Goal: Task Accomplishment & Management: Manage account settings

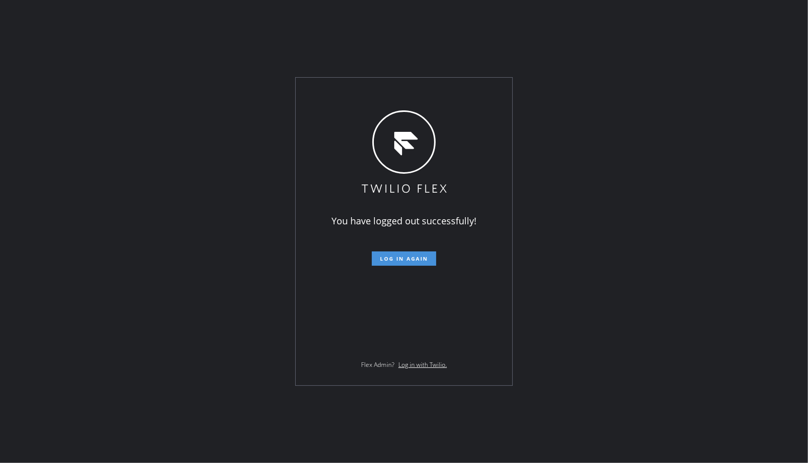
click at [403, 260] on span "Log in again" at bounding box center [404, 258] width 48 height 7
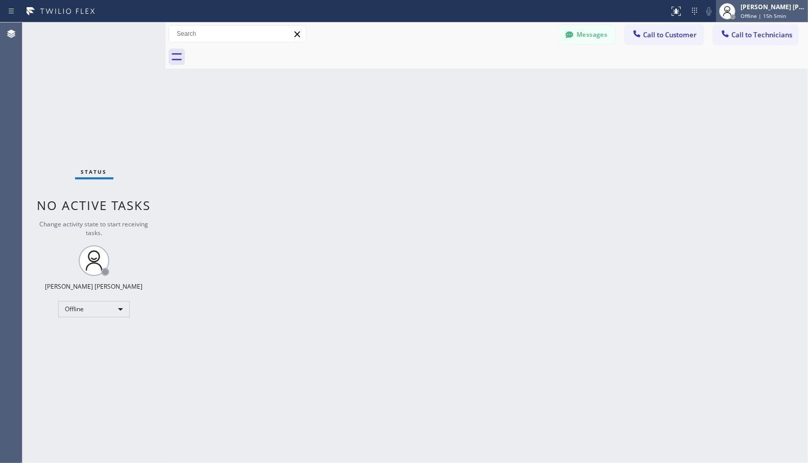
click at [796, 5] on div "[PERSON_NAME] [PERSON_NAME]" at bounding box center [773, 7] width 64 height 9
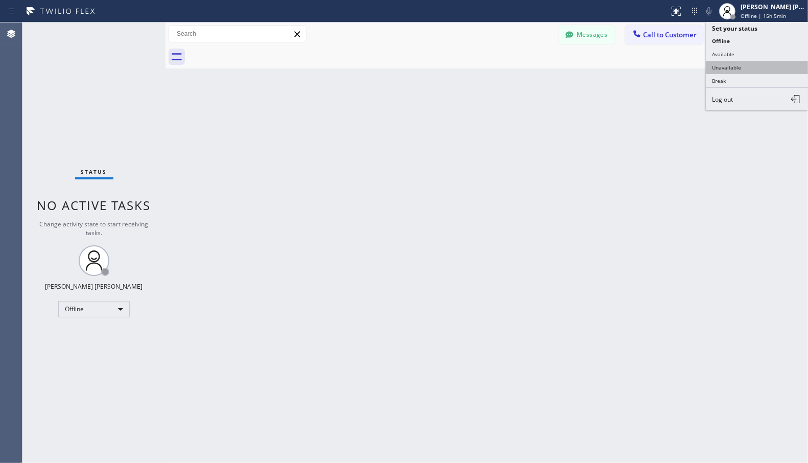
click at [783, 62] on button "Unavailable" at bounding box center [757, 67] width 102 height 13
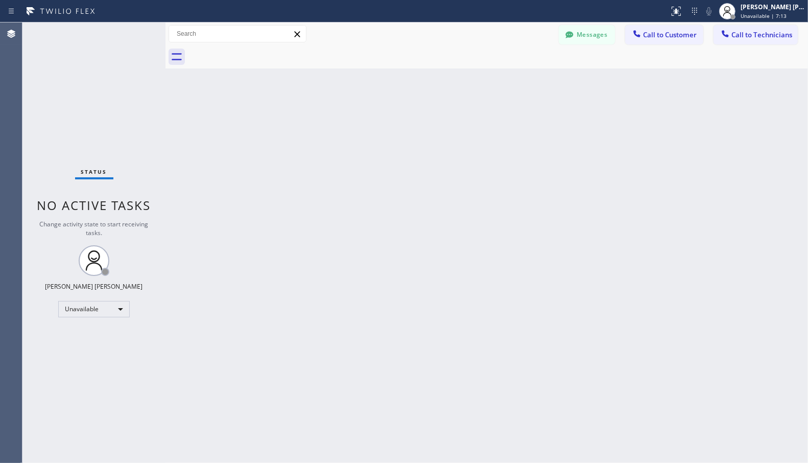
click at [367, 111] on div "Back to Dashboard Change Sender ID Customers Technicians Select a contact Outbo…" at bounding box center [487, 242] width 643 height 441
click at [698, 195] on div "Back to Dashboard Change Sender ID Customers Technicians Select a contact Outbo…" at bounding box center [487, 242] width 643 height 441
click at [665, 158] on div "Back to Dashboard Change Sender ID Customers Technicians Select a contact Outbo…" at bounding box center [487, 242] width 643 height 441
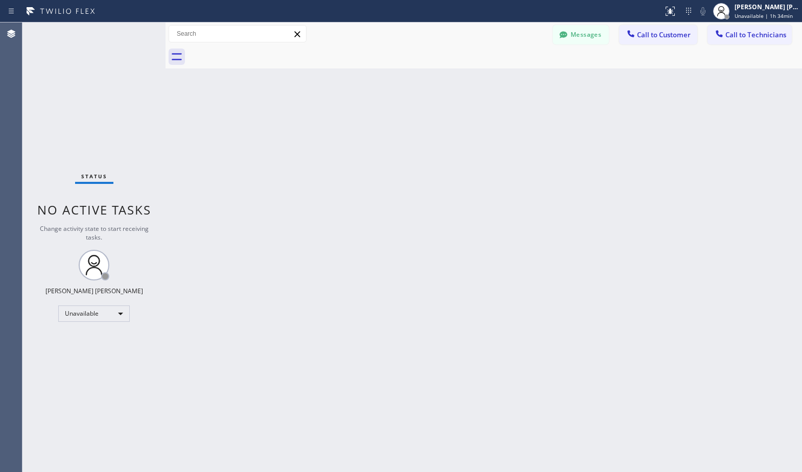
click at [210, 280] on div "Back to Dashboard Change Sender ID Customers Technicians Select a contact Outbo…" at bounding box center [484, 247] width 637 height 450
click at [499, 206] on div "Back to Dashboard Change Sender ID Customers Technicians Select a contact Outbo…" at bounding box center [484, 247] width 637 height 450
click at [498, 206] on div "Back to Dashboard Change Sender ID Customers Technicians Select a contact Outbo…" at bounding box center [484, 247] width 637 height 450
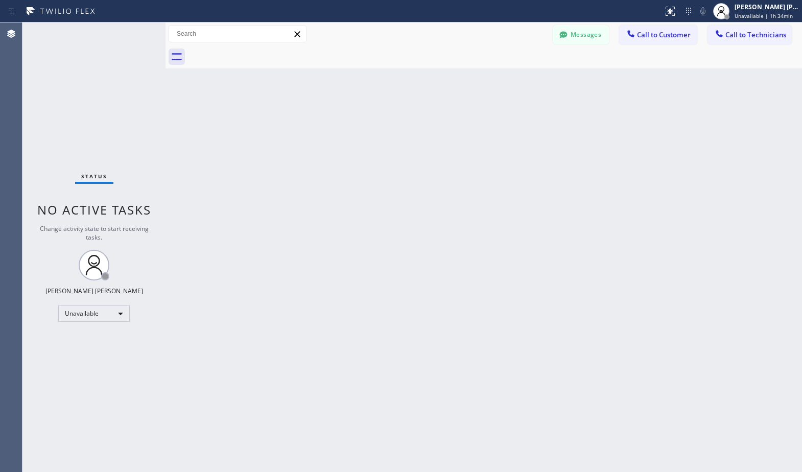
click at [498, 206] on div "Back to Dashboard Change Sender ID Customers Technicians Select a contact Outbo…" at bounding box center [484, 247] width 637 height 450
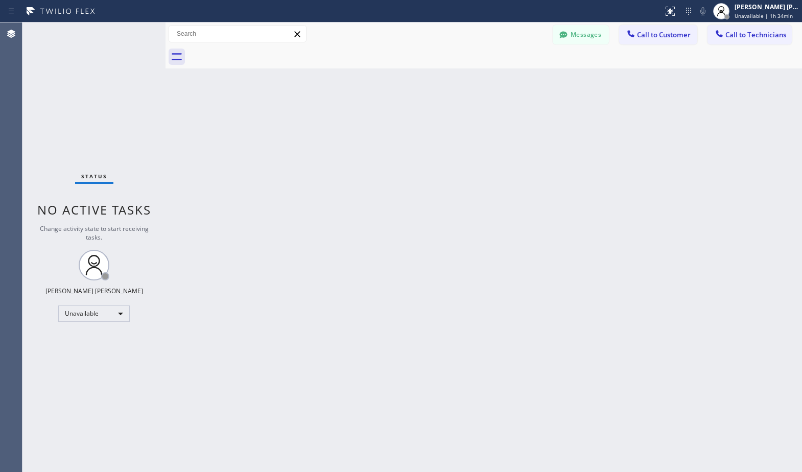
click at [498, 206] on div "Back to Dashboard Change Sender ID Customers Technicians Select a contact Outbo…" at bounding box center [484, 247] width 637 height 450
click at [498, 205] on div "Back to Dashboard Change Sender ID Customers Technicians Select a contact Outbo…" at bounding box center [484, 247] width 637 height 450
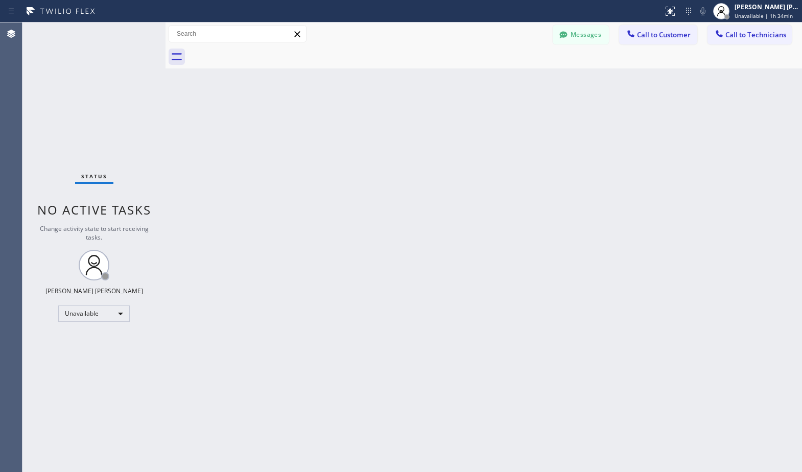
click at [498, 205] on div "Back to Dashboard Change Sender ID Customers Technicians Select a contact Outbo…" at bounding box center [484, 247] width 637 height 450
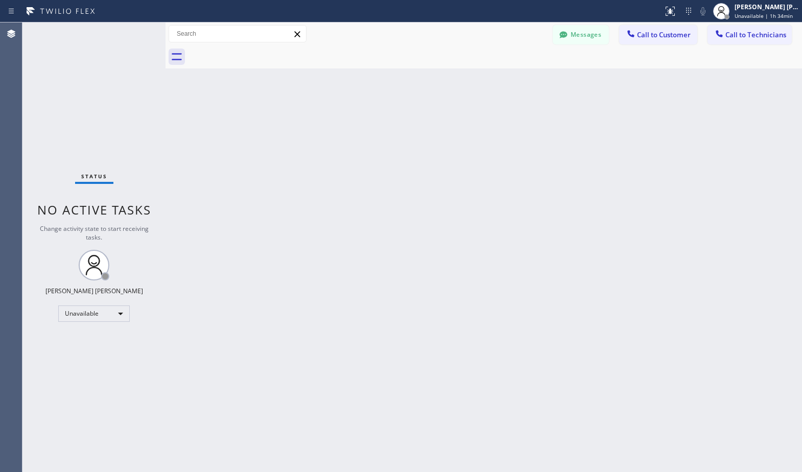
click at [498, 205] on div "Back to Dashboard Change Sender ID Customers Technicians Select a contact Outbo…" at bounding box center [484, 247] width 637 height 450
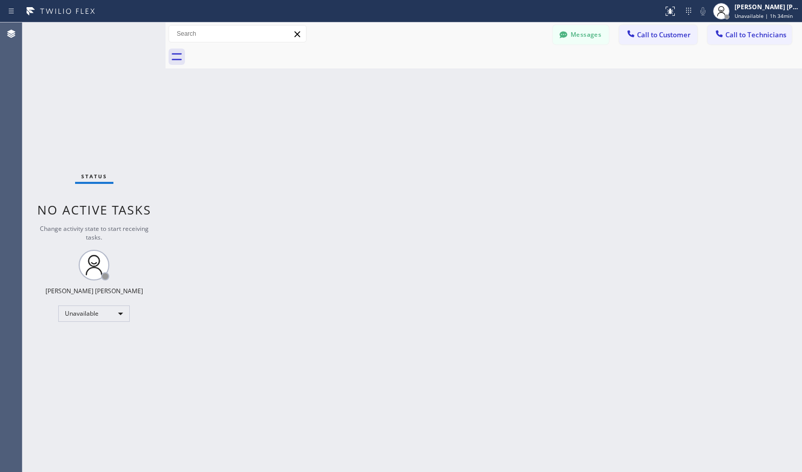
click at [498, 205] on div "Back to Dashboard Change Sender ID Customers Technicians Select a contact Outbo…" at bounding box center [484, 247] width 637 height 450
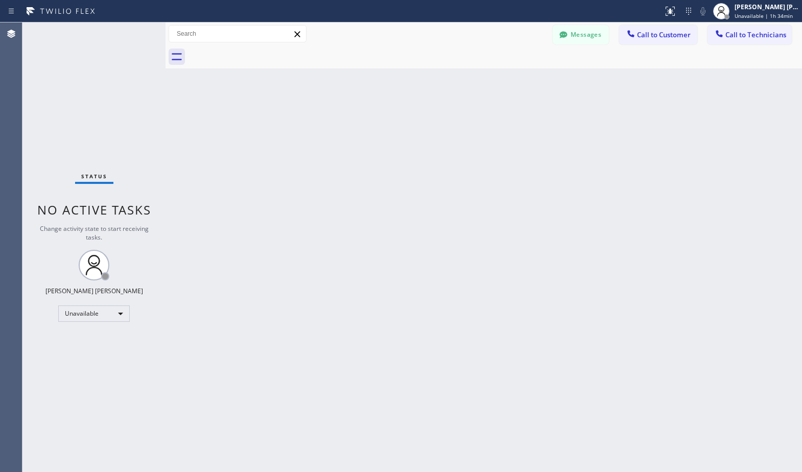
click at [498, 205] on div "Back to Dashboard Change Sender ID Customers Technicians Select a contact Outbo…" at bounding box center [484, 247] width 637 height 450
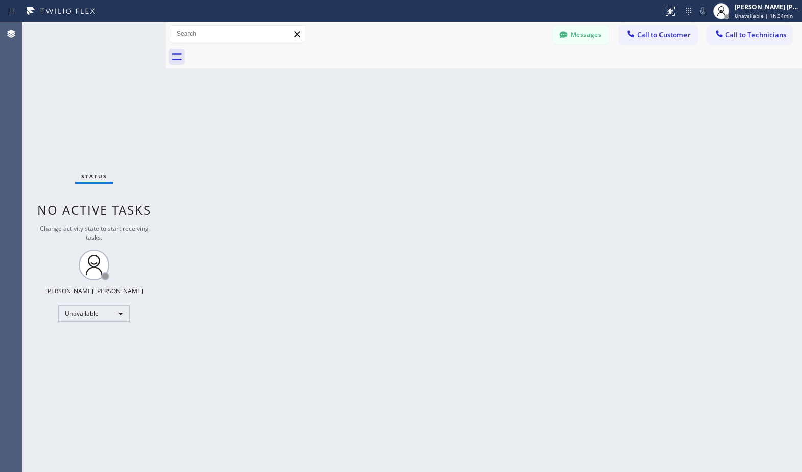
click at [498, 205] on div "Back to Dashboard Change Sender ID Customers Technicians Select a contact Outbo…" at bounding box center [484, 247] width 637 height 450
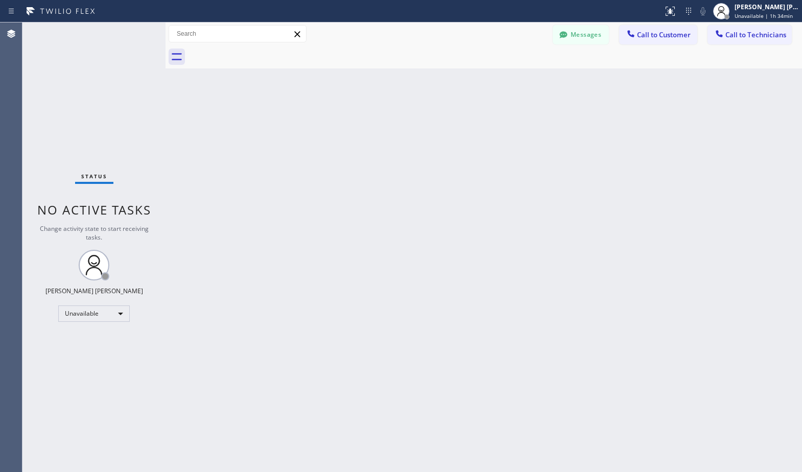
click at [498, 205] on div "Back to Dashboard Change Sender ID Customers Technicians Select a contact Outbo…" at bounding box center [484, 247] width 637 height 450
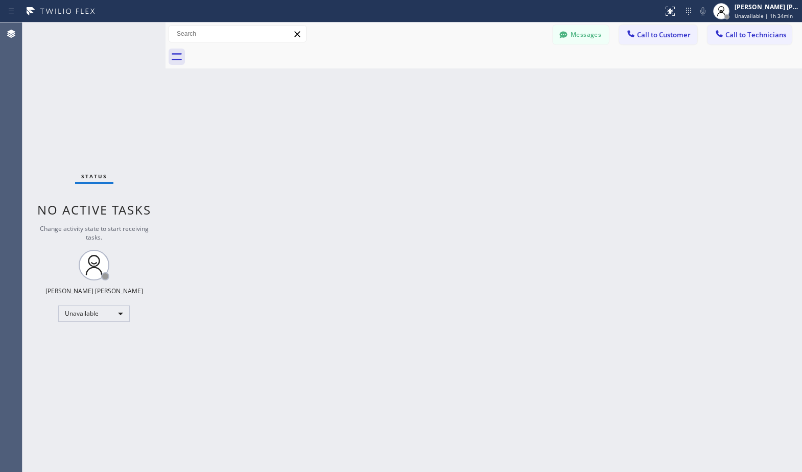
click at [498, 205] on div "Back to Dashboard Change Sender ID Customers Technicians Select a contact Outbo…" at bounding box center [484, 247] width 637 height 450
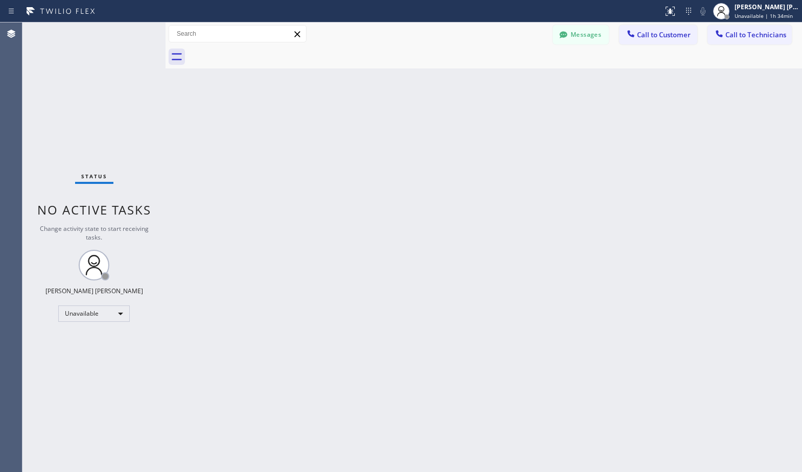
click at [498, 205] on div "Back to Dashboard Change Sender ID Customers Technicians Select a contact Outbo…" at bounding box center [484, 247] width 637 height 450
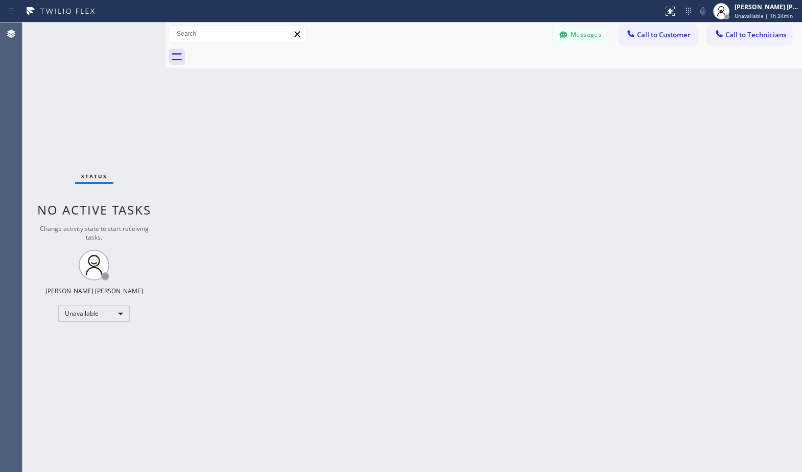
click at [498, 205] on div "Back to Dashboard Change Sender ID Customers Technicians Select a contact Outbo…" at bounding box center [484, 247] width 637 height 450
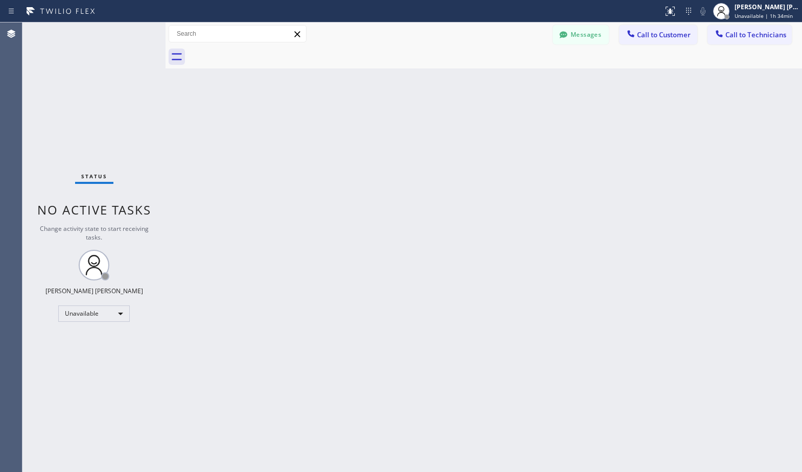
click at [498, 205] on div "Back to Dashboard Change Sender ID Customers Technicians Select a contact Outbo…" at bounding box center [484, 247] width 637 height 450
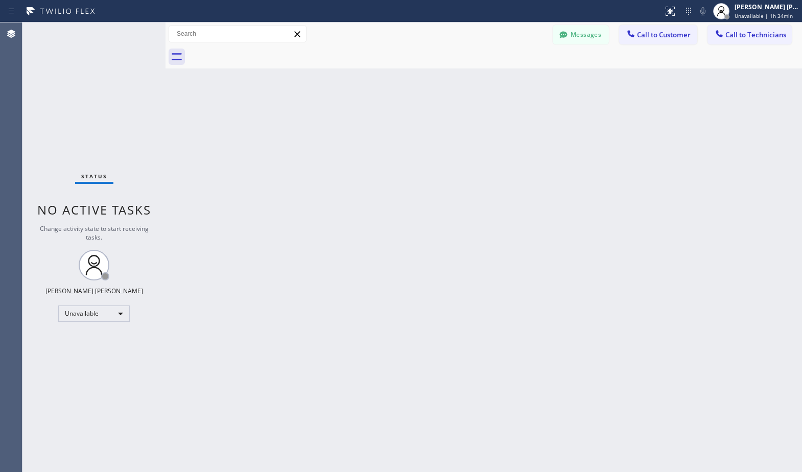
click at [498, 205] on div "Back to Dashboard Change Sender ID Customers Technicians Select a contact Outbo…" at bounding box center [484, 247] width 637 height 450
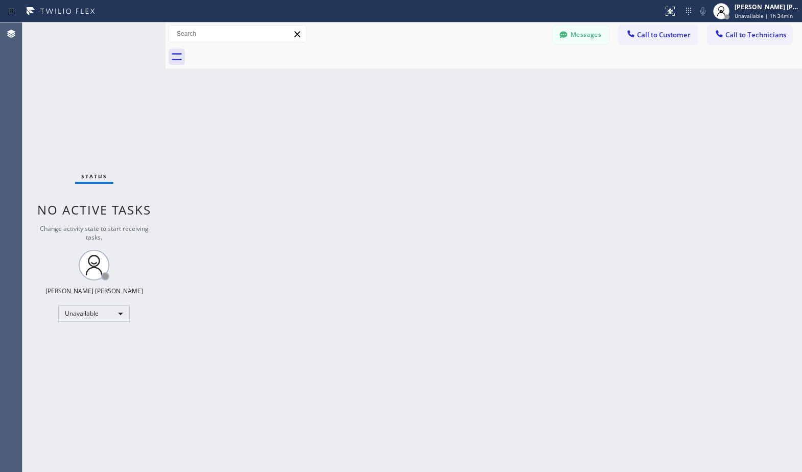
click at [498, 205] on div "Back to Dashboard Change Sender ID Customers Technicians Select a contact Outbo…" at bounding box center [484, 247] width 637 height 450
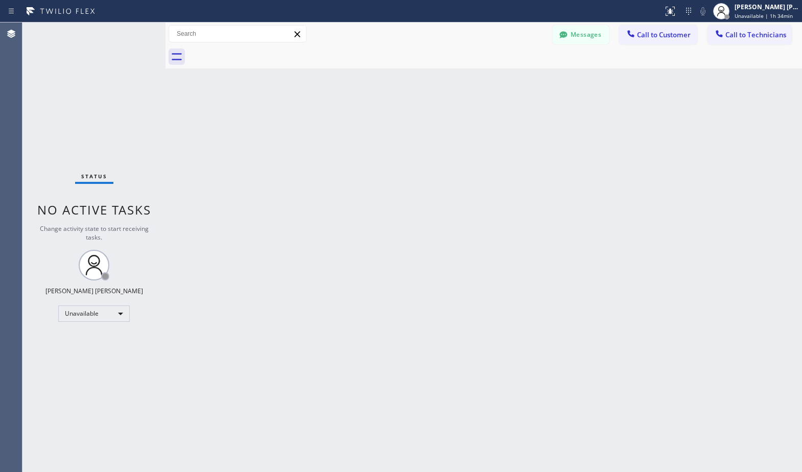
click at [498, 205] on div "Back to Dashboard Change Sender ID Customers Technicians Select a contact Outbo…" at bounding box center [484, 247] width 637 height 450
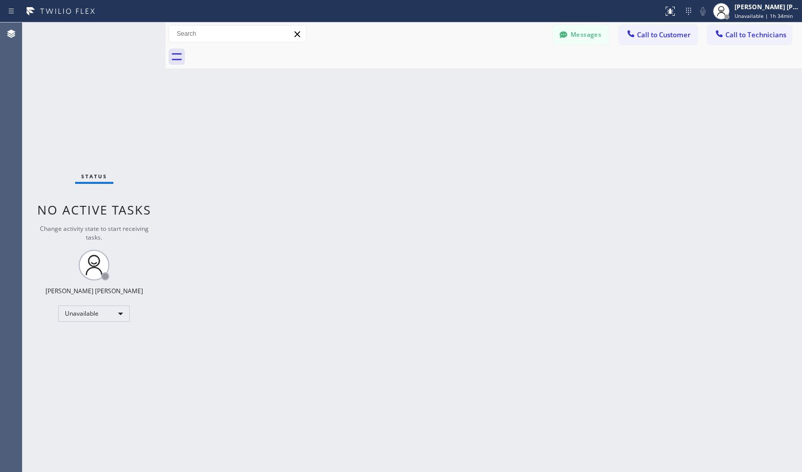
click at [498, 205] on div "Back to Dashboard Change Sender ID Customers Technicians Select a contact Outbo…" at bounding box center [484, 247] width 637 height 450
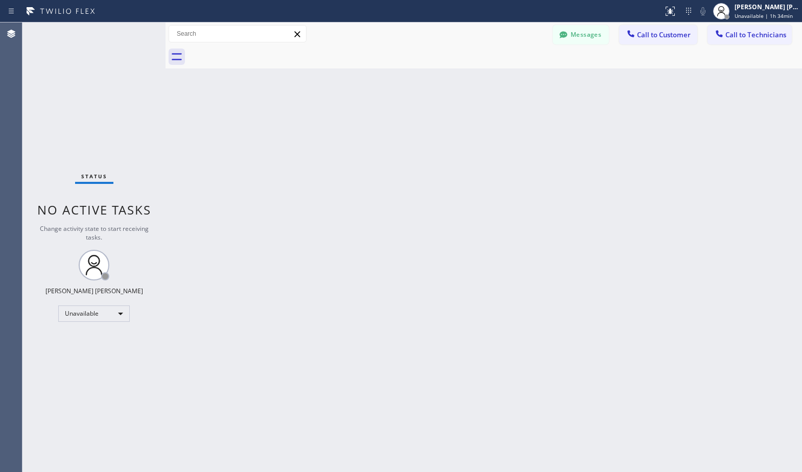
click at [498, 205] on div "Back to Dashboard Change Sender ID Customers Technicians Select a contact Outbo…" at bounding box center [484, 247] width 637 height 450
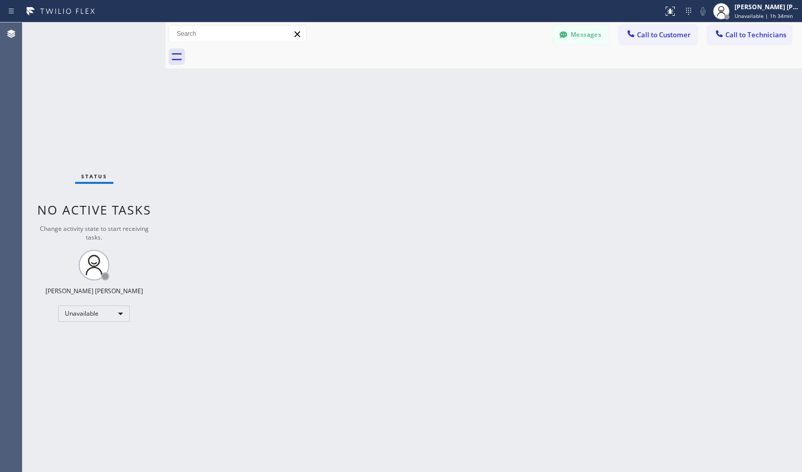
click at [498, 205] on div "Back to Dashboard Change Sender ID Customers Technicians Select a contact Outbo…" at bounding box center [484, 247] width 637 height 450
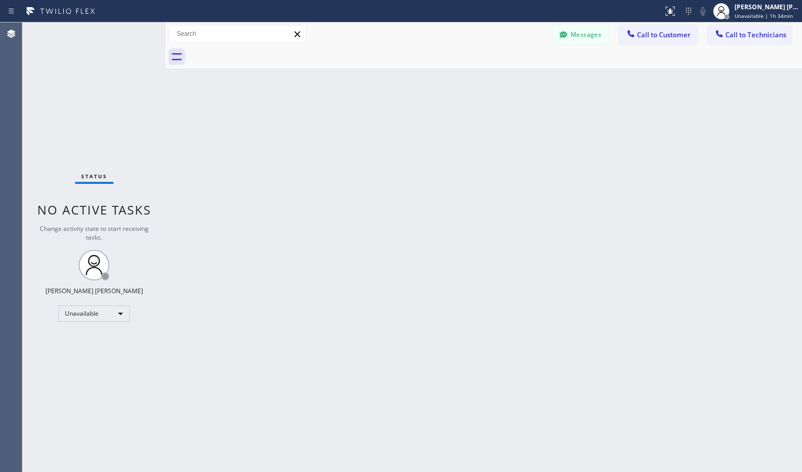
click at [498, 205] on div "Back to Dashboard Change Sender ID Customers Technicians Select a contact Outbo…" at bounding box center [484, 247] width 637 height 450
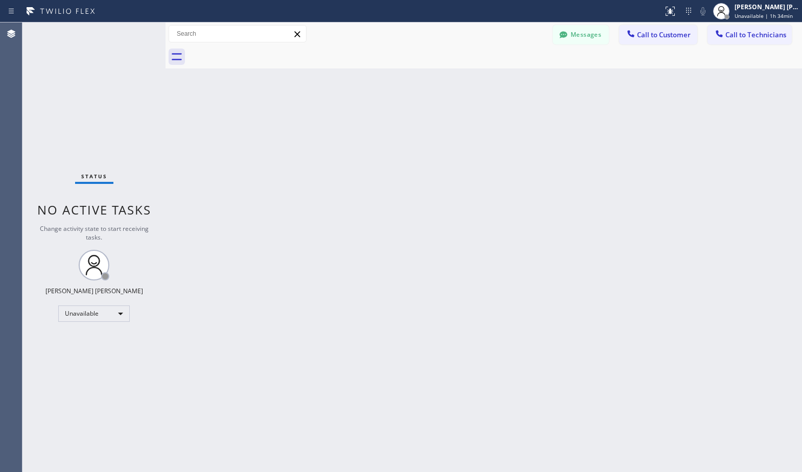
click at [498, 205] on div "Back to Dashboard Change Sender ID Customers Technicians Select a contact Outbo…" at bounding box center [484, 247] width 637 height 450
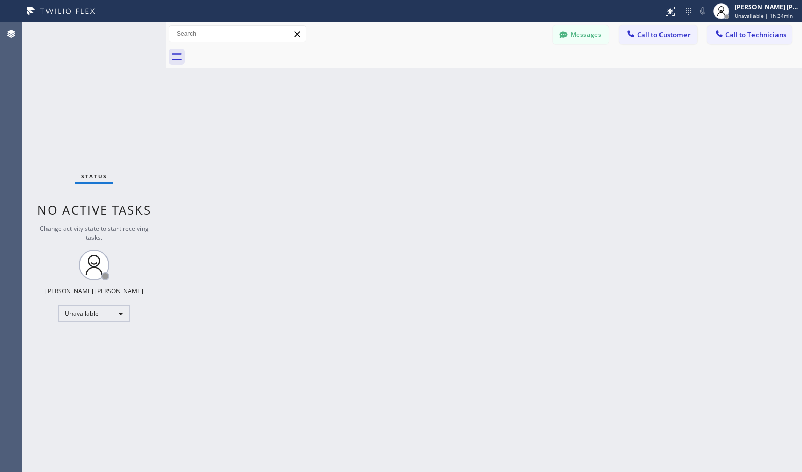
click at [498, 205] on div "Back to Dashboard Change Sender ID Customers Technicians Select a contact Outbo…" at bounding box center [484, 247] width 637 height 450
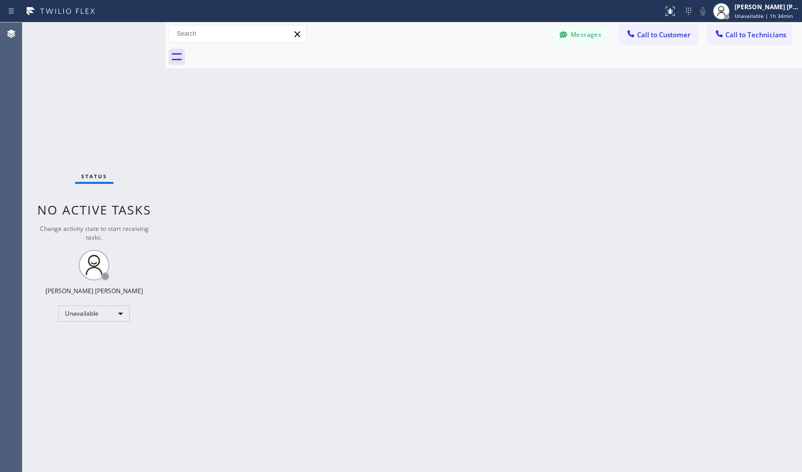
click at [498, 205] on div "Back to Dashboard Change Sender ID Customers Technicians Select a contact Outbo…" at bounding box center [484, 247] width 637 height 450
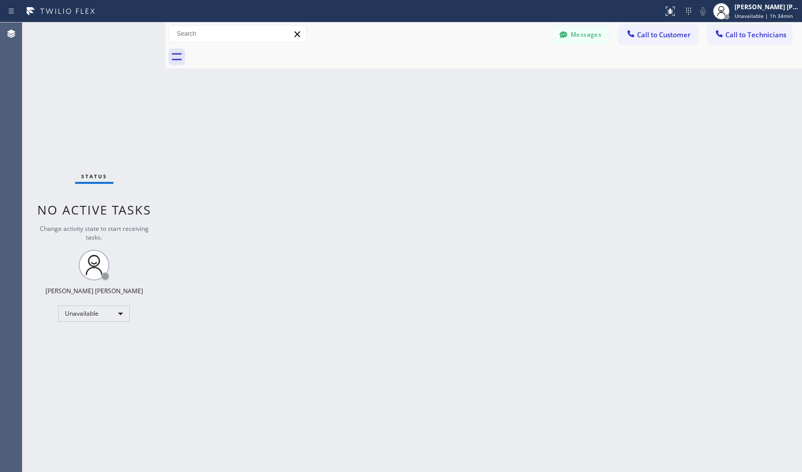
click at [498, 205] on div "Back to Dashboard Change Sender ID Customers Technicians Select a contact Outbo…" at bounding box center [484, 247] width 637 height 450
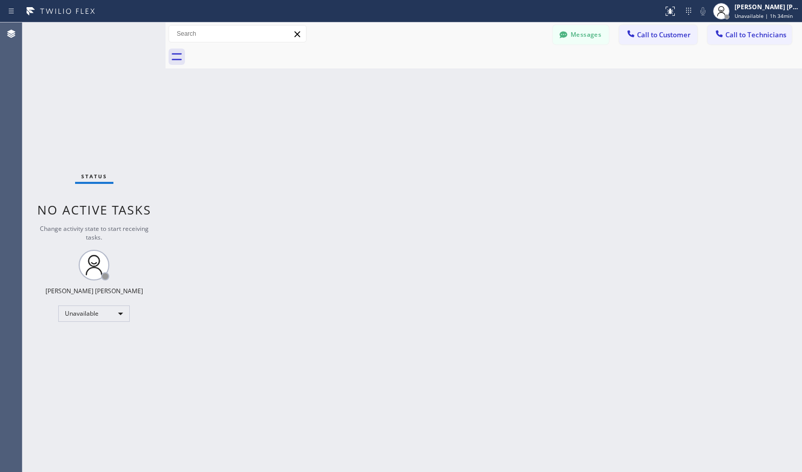
click at [498, 205] on div "Back to Dashboard Change Sender ID Customers Technicians Select a contact Outbo…" at bounding box center [484, 247] width 637 height 450
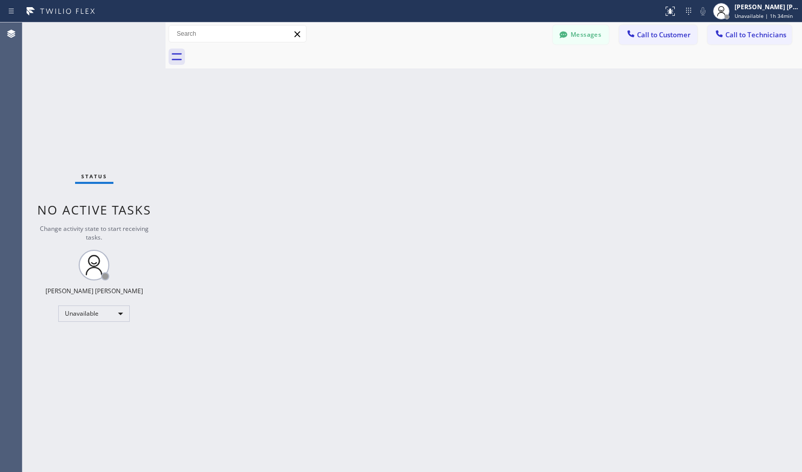
click at [498, 205] on div "Back to Dashboard Change Sender ID Customers Technicians Select a contact Outbo…" at bounding box center [484, 247] width 637 height 450
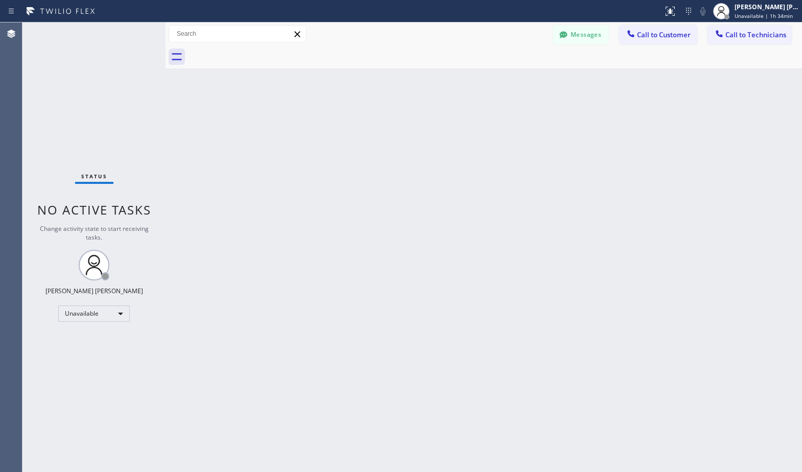
click at [498, 205] on div "Back to Dashboard Change Sender ID Customers Technicians Select a contact Outbo…" at bounding box center [484, 247] width 637 height 450
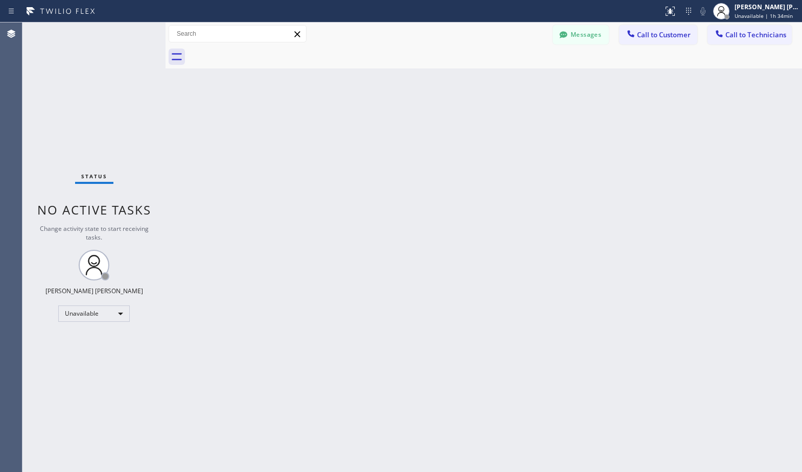
click at [498, 205] on div "Back to Dashboard Change Sender ID Customers Technicians Select a contact Outbo…" at bounding box center [484, 247] width 637 height 450
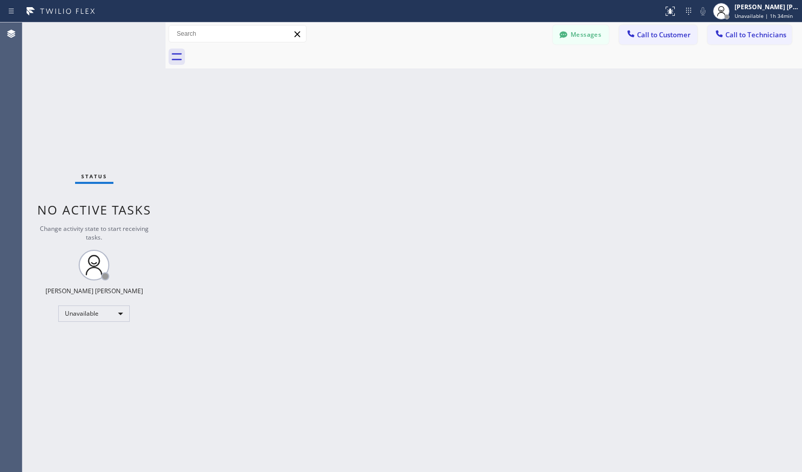
click at [498, 205] on div "Back to Dashboard Change Sender ID Customers Technicians Select a contact Outbo…" at bounding box center [484, 247] width 637 height 450
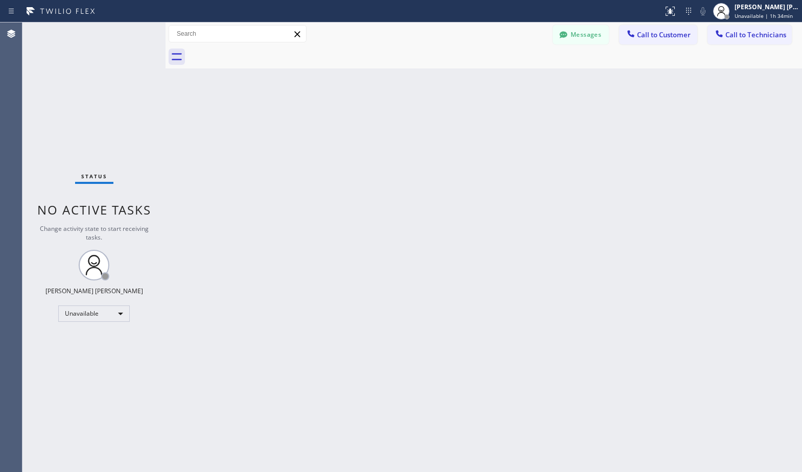
click at [498, 205] on div "Back to Dashboard Change Sender ID Customers Technicians Select a contact Outbo…" at bounding box center [484, 247] width 637 height 450
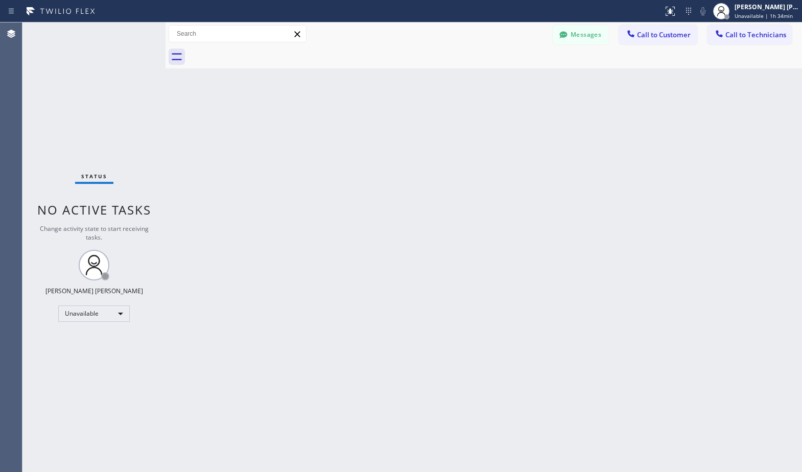
click at [498, 205] on div "Back to Dashboard Change Sender ID Customers Technicians Select a contact Outbo…" at bounding box center [484, 247] width 637 height 450
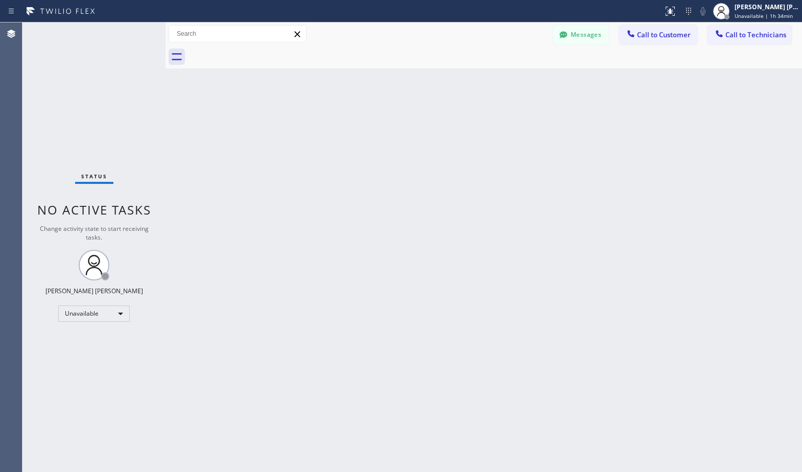
click at [498, 205] on div "Back to Dashboard Change Sender ID Customers Technicians Select a contact Outbo…" at bounding box center [484, 247] width 637 height 450
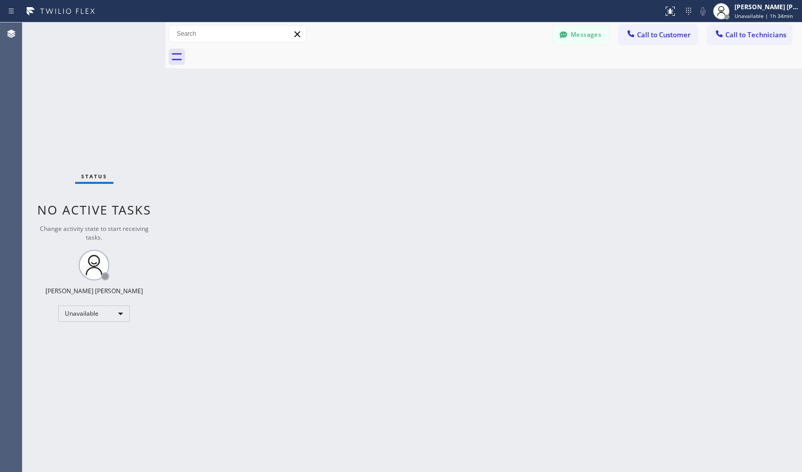
click at [498, 205] on div "Back to Dashboard Change Sender ID Customers Technicians Select a contact Outbo…" at bounding box center [484, 247] width 637 height 450
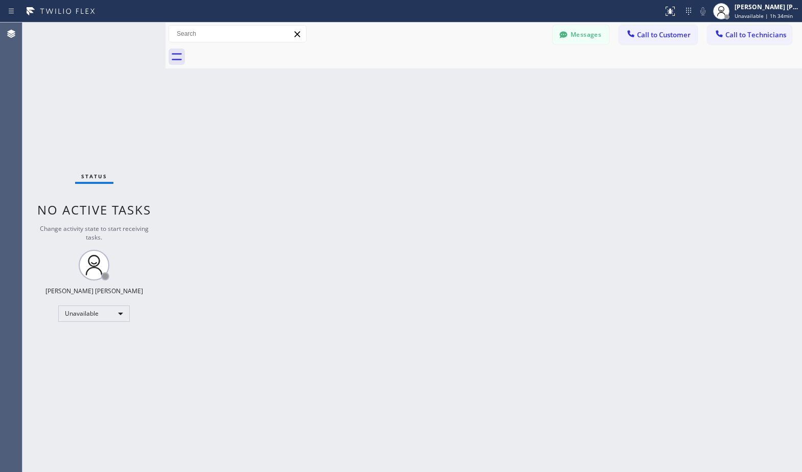
click at [498, 205] on div "Back to Dashboard Change Sender ID Customers Technicians Select a contact Outbo…" at bounding box center [484, 247] width 637 height 450
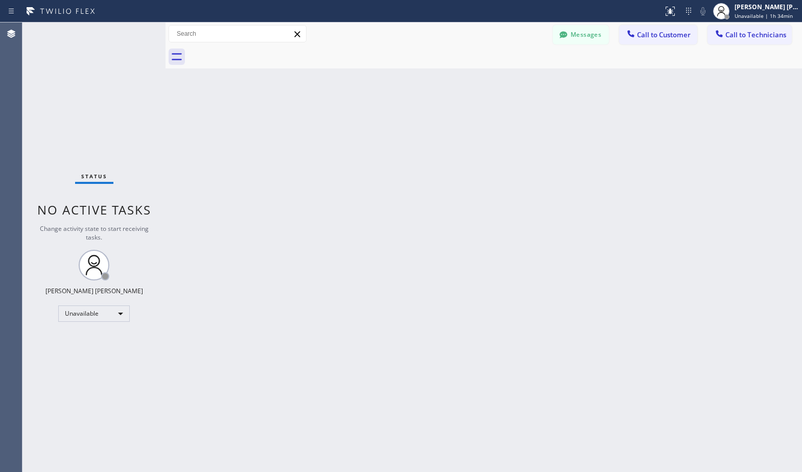
click at [498, 205] on div "Back to Dashboard Change Sender ID Customers Technicians Select a contact Outbo…" at bounding box center [484, 247] width 637 height 450
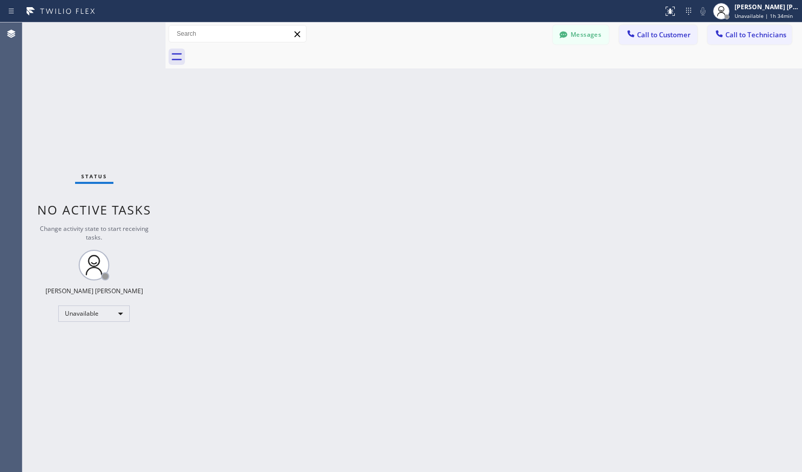
click at [498, 205] on div "Back to Dashboard Change Sender ID Customers Technicians Select a contact Outbo…" at bounding box center [484, 247] width 637 height 450
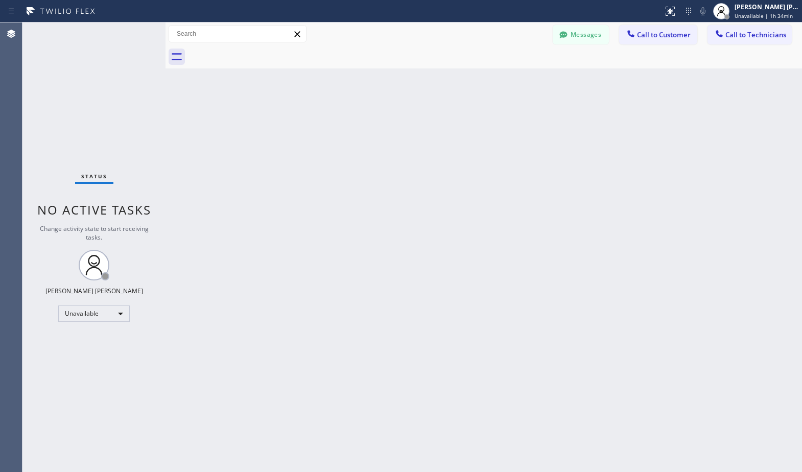
click at [498, 205] on div "Back to Dashboard Change Sender ID Customers Technicians Select a contact Outbo…" at bounding box center [484, 247] width 637 height 450
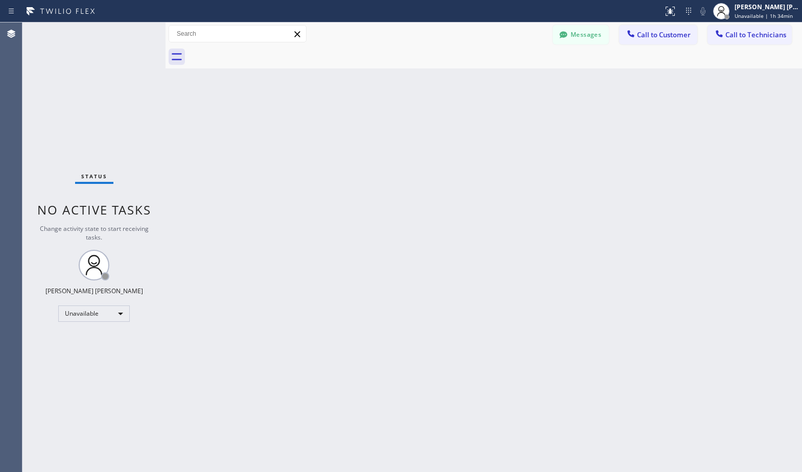
click at [498, 205] on div "Back to Dashboard Change Sender ID Customers Technicians Select a contact Outbo…" at bounding box center [484, 247] width 637 height 450
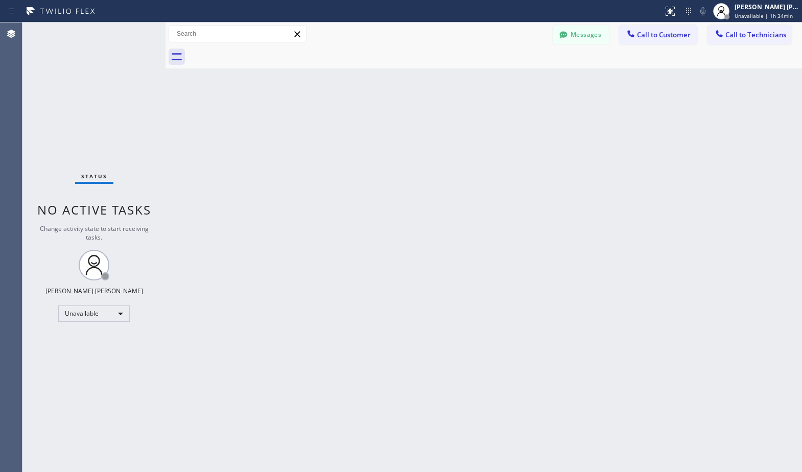
click at [498, 205] on div "Back to Dashboard Change Sender ID Customers Technicians Select a contact Outbo…" at bounding box center [484, 247] width 637 height 450
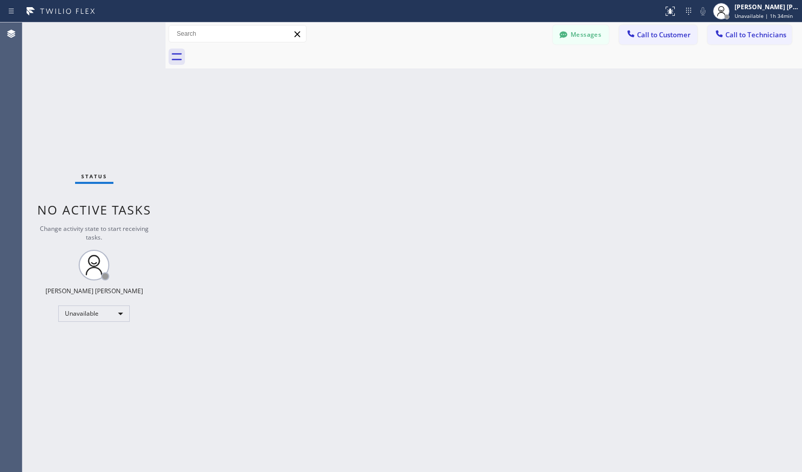
click at [498, 205] on div "Back to Dashboard Change Sender ID Customers Technicians Select a contact Outbo…" at bounding box center [484, 247] width 637 height 450
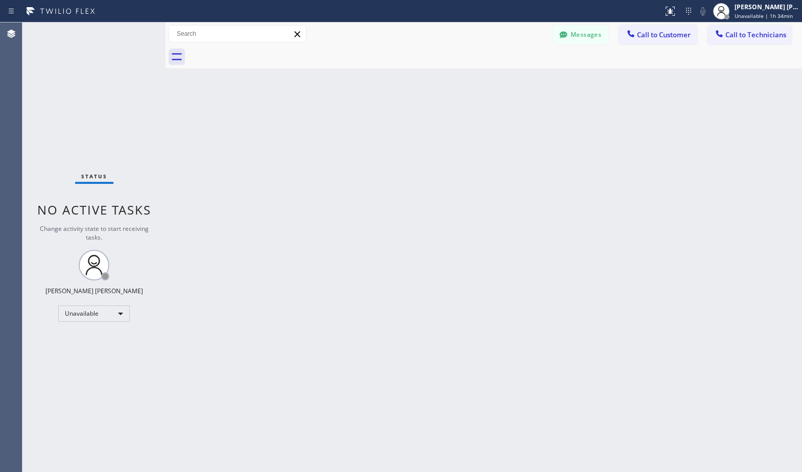
click at [498, 205] on div "Back to Dashboard Change Sender ID Customers Technicians Select a contact Outbo…" at bounding box center [484, 247] width 637 height 450
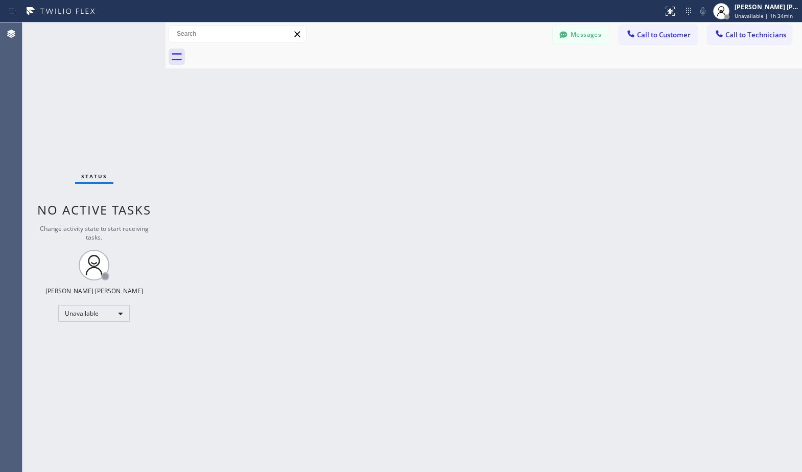
click at [498, 205] on div "Back to Dashboard Change Sender ID Customers Technicians Select a contact Outbo…" at bounding box center [484, 247] width 637 height 450
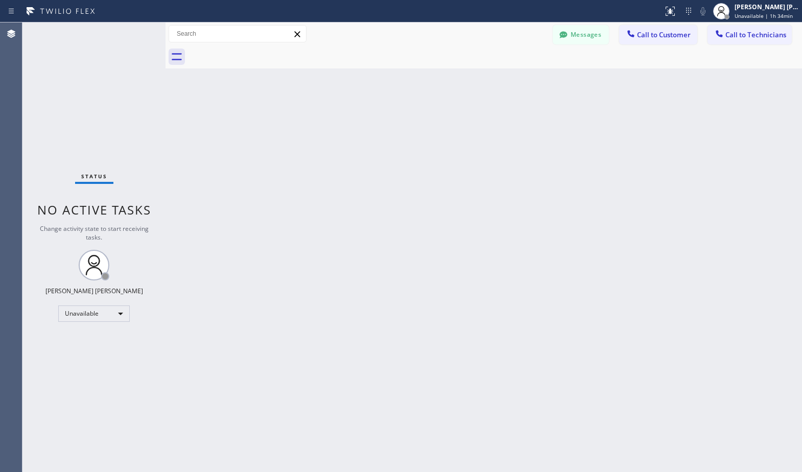
click at [498, 205] on div "Back to Dashboard Change Sender ID Customers Technicians Select a contact Outbo…" at bounding box center [484, 247] width 637 height 450
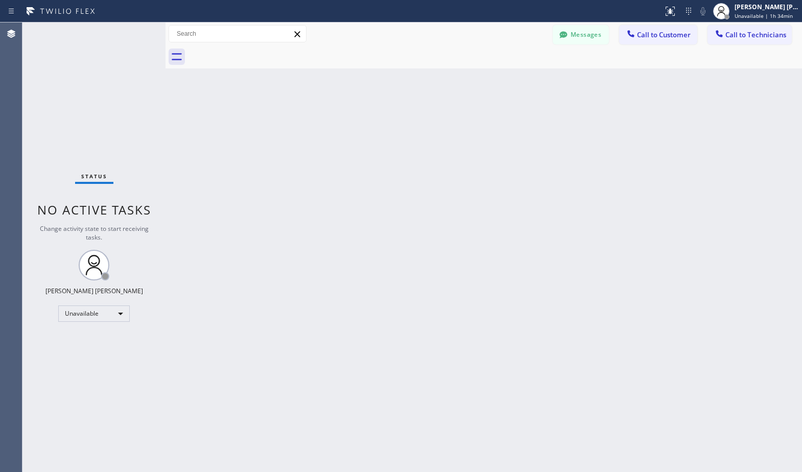
click at [498, 205] on div "Back to Dashboard Change Sender ID Customers Technicians Select a contact Outbo…" at bounding box center [484, 247] width 637 height 450
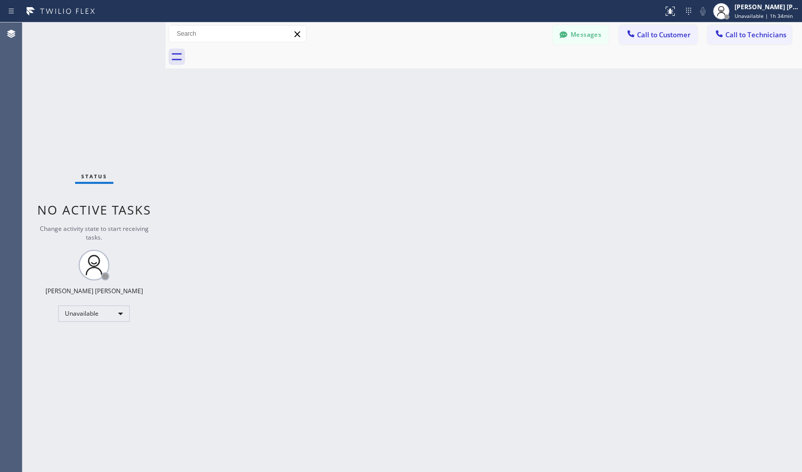
click at [498, 205] on div "Back to Dashboard Change Sender ID Customers Technicians Select a contact Outbo…" at bounding box center [484, 247] width 637 height 450
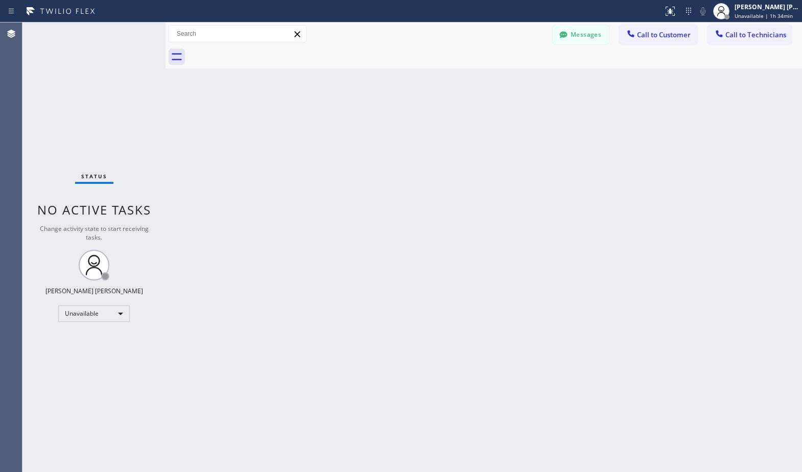
click at [498, 205] on div "Back to Dashboard Change Sender ID Customers Technicians Select a contact Outbo…" at bounding box center [484, 247] width 637 height 450
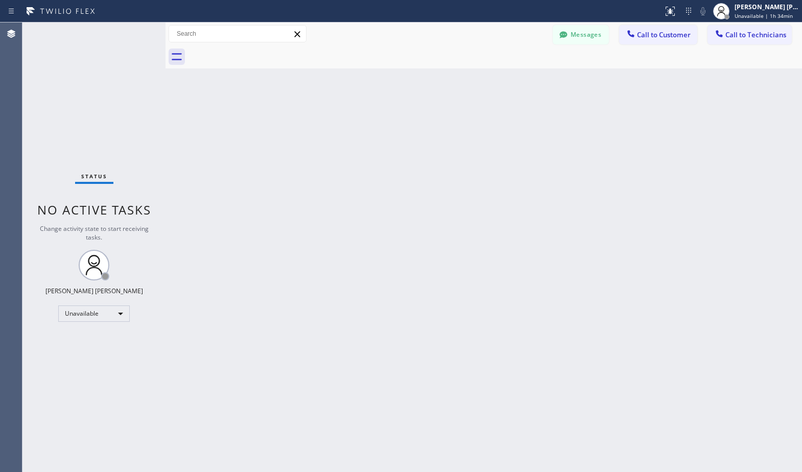
click at [498, 205] on div "Back to Dashboard Change Sender ID Customers Technicians Select a contact Outbo…" at bounding box center [484, 247] width 637 height 450
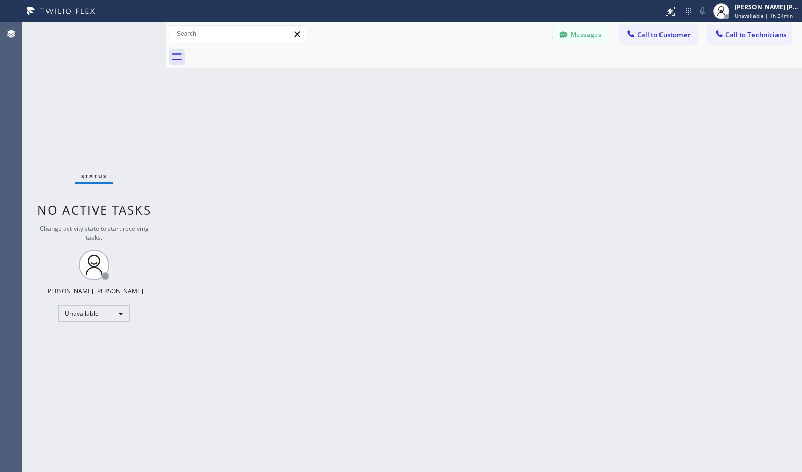
click at [498, 205] on div "Back to Dashboard Change Sender ID Customers Technicians Select a contact Outbo…" at bounding box center [484, 247] width 637 height 450
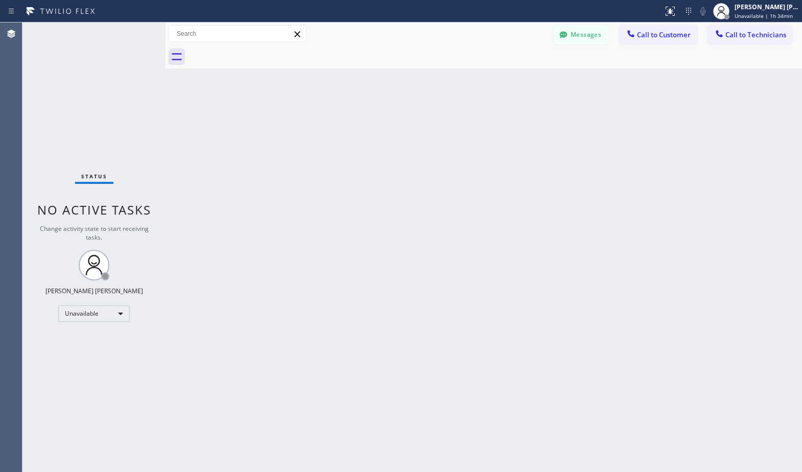
click at [498, 205] on div "Back to Dashboard Change Sender ID Customers Technicians Select a contact Outbo…" at bounding box center [484, 247] width 637 height 450
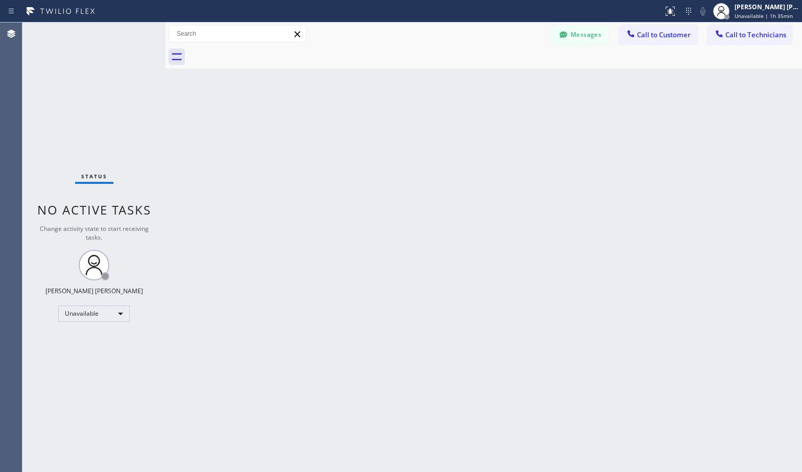
click at [498, 205] on div "Back to Dashboard Change Sender ID Customers Technicians Select a contact Outbo…" at bounding box center [484, 247] width 637 height 450
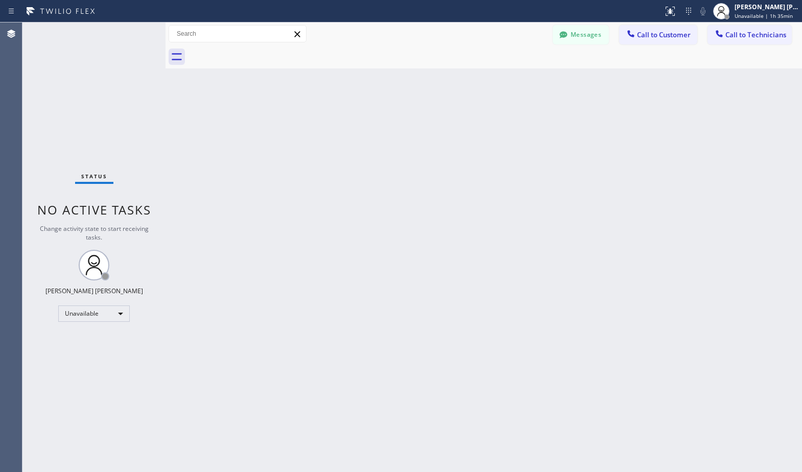
click at [498, 205] on div "Back to Dashboard Change Sender ID Customers Technicians Select a contact Outbo…" at bounding box center [484, 247] width 637 height 450
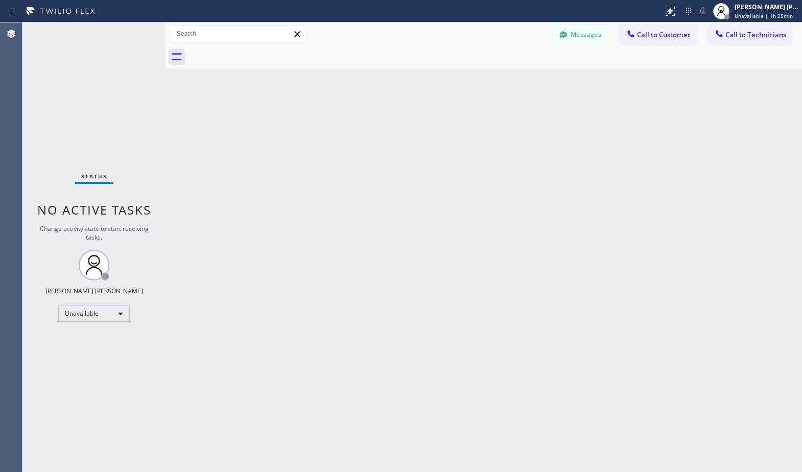
click at [498, 205] on div "Back to Dashboard Change Sender ID Customers Technicians Select a contact Outbo…" at bounding box center [484, 247] width 637 height 450
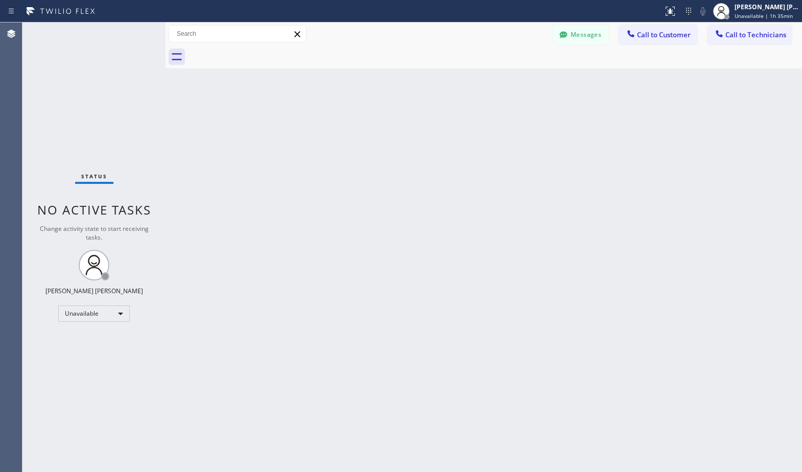
click at [498, 205] on div "Back to Dashboard Change Sender ID Customers Technicians Select a contact Outbo…" at bounding box center [484, 247] width 637 height 450
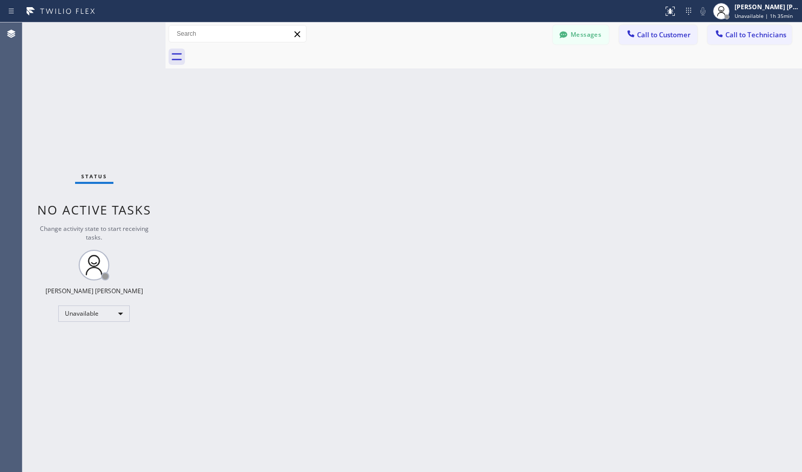
click at [498, 205] on div "Back to Dashboard Change Sender ID Customers Technicians Select a contact Outbo…" at bounding box center [484, 247] width 637 height 450
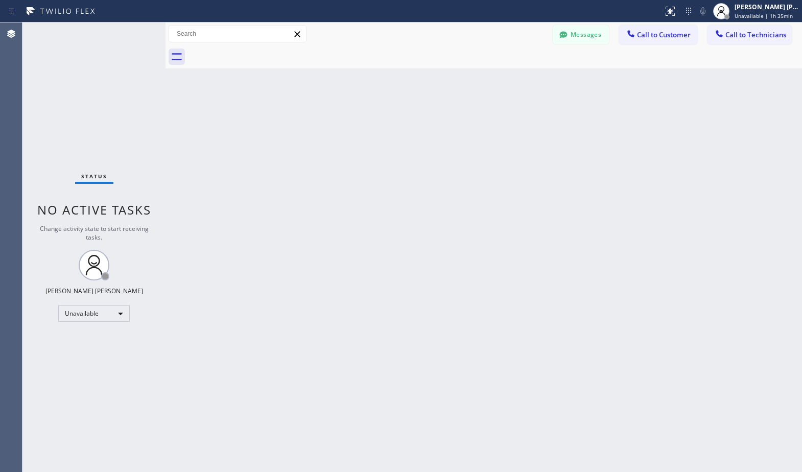
click at [498, 205] on div "Back to Dashboard Change Sender ID Customers Technicians Select a contact Outbo…" at bounding box center [484, 247] width 637 height 450
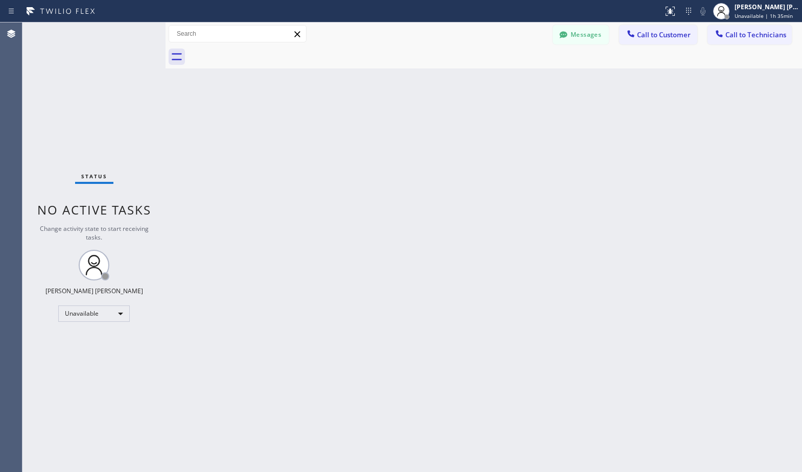
click at [498, 205] on div "Back to Dashboard Change Sender ID Customers Technicians Select a contact Outbo…" at bounding box center [484, 247] width 637 height 450
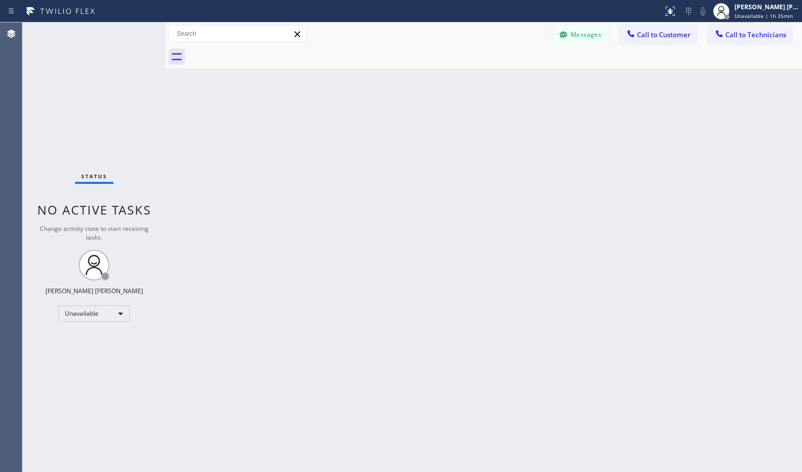
click at [498, 205] on div "Back to Dashboard Change Sender ID Customers Technicians Select a contact Outbo…" at bounding box center [484, 247] width 637 height 450
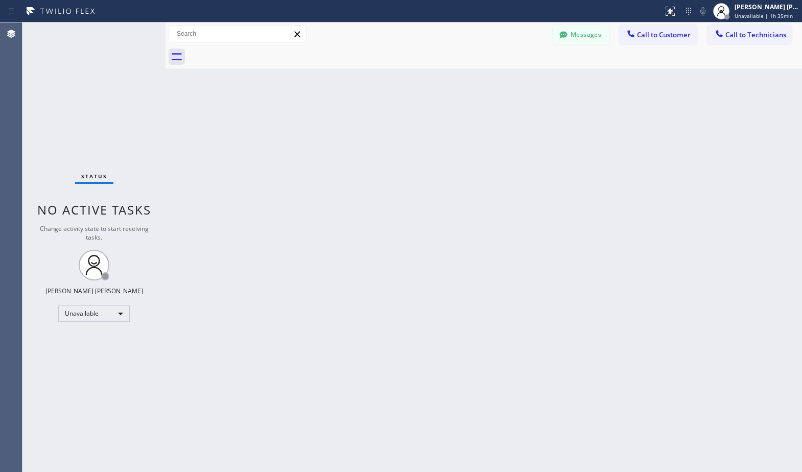
click at [498, 205] on div "Back to Dashboard Change Sender ID Customers Technicians Select a contact Outbo…" at bounding box center [484, 247] width 637 height 450
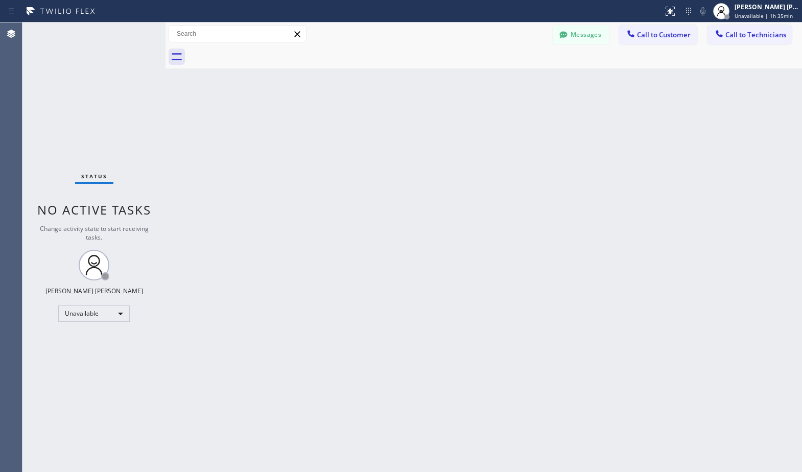
click at [498, 205] on div "Back to Dashboard Change Sender ID Customers Technicians Select a contact Outbo…" at bounding box center [484, 247] width 637 height 450
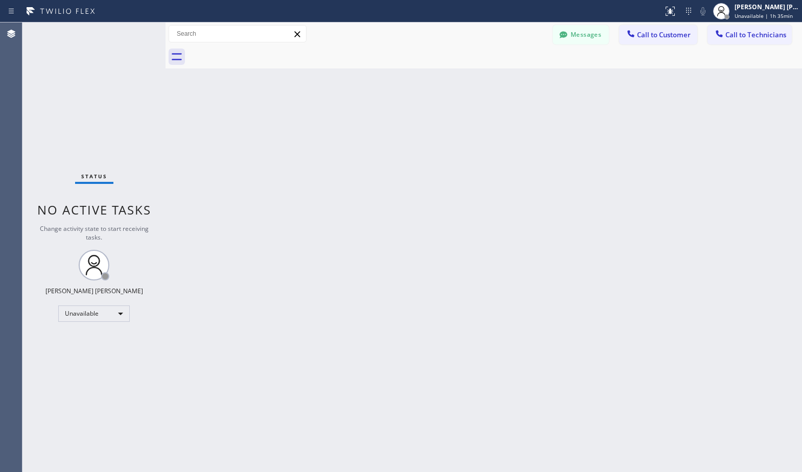
click at [498, 205] on div "Back to Dashboard Change Sender ID Customers Technicians Select a contact Outbo…" at bounding box center [484, 247] width 637 height 450
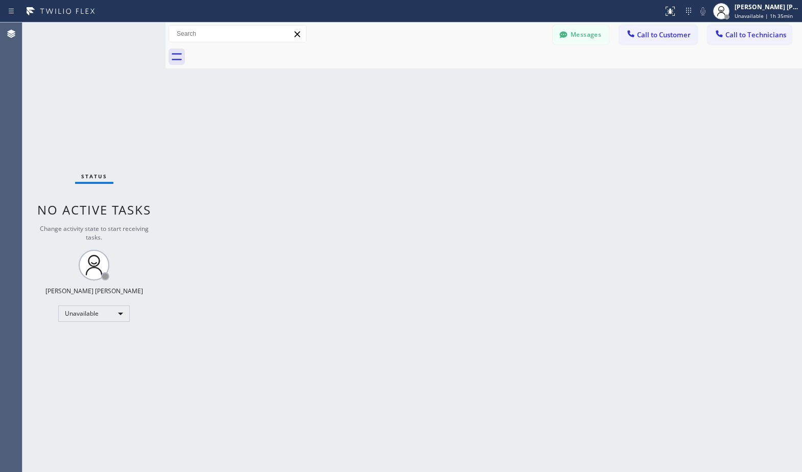
click at [498, 205] on div "Back to Dashboard Change Sender ID Customers Technicians Select a contact Outbo…" at bounding box center [484, 247] width 637 height 450
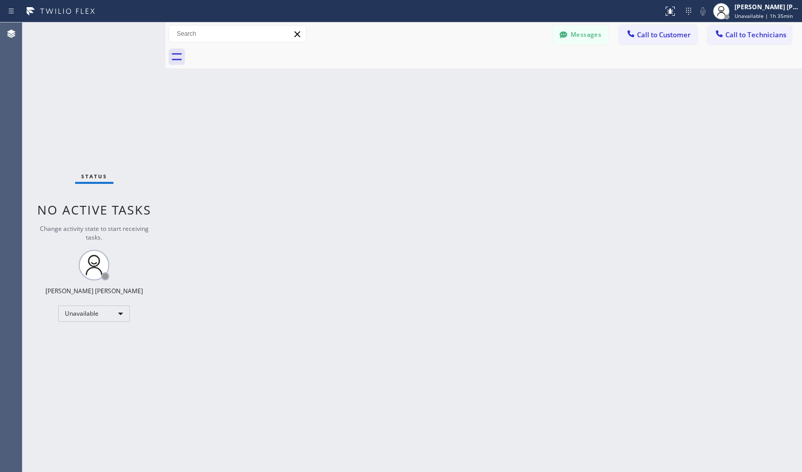
click at [498, 205] on div "Back to Dashboard Change Sender ID Customers Technicians Select a contact Outbo…" at bounding box center [484, 247] width 637 height 450
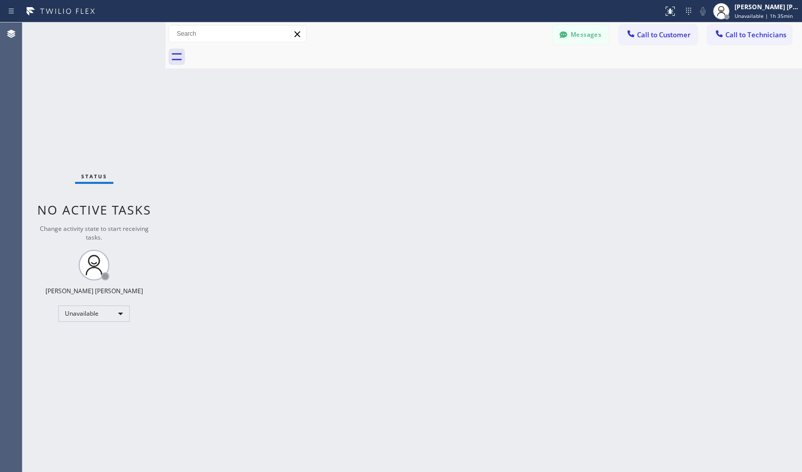
click at [498, 205] on div "Back to Dashboard Change Sender ID Customers Technicians Select a contact Outbo…" at bounding box center [484, 247] width 637 height 450
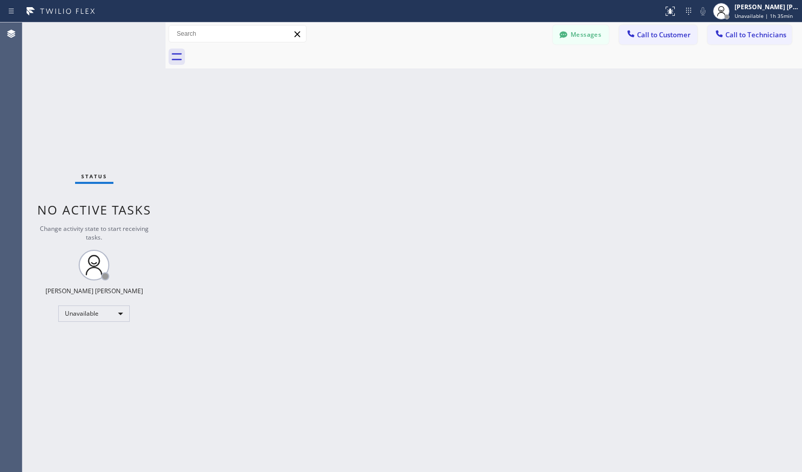
click at [498, 205] on div "Back to Dashboard Change Sender ID Customers Technicians Select a contact Outbo…" at bounding box center [484, 247] width 637 height 450
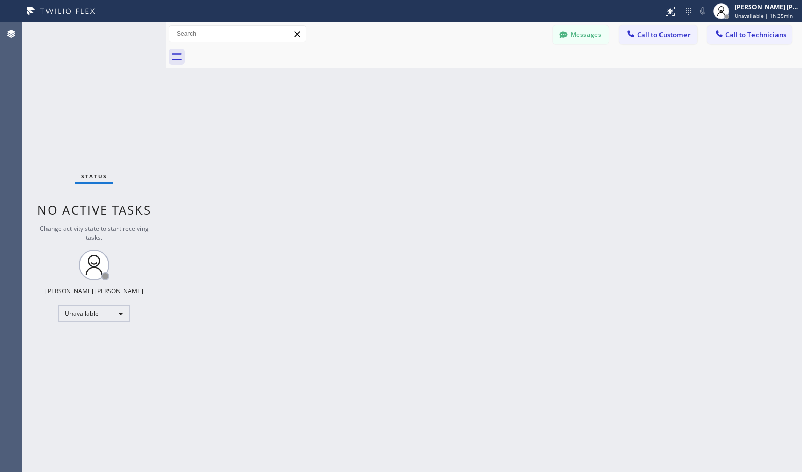
click at [498, 205] on div "Back to Dashboard Change Sender ID Customers Technicians Select a contact Outbo…" at bounding box center [484, 247] width 637 height 450
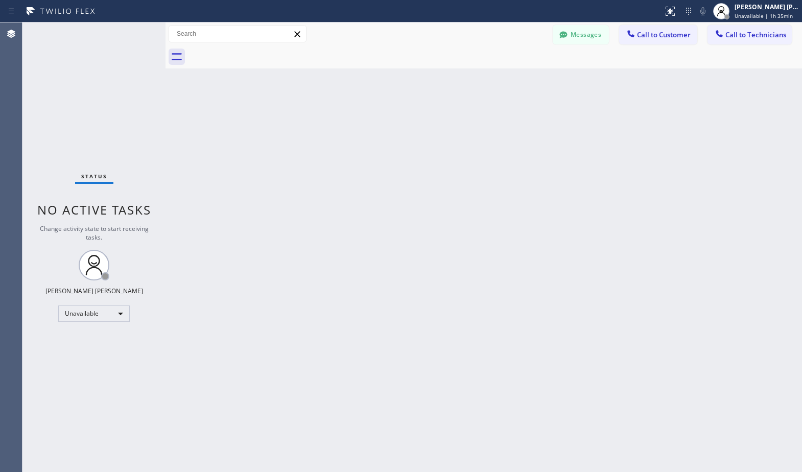
click at [498, 205] on div "Back to Dashboard Change Sender ID Customers Technicians Select a contact Outbo…" at bounding box center [484, 247] width 637 height 450
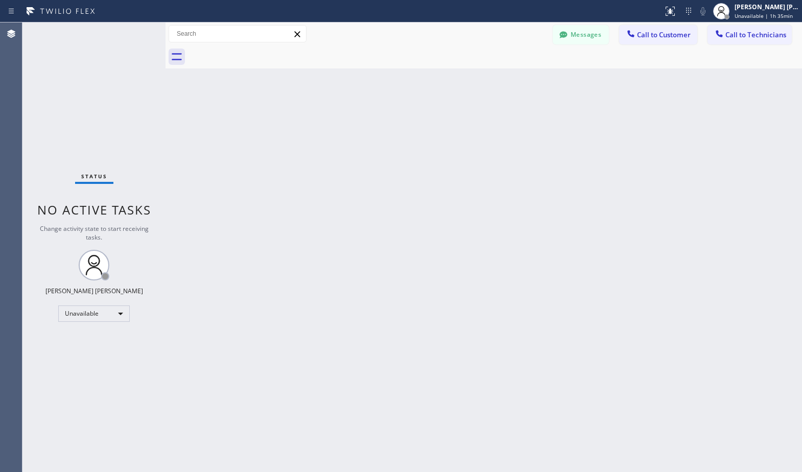
click at [498, 205] on div "Back to Dashboard Change Sender ID Customers Technicians Select a contact Outbo…" at bounding box center [484, 247] width 637 height 450
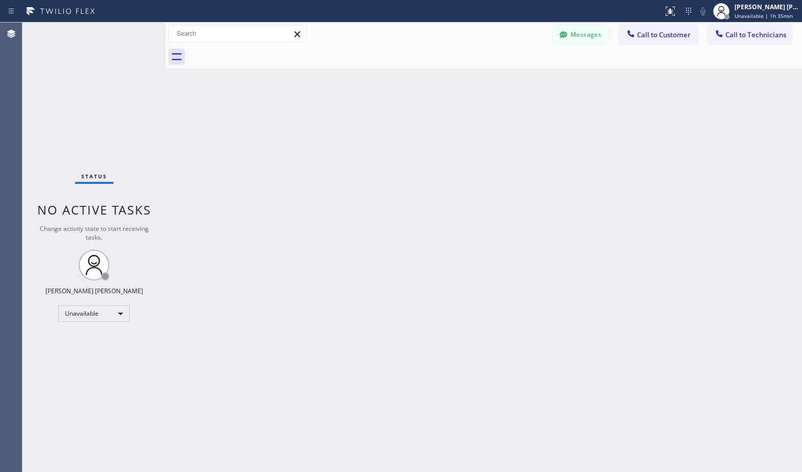
click at [498, 205] on div "Back to Dashboard Change Sender ID Customers Technicians Select a contact Outbo…" at bounding box center [484, 247] width 637 height 450
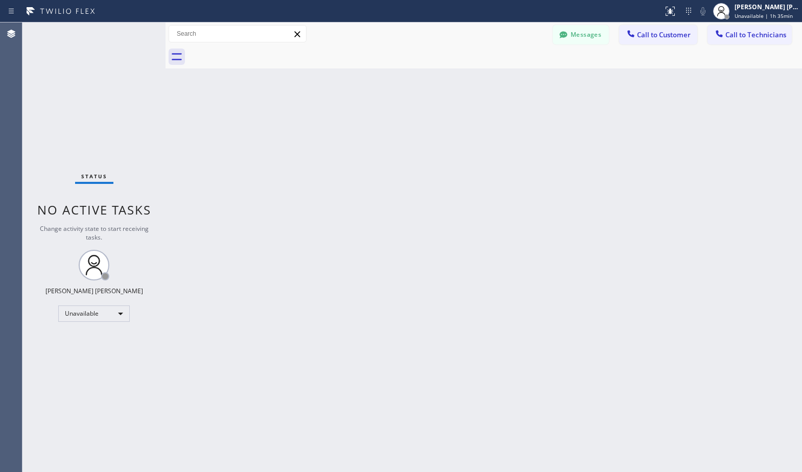
click at [498, 205] on div "Back to Dashboard Change Sender ID Customers Technicians Select a contact Outbo…" at bounding box center [484, 247] width 637 height 450
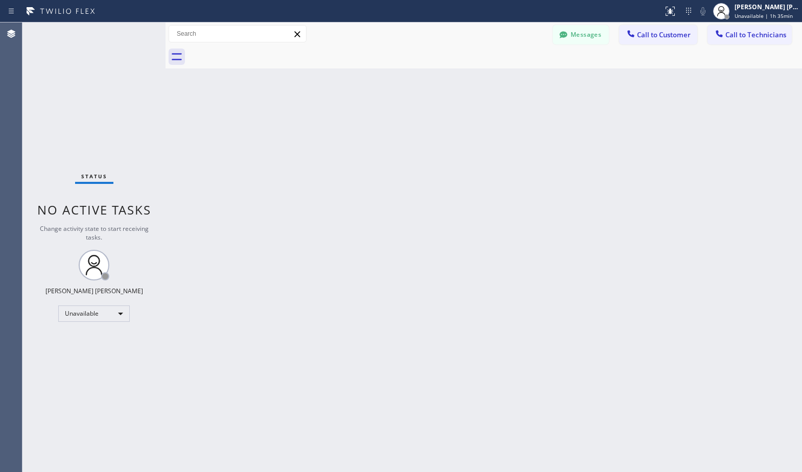
click at [498, 205] on div "Back to Dashboard Change Sender ID Customers Technicians Select a contact Outbo…" at bounding box center [484, 247] width 637 height 450
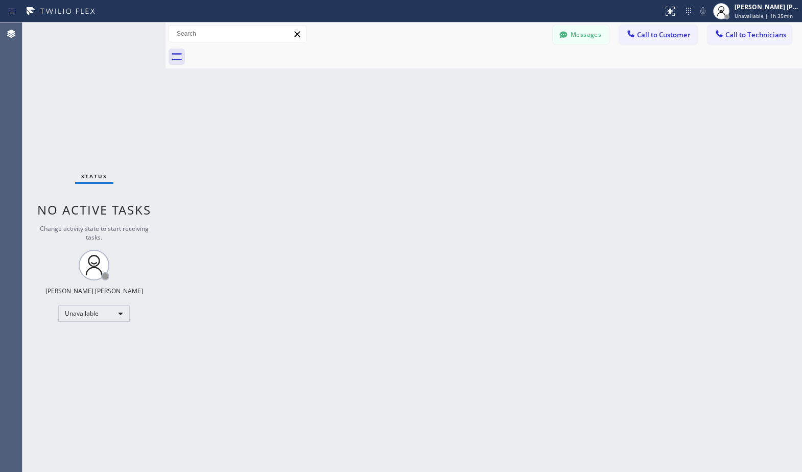
click at [498, 205] on div "Back to Dashboard Change Sender ID Customers Technicians Select a contact Outbo…" at bounding box center [484, 247] width 637 height 450
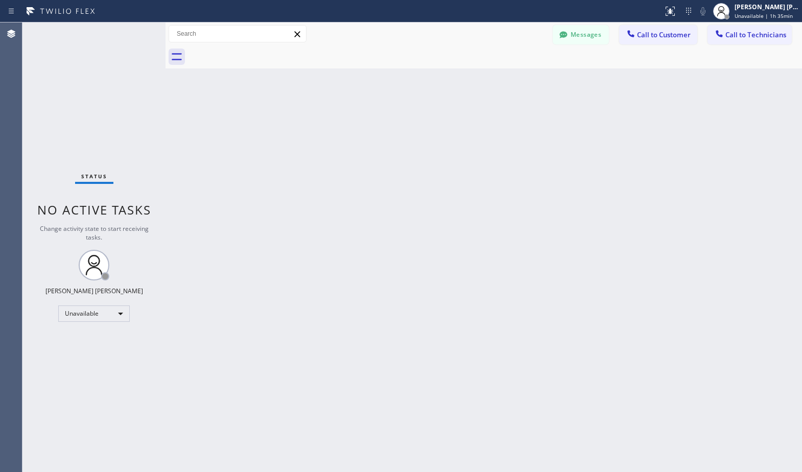
click at [498, 205] on div "Back to Dashboard Change Sender ID Customers Technicians Select a contact Outbo…" at bounding box center [484, 247] width 637 height 450
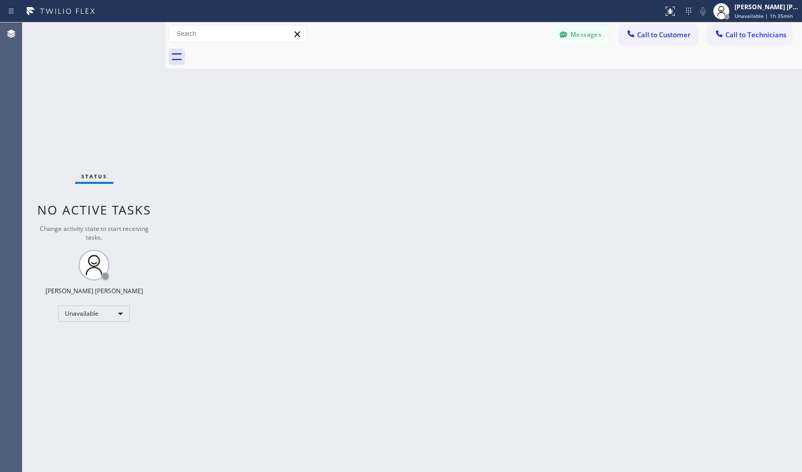
click at [498, 205] on div "Back to Dashboard Change Sender ID Customers Technicians Select a contact Outbo…" at bounding box center [484, 247] width 637 height 450
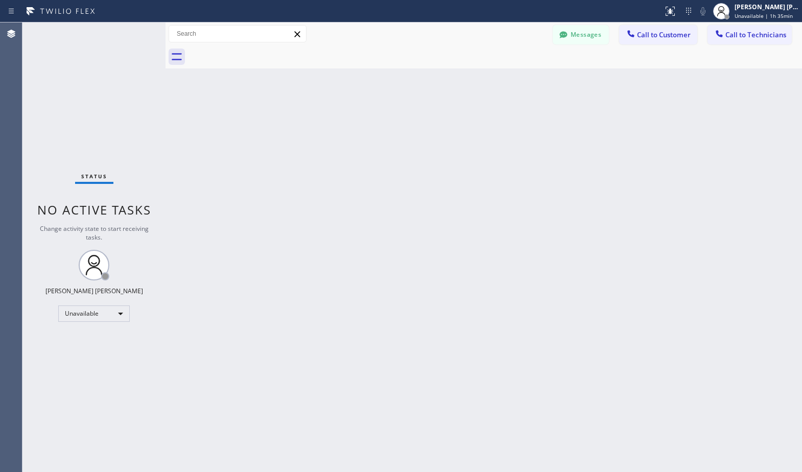
click at [498, 205] on div "Back to Dashboard Change Sender ID Customers Technicians Select a contact Outbo…" at bounding box center [484, 247] width 637 height 450
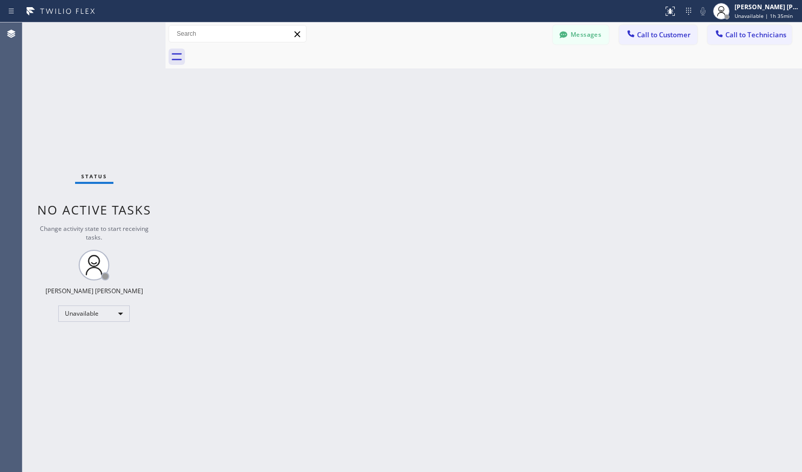
click at [498, 205] on div "Back to Dashboard Change Sender ID Customers Technicians Select a contact Outbo…" at bounding box center [484, 247] width 637 height 450
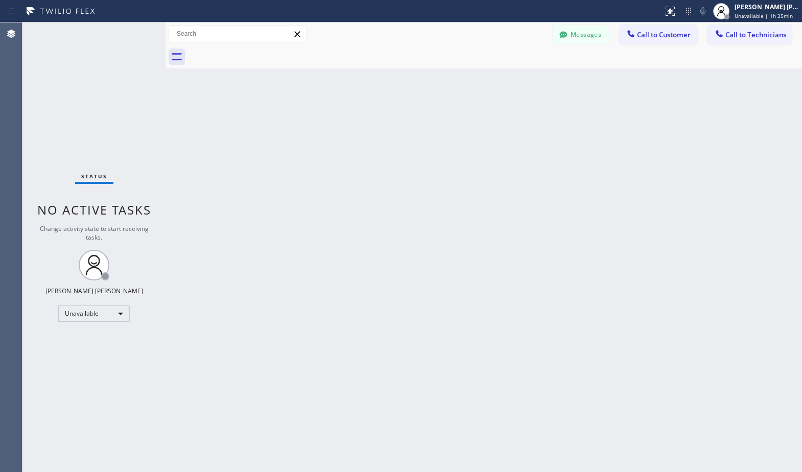
click at [498, 205] on div "Back to Dashboard Change Sender ID Customers Technicians Select a contact Outbo…" at bounding box center [484, 247] width 637 height 450
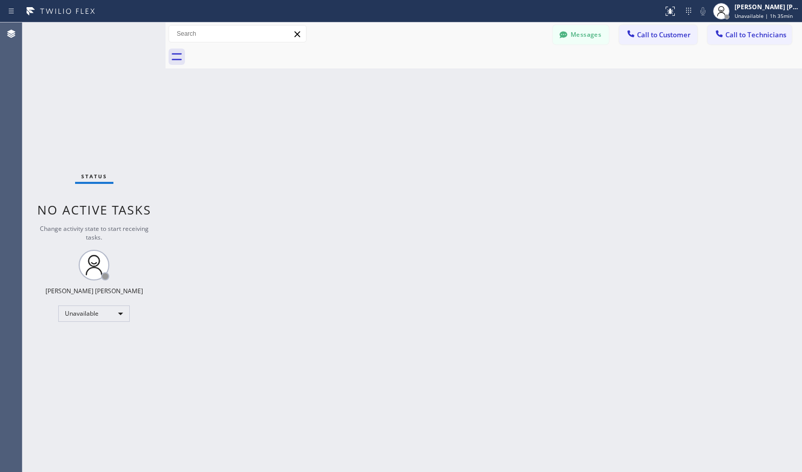
click at [498, 205] on div "Back to Dashboard Change Sender ID Customers Technicians Select a contact Outbo…" at bounding box center [484, 247] width 637 height 450
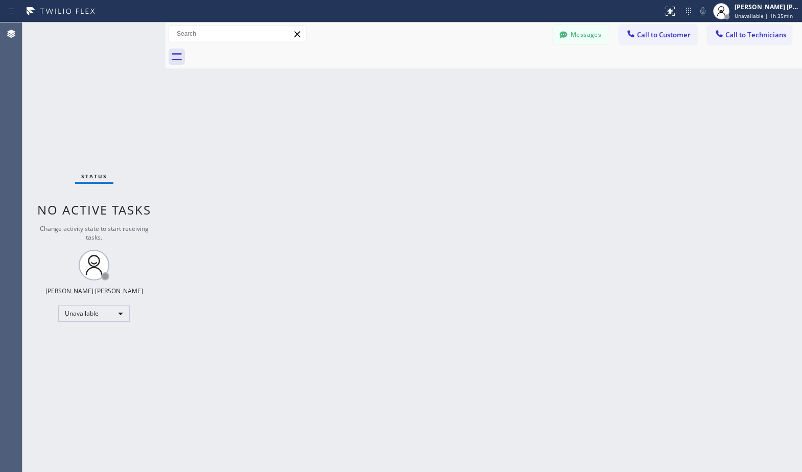
click at [498, 205] on div "Back to Dashboard Change Sender ID Customers Technicians Select a contact Outbo…" at bounding box center [484, 247] width 637 height 450
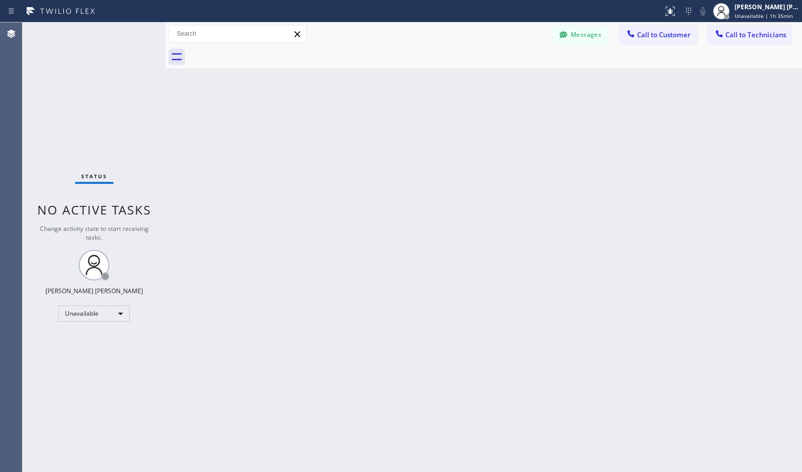
click at [498, 205] on div "Back to Dashboard Change Sender ID Customers Technicians Select a contact Outbo…" at bounding box center [484, 247] width 637 height 450
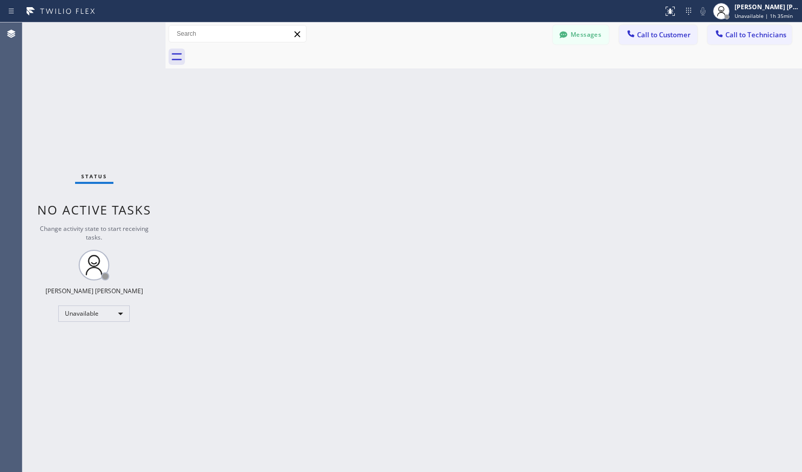
click at [498, 205] on div "Back to Dashboard Change Sender ID Customers Technicians Select a contact Outbo…" at bounding box center [484, 247] width 637 height 450
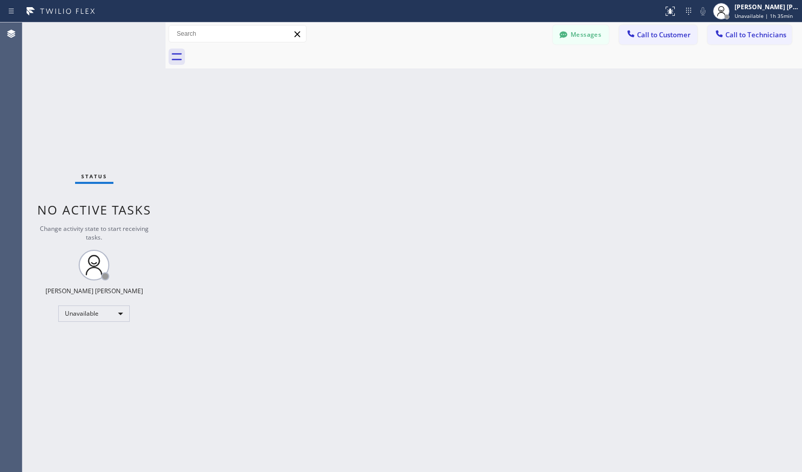
click at [498, 205] on div "Back to Dashboard Change Sender ID Customers Technicians Select a contact Outbo…" at bounding box center [484, 247] width 637 height 450
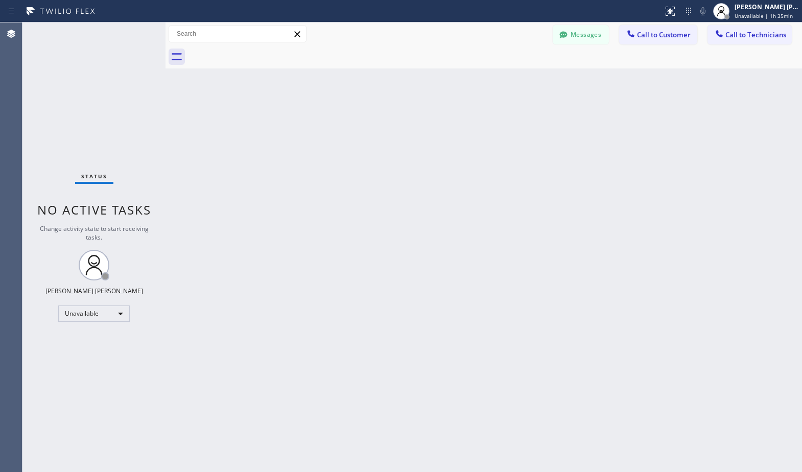
click at [498, 205] on div "Back to Dashboard Change Sender ID Customers Technicians Select a contact Outbo…" at bounding box center [484, 247] width 637 height 450
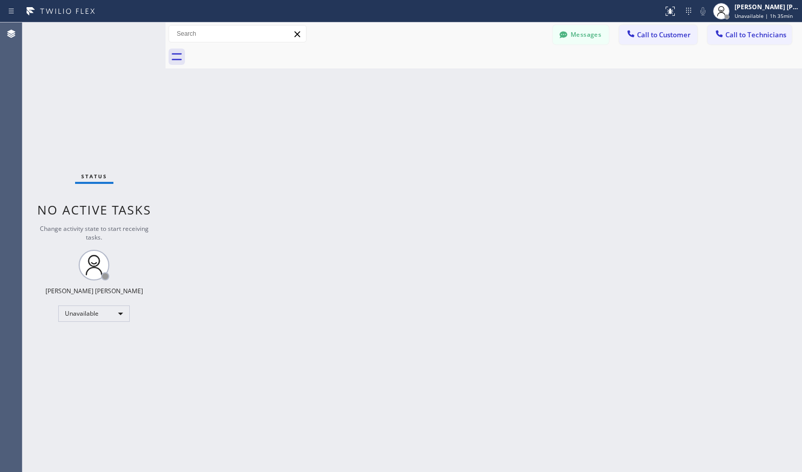
click at [498, 205] on div "Back to Dashboard Change Sender ID Customers Technicians Select a contact Outbo…" at bounding box center [484, 247] width 637 height 450
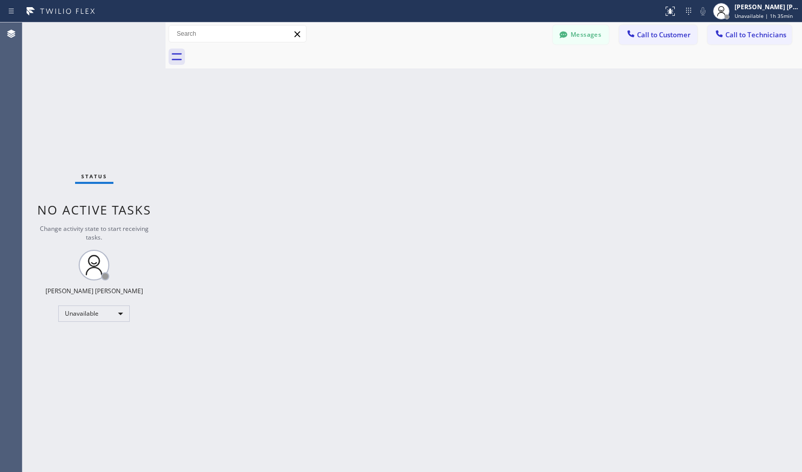
click at [498, 205] on div "Back to Dashboard Change Sender ID Customers Technicians Select a contact Outbo…" at bounding box center [484, 247] width 637 height 450
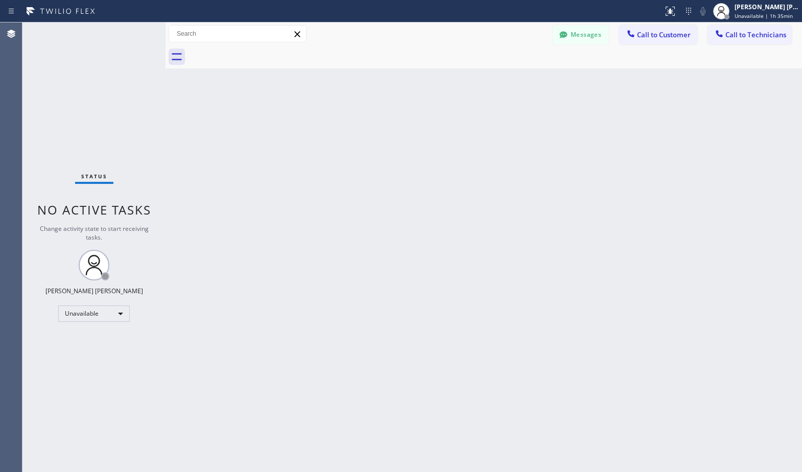
click at [498, 205] on div "Back to Dashboard Change Sender ID Customers Technicians Select a contact Outbo…" at bounding box center [484, 247] width 637 height 450
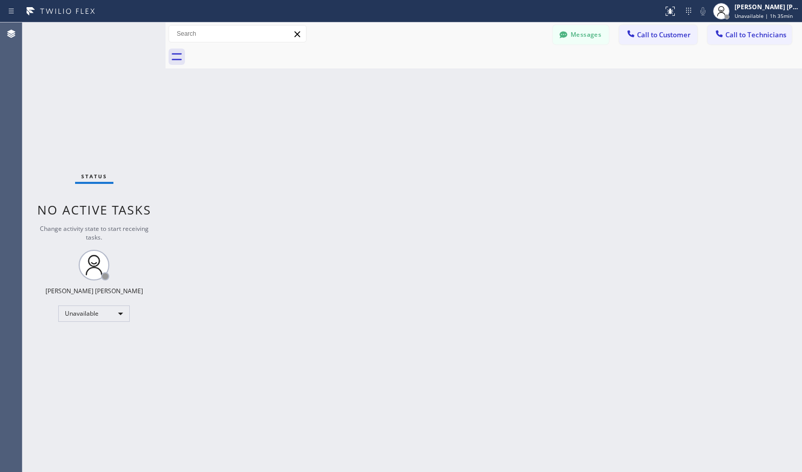
click at [498, 205] on div "Back to Dashboard Change Sender ID Customers Technicians Select a contact Outbo…" at bounding box center [484, 247] width 637 height 450
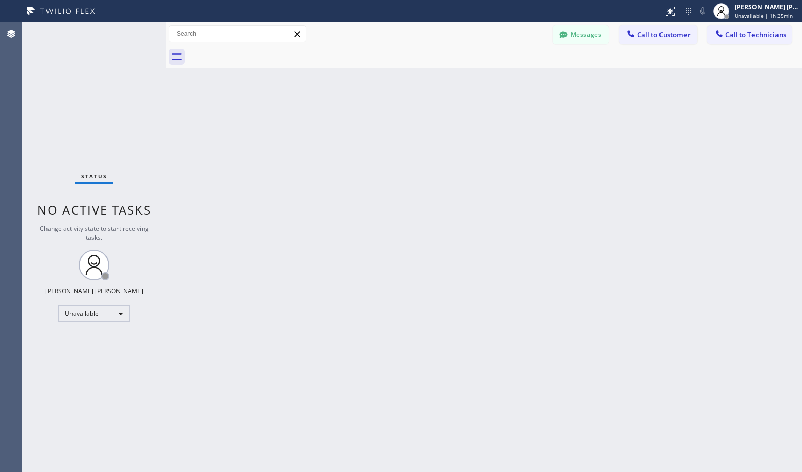
click at [498, 205] on div "Back to Dashboard Change Sender ID Customers Technicians Select a contact Outbo…" at bounding box center [484, 247] width 637 height 450
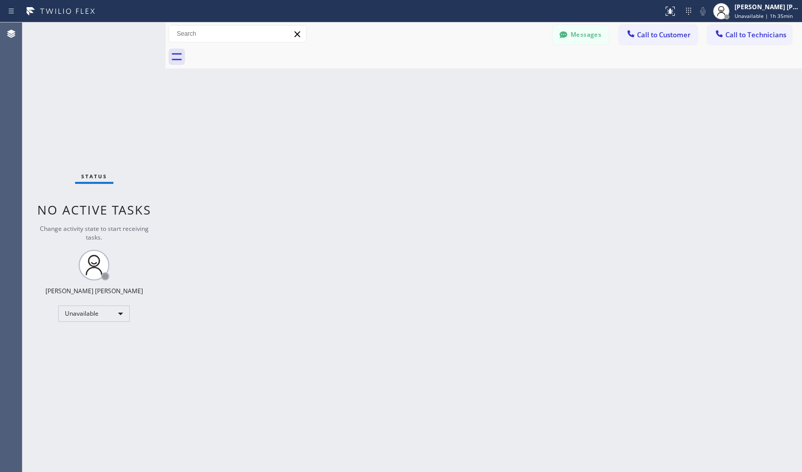
click at [498, 205] on div "Back to Dashboard Change Sender ID Customers Technicians Select a contact Outbo…" at bounding box center [484, 247] width 637 height 450
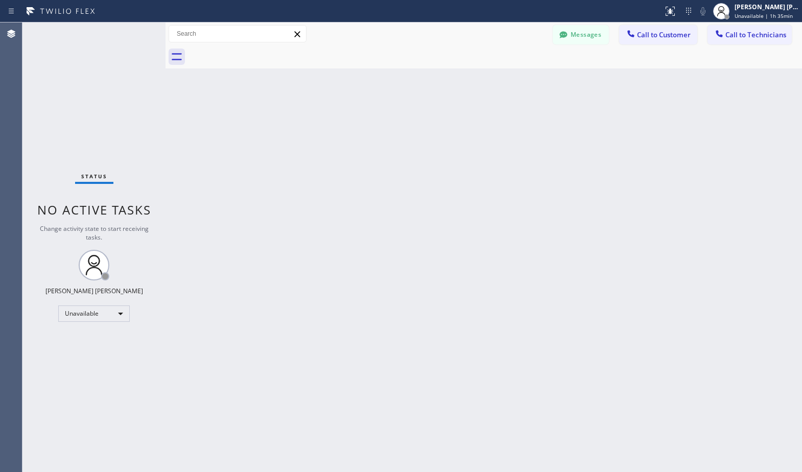
click at [498, 205] on div "Back to Dashboard Change Sender ID Customers Technicians Select a contact Outbo…" at bounding box center [484, 247] width 637 height 450
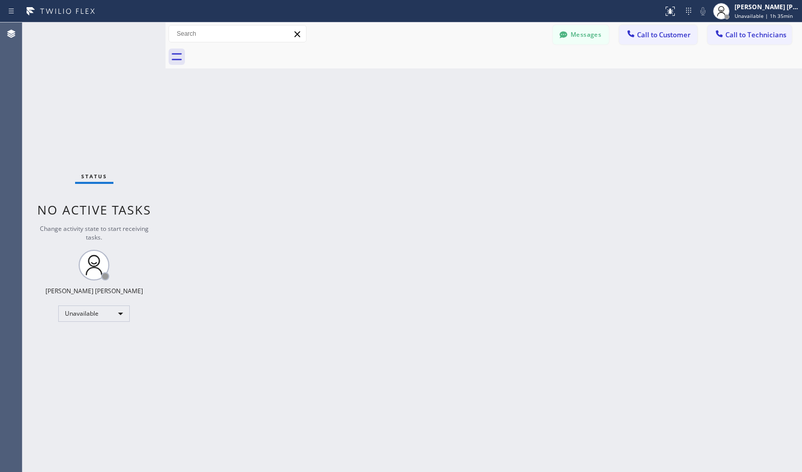
click at [498, 205] on div "Back to Dashboard Change Sender ID Customers Technicians Select a contact Outbo…" at bounding box center [484, 247] width 637 height 450
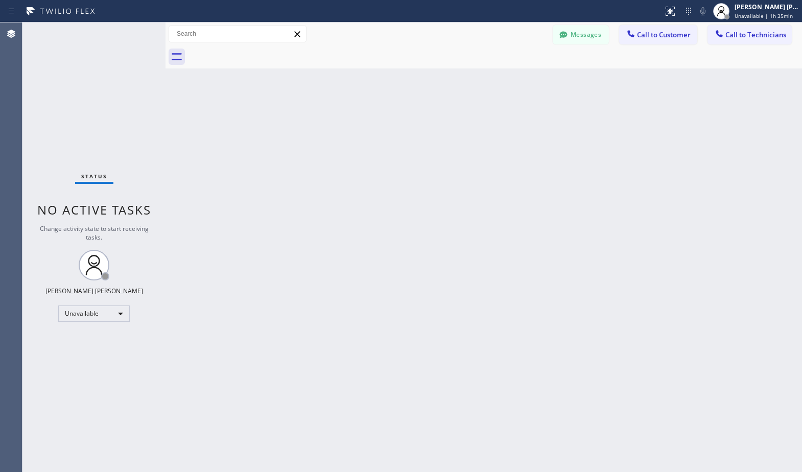
click at [498, 205] on div "Back to Dashboard Change Sender ID Customers Technicians Select a contact Outbo…" at bounding box center [484, 247] width 637 height 450
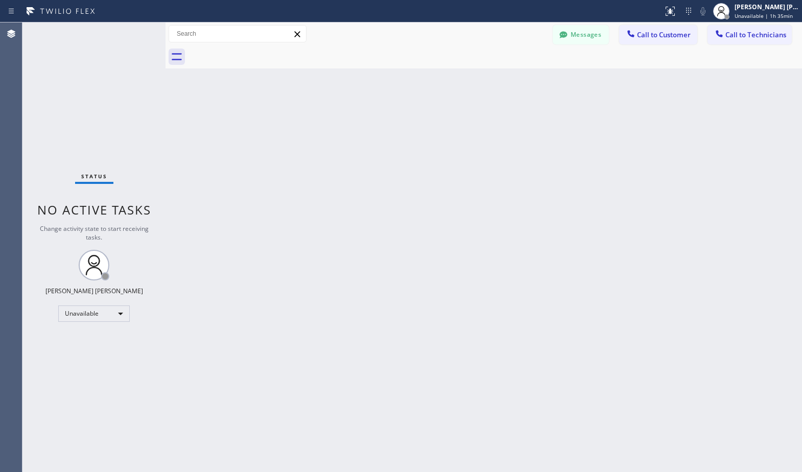
click at [498, 205] on div "Back to Dashboard Change Sender ID Customers Technicians Select a contact Outbo…" at bounding box center [484, 247] width 637 height 450
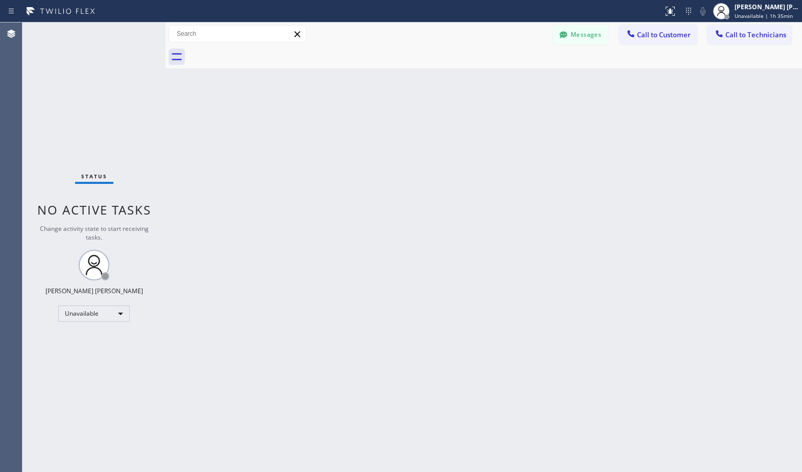
click at [498, 205] on div "Back to Dashboard Change Sender ID Customers Technicians Select a contact Outbo…" at bounding box center [484, 247] width 637 height 450
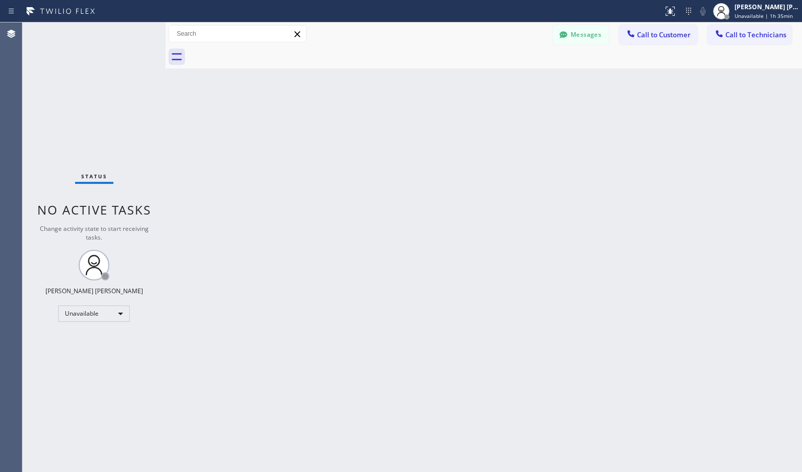
click at [498, 205] on div "Back to Dashboard Change Sender ID Customers Technicians Select a contact Outbo…" at bounding box center [484, 247] width 637 height 450
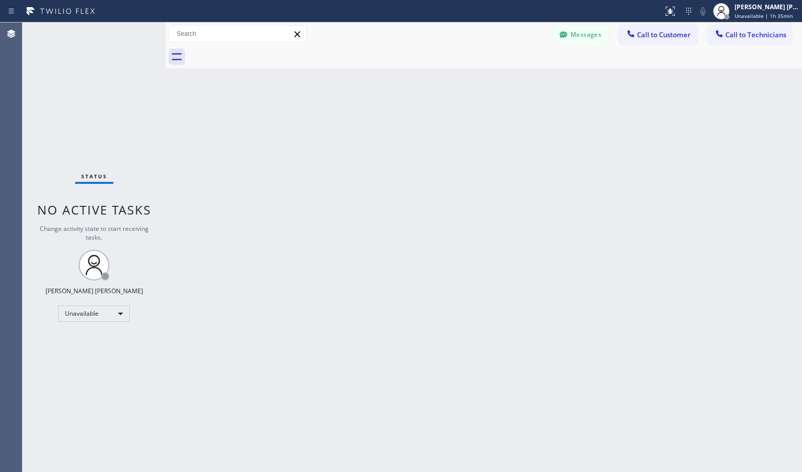
click at [498, 205] on div "Back to Dashboard Change Sender ID Customers Technicians Select a contact Outbo…" at bounding box center [484, 247] width 637 height 450
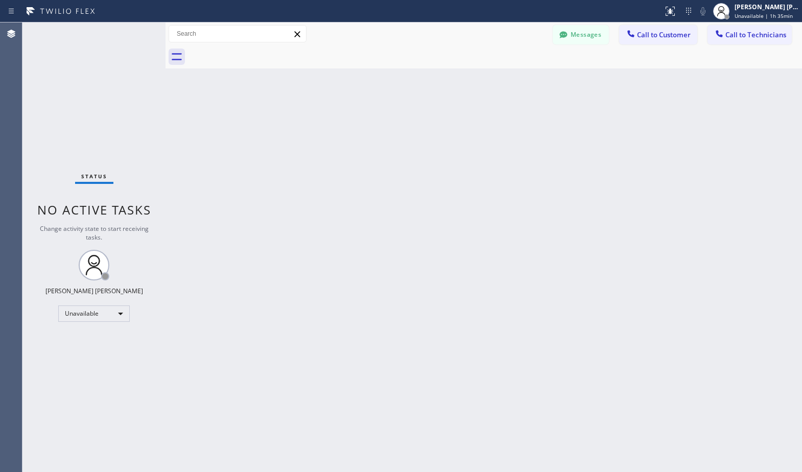
click at [498, 205] on div "Back to Dashboard Change Sender ID Customers Technicians Select a contact Outbo…" at bounding box center [484, 247] width 637 height 450
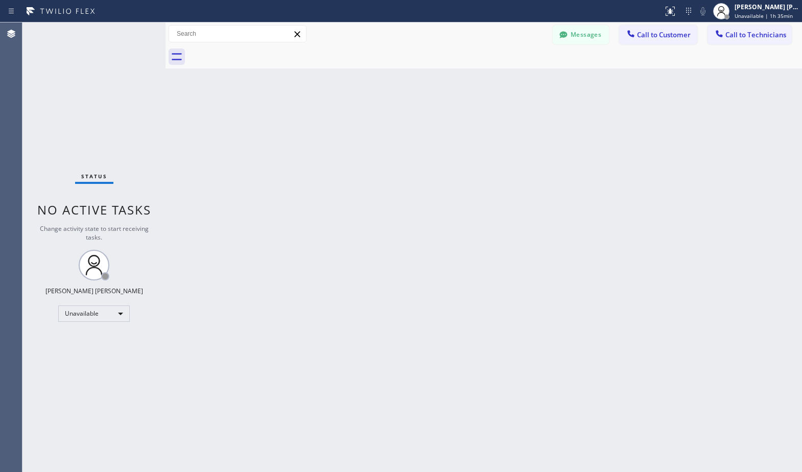
click at [498, 205] on div "Back to Dashboard Change Sender ID Customers Technicians Select a contact Outbo…" at bounding box center [484, 247] width 637 height 450
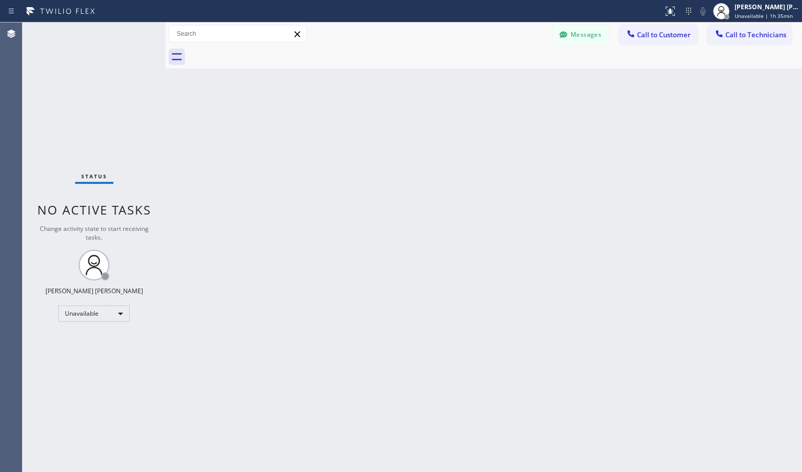
click at [498, 205] on div "Back to Dashboard Change Sender ID Customers Technicians Select a contact Outbo…" at bounding box center [484, 247] width 637 height 450
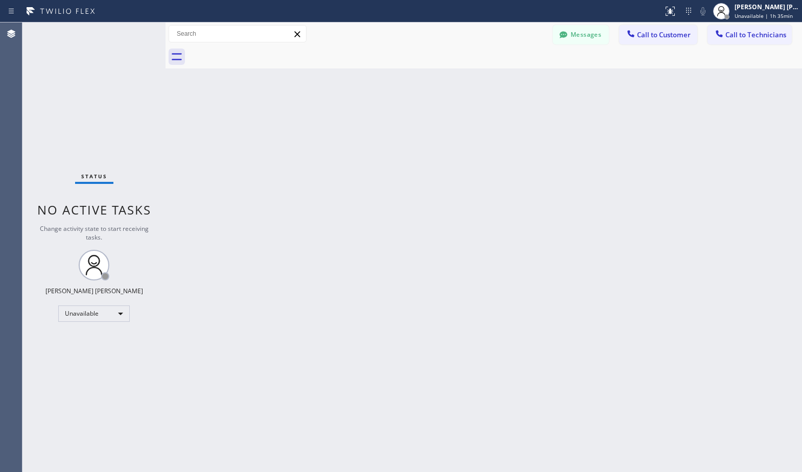
click at [498, 205] on div "Back to Dashboard Change Sender ID Customers Technicians Select a contact Outbo…" at bounding box center [484, 247] width 637 height 450
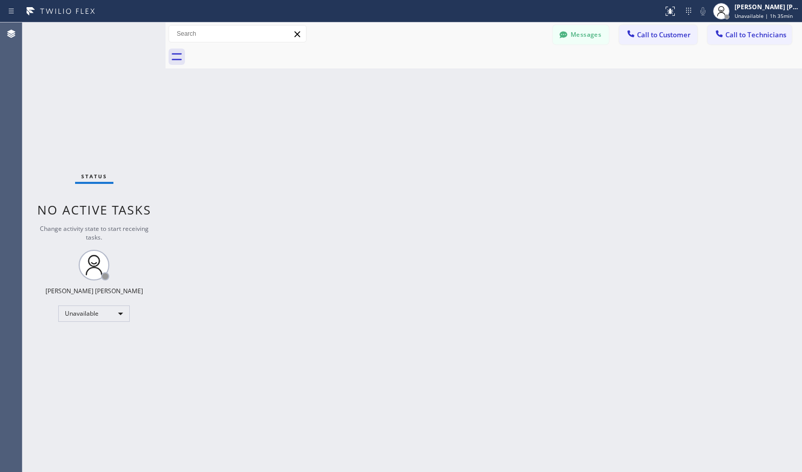
click at [498, 205] on div "Back to Dashboard Change Sender ID Customers Technicians Select a contact Outbo…" at bounding box center [484, 247] width 637 height 450
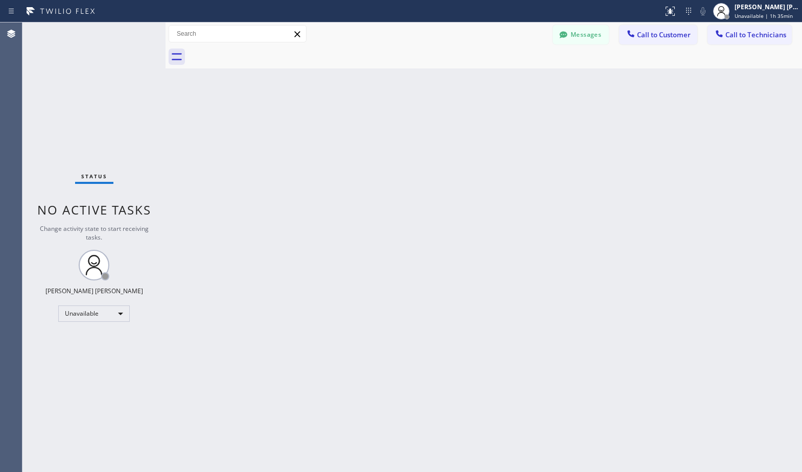
click at [498, 205] on div "Back to Dashboard Change Sender ID Customers Technicians Select a contact Outbo…" at bounding box center [484, 247] width 637 height 450
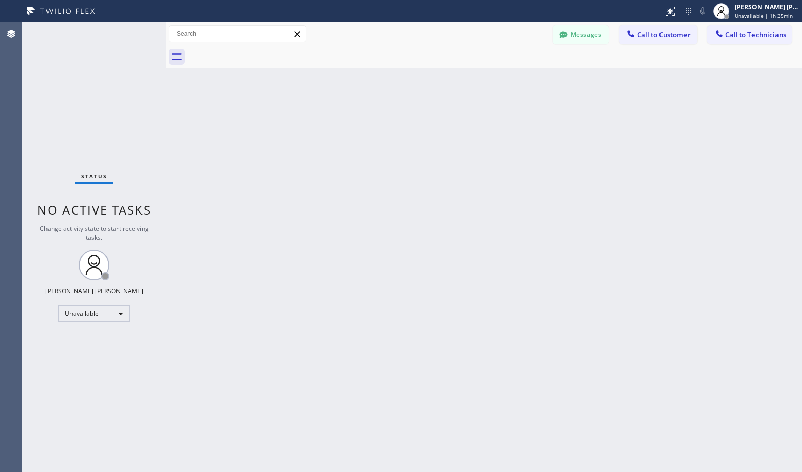
click at [498, 205] on div "Back to Dashboard Change Sender ID Customers Technicians Select a contact Outbo…" at bounding box center [484, 247] width 637 height 450
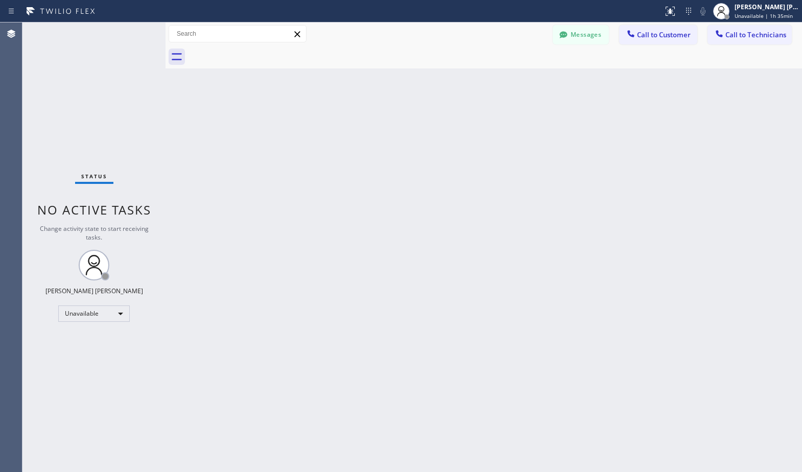
click at [498, 205] on div "Back to Dashboard Change Sender ID Customers Technicians Select a contact Outbo…" at bounding box center [484, 247] width 637 height 450
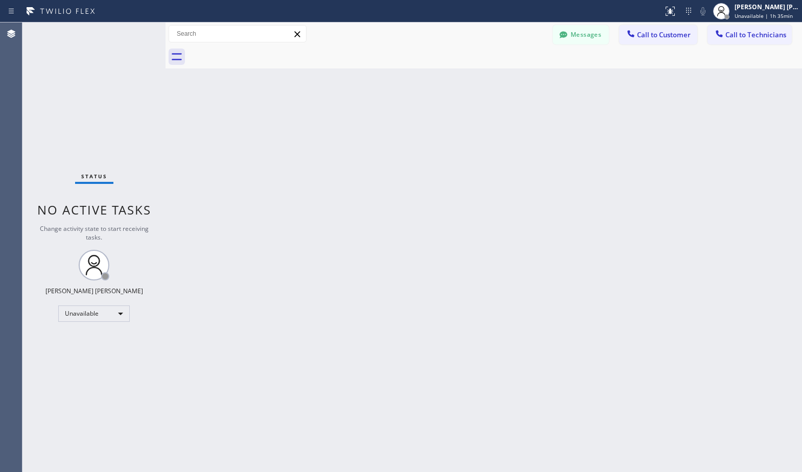
click at [498, 205] on div "Back to Dashboard Change Sender ID Customers Technicians Select a contact Outbo…" at bounding box center [484, 247] width 637 height 450
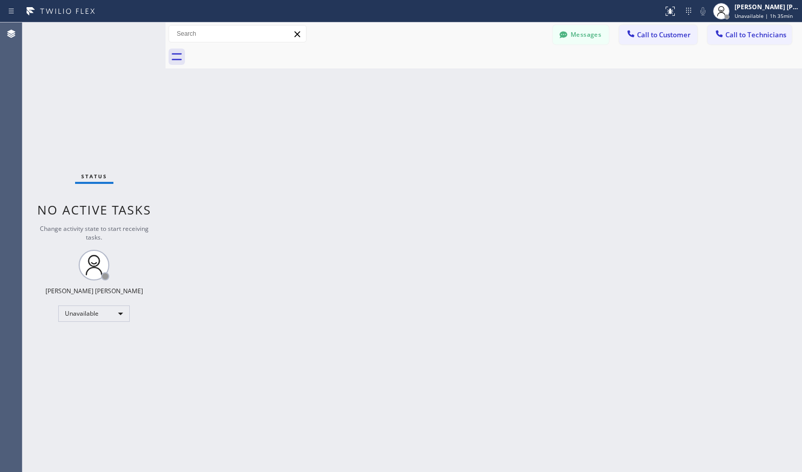
click at [498, 205] on div "Back to Dashboard Change Sender ID Customers Technicians Select a contact Outbo…" at bounding box center [484, 247] width 637 height 450
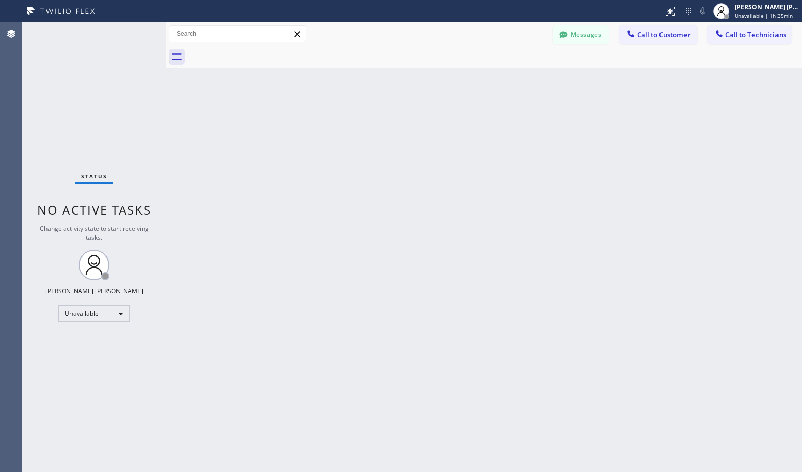
click at [498, 205] on div "Back to Dashboard Change Sender ID Customers Technicians Select a contact Outbo…" at bounding box center [484, 247] width 637 height 450
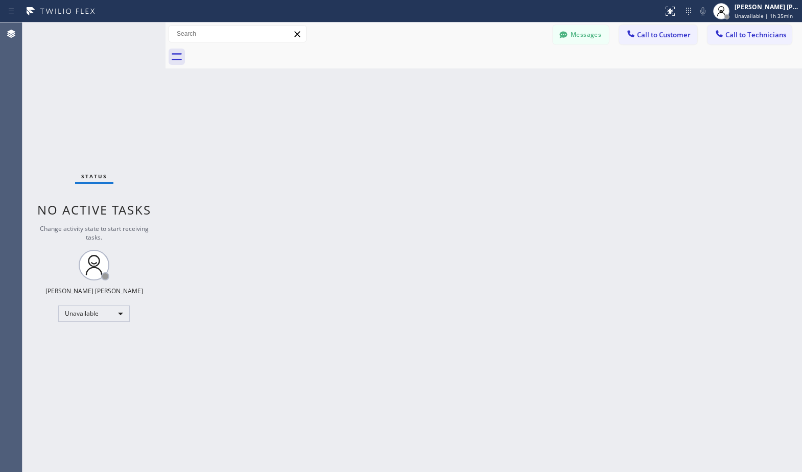
click at [498, 205] on div "Back to Dashboard Change Sender ID Customers Technicians Select a contact Outbo…" at bounding box center [484, 247] width 637 height 450
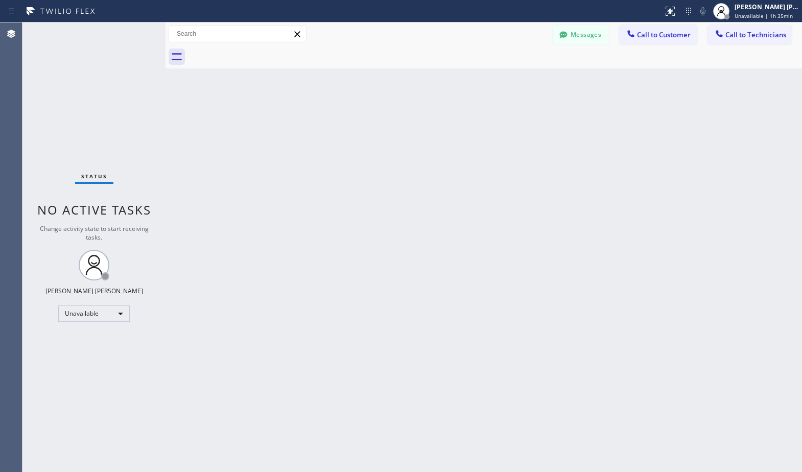
click at [498, 205] on div "Back to Dashboard Change Sender ID Customers Technicians Select a contact Outbo…" at bounding box center [484, 247] width 637 height 450
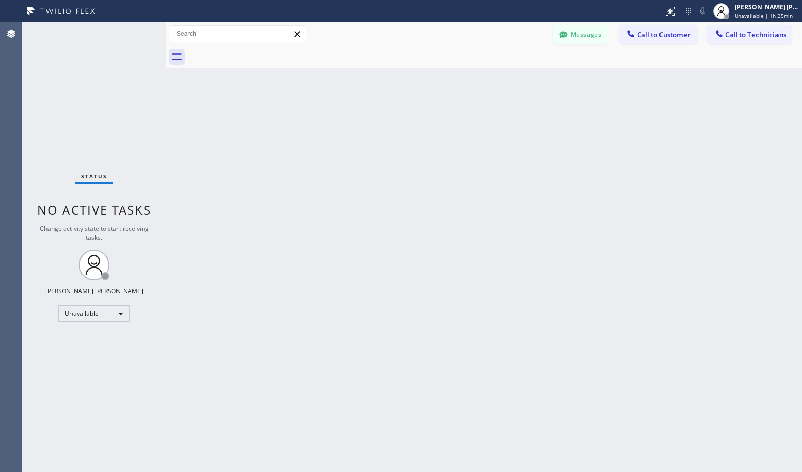
click at [498, 205] on div "Back to Dashboard Change Sender ID Customers Technicians Select a contact Outbo…" at bounding box center [484, 247] width 637 height 450
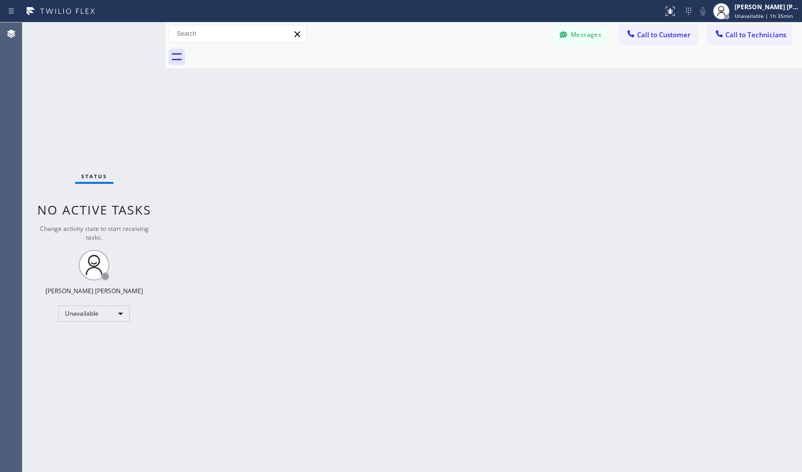
click at [498, 205] on div "Back to Dashboard Change Sender ID Customers Technicians Select a contact Outbo…" at bounding box center [484, 247] width 637 height 450
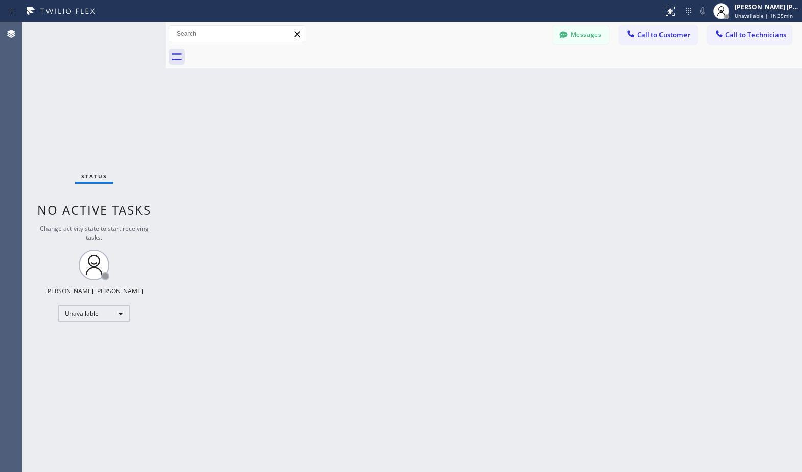
click at [498, 205] on div "Back to Dashboard Change Sender ID Customers Technicians Select a contact Outbo…" at bounding box center [484, 247] width 637 height 450
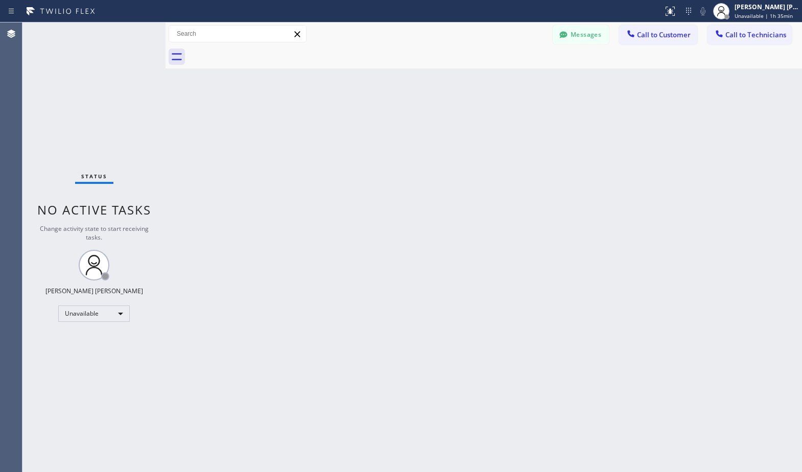
click at [498, 205] on div "Back to Dashboard Change Sender ID Customers Technicians Select a contact Outbo…" at bounding box center [484, 247] width 637 height 450
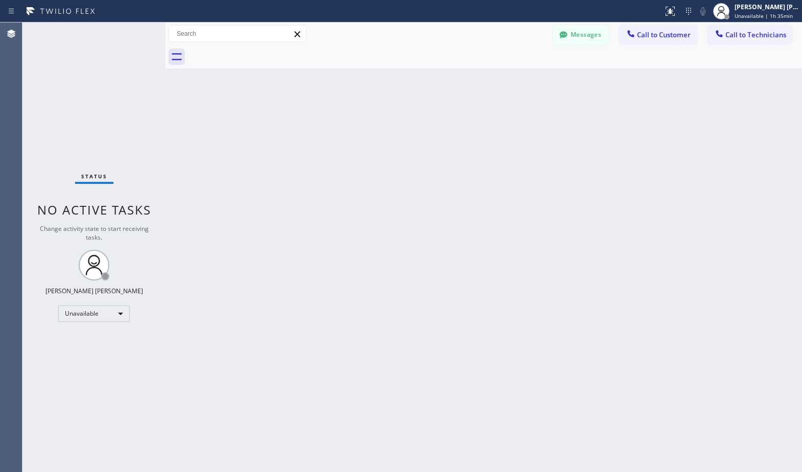
click at [498, 205] on div "Back to Dashboard Change Sender ID Customers Technicians Select a contact Outbo…" at bounding box center [484, 247] width 637 height 450
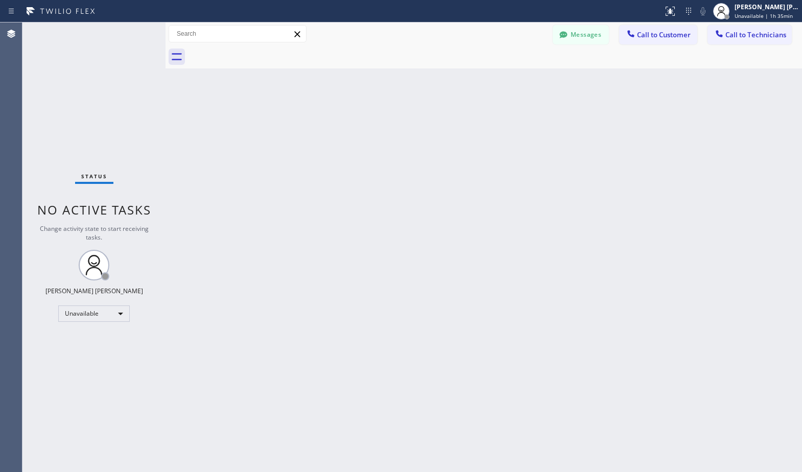
click at [498, 205] on div "Back to Dashboard Change Sender ID Customers Technicians Select a contact Outbo…" at bounding box center [484, 247] width 637 height 450
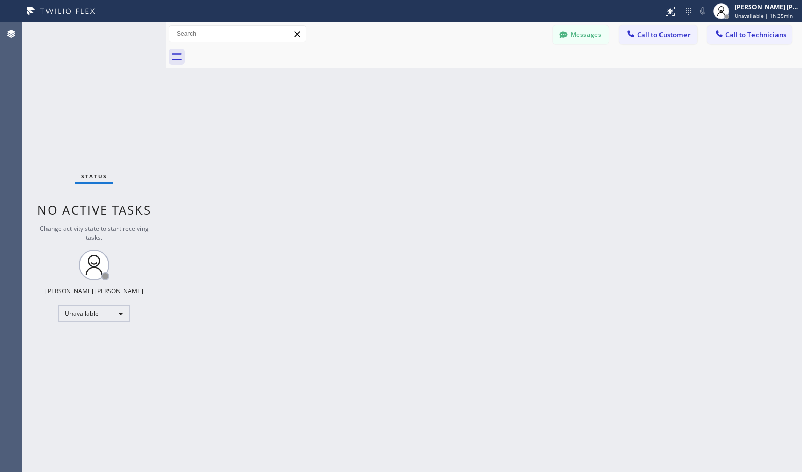
click at [498, 205] on div "Back to Dashboard Change Sender ID Customers Technicians Select a contact Outbo…" at bounding box center [484, 247] width 637 height 450
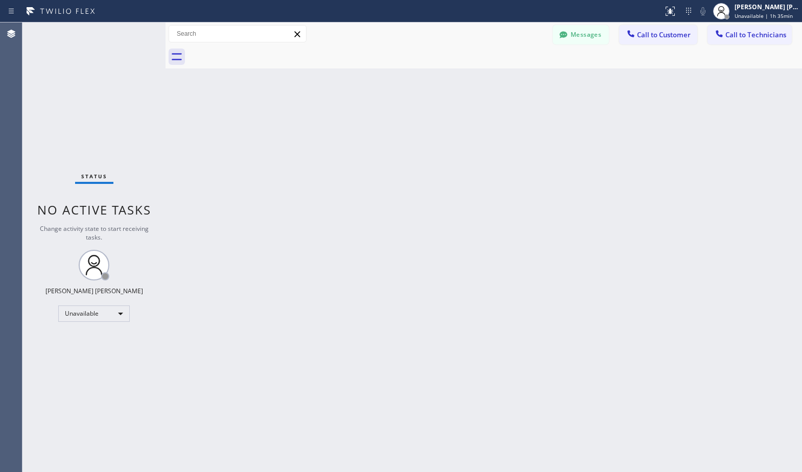
click at [498, 205] on div "Back to Dashboard Change Sender ID Customers Technicians Select a contact Outbo…" at bounding box center [484, 247] width 637 height 450
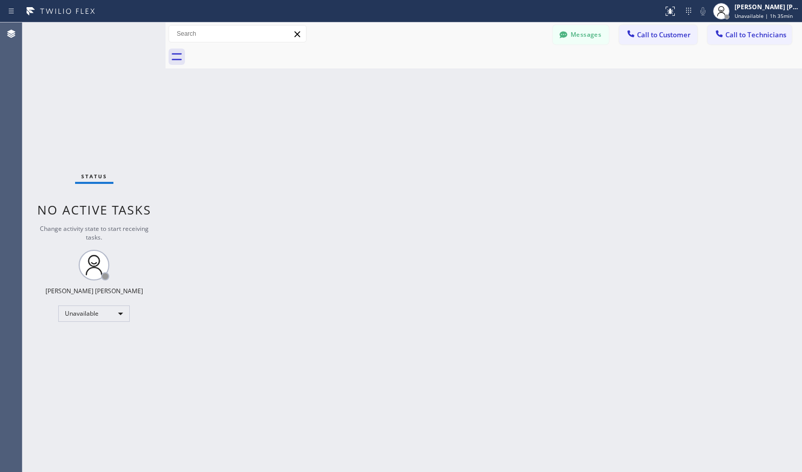
click at [498, 205] on div "Back to Dashboard Change Sender ID Customers Technicians Select a contact Outbo…" at bounding box center [484, 247] width 637 height 450
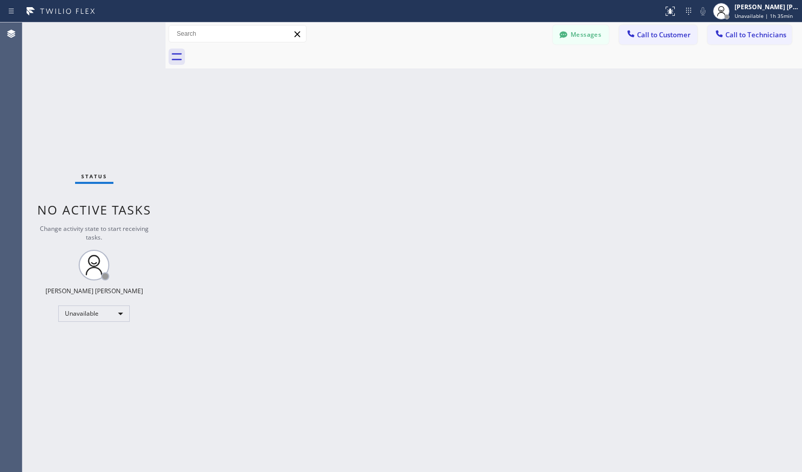
click at [498, 205] on div "Back to Dashboard Change Sender ID Customers Technicians Select a contact Outbo…" at bounding box center [484, 247] width 637 height 450
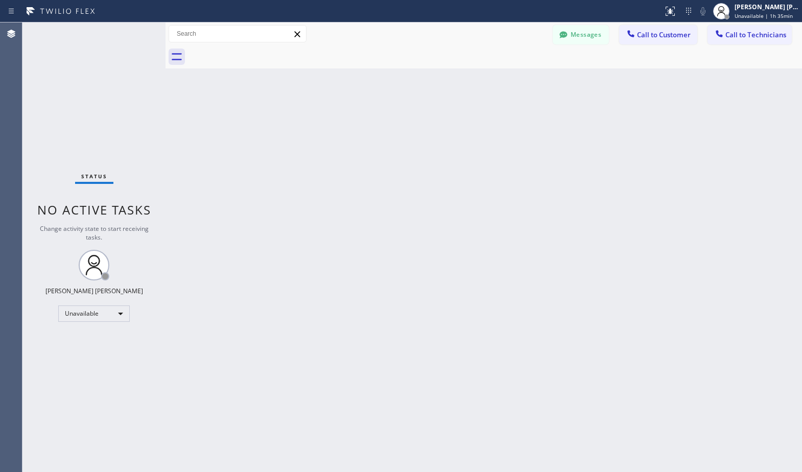
click at [498, 205] on div "Back to Dashboard Change Sender ID Customers Technicians Select a contact Outbo…" at bounding box center [484, 247] width 637 height 450
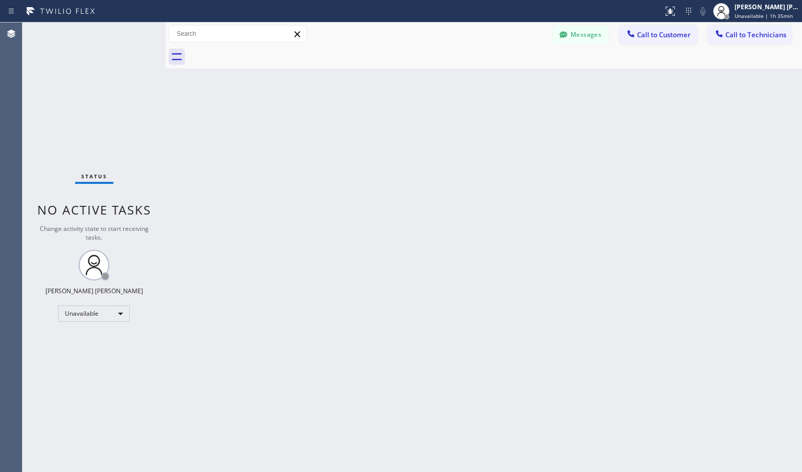
click at [498, 205] on div "Back to Dashboard Change Sender ID Customers Technicians Select a contact Outbo…" at bounding box center [484, 247] width 637 height 450
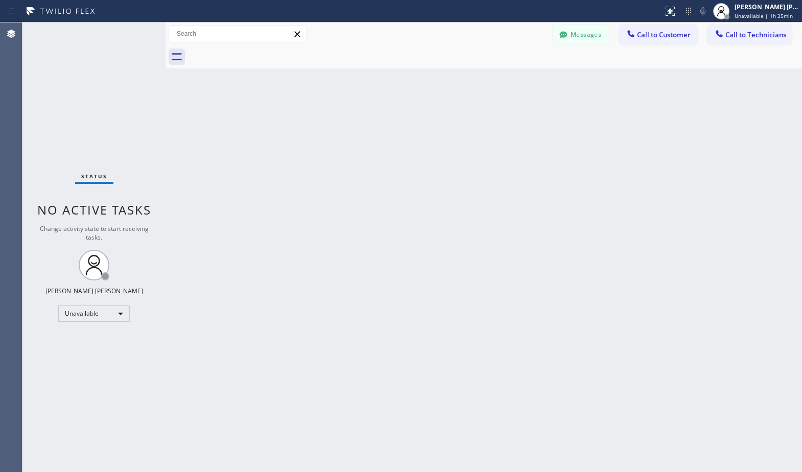
click at [498, 205] on div "Back to Dashboard Change Sender ID Customers Technicians Select a contact Outbo…" at bounding box center [484, 247] width 637 height 450
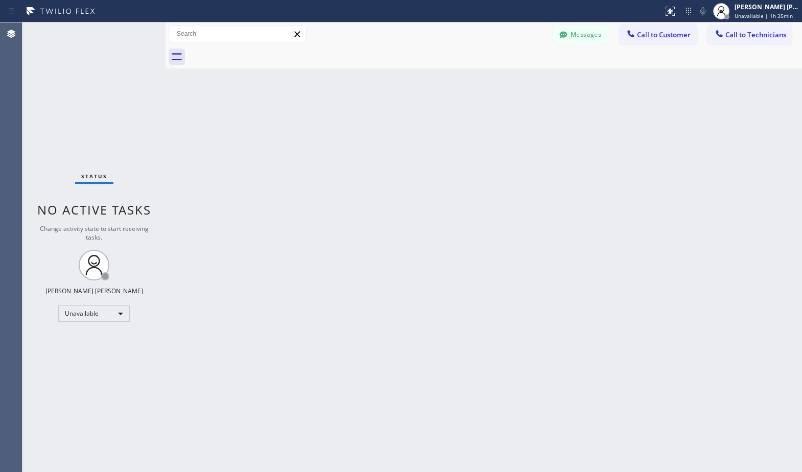
click at [498, 205] on div "Back to Dashboard Change Sender ID Customers Technicians Select a contact Outbo…" at bounding box center [484, 247] width 637 height 450
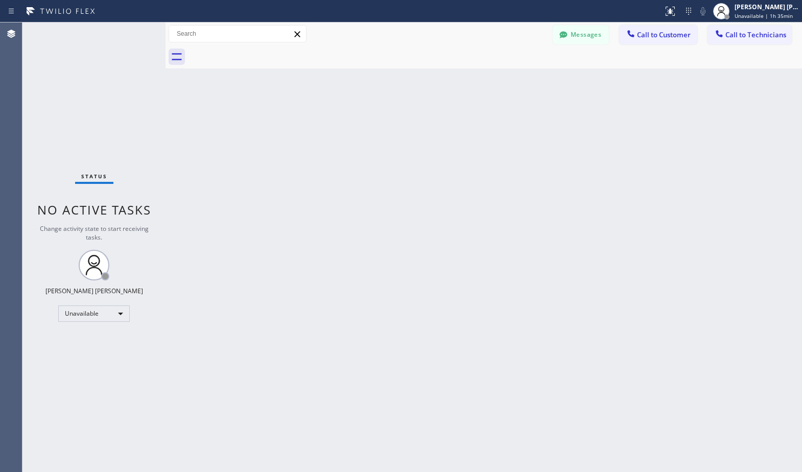
click at [498, 205] on div "Back to Dashboard Change Sender ID Customers Technicians Select a contact Outbo…" at bounding box center [484, 247] width 637 height 450
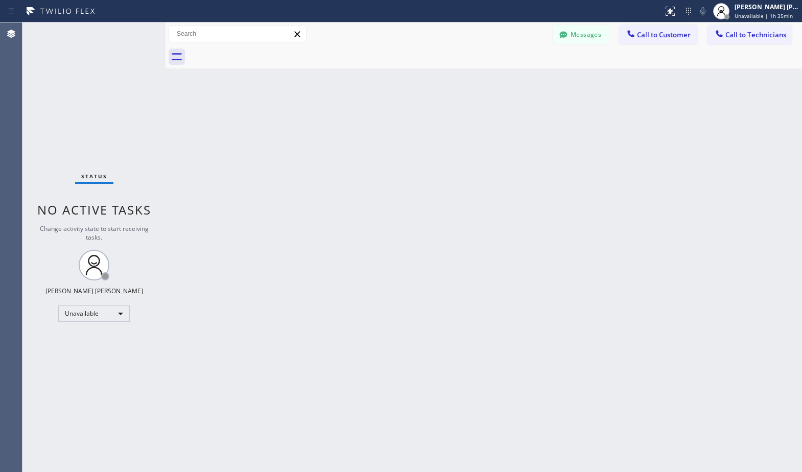
click at [498, 205] on div "Back to Dashboard Change Sender ID Customers Technicians Select a contact Outbo…" at bounding box center [484, 247] width 637 height 450
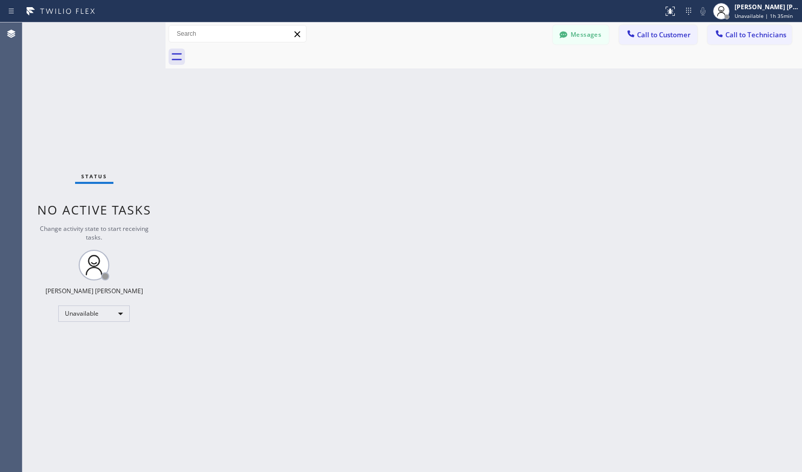
click at [498, 205] on div "Back to Dashboard Change Sender ID Customers Technicians Select a contact Outbo…" at bounding box center [484, 247] width 637 height 450
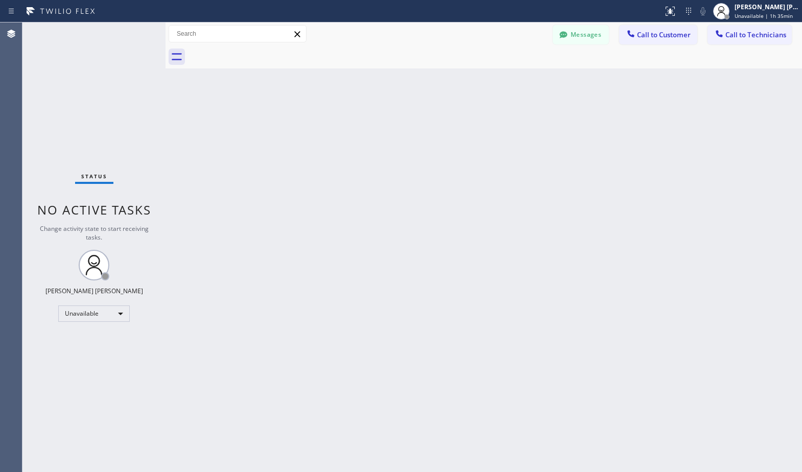
click at [498, 205] on div "Back to Dashboard Change Sender ID Customers Technicians Select a contact Outbo…" at bounding box center [484, 247] width 637 height 450
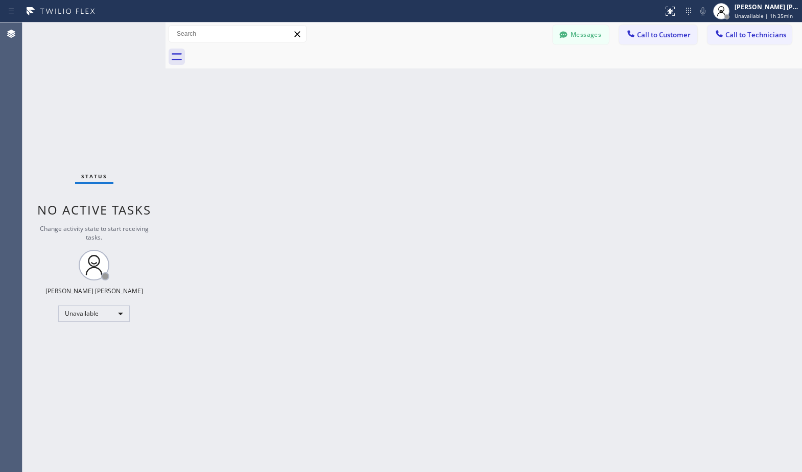
click at [498, 205] on div "Back to Dashboard Change Sender ID Customers Technicians Select a contact Outbo…" at bounding box center [484, 247] width 637 height 450
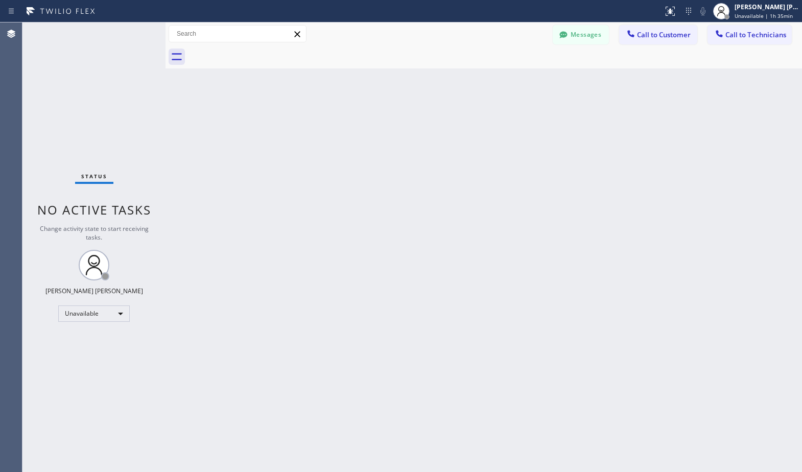
click at [498, 205] on div "Back to Dashboard Change Sender ID Customers Technicians Select a contact Outbo…" at bounding box center [484, 247] width 637 height 450
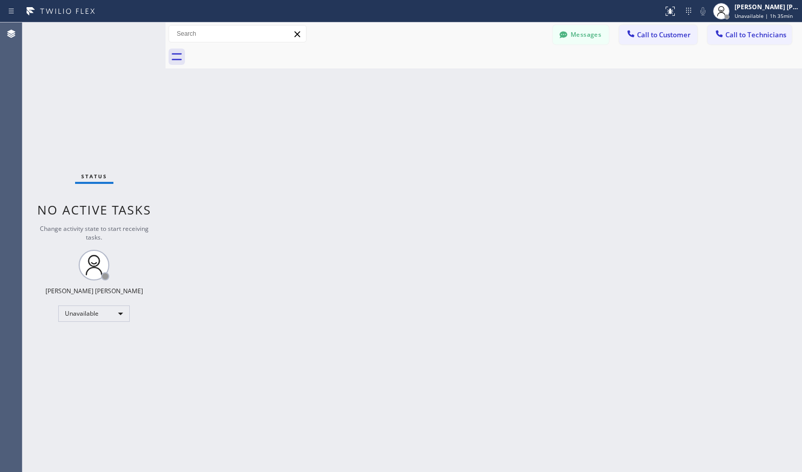
click at [498, 205] on div "Back to Dashboard Change Sender ID Customers Technicians Select a contact Outbo…" at bounding box center [484, 247] width 637 height 450
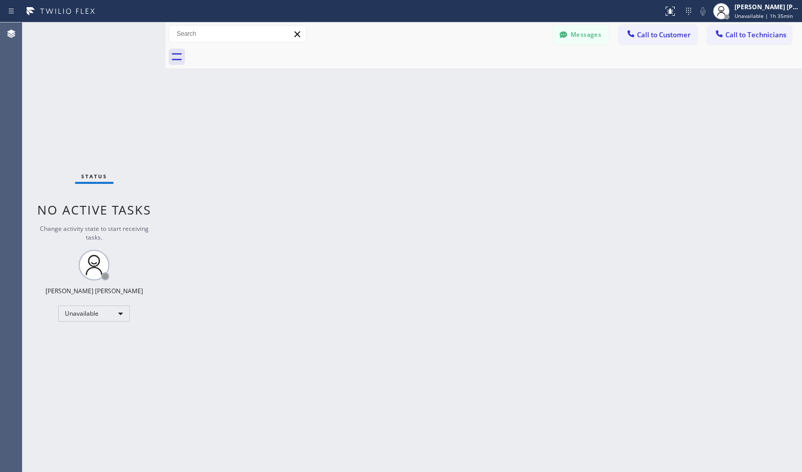
click at [498, 205] on div "Back to Dashboard Change Sender ID Customers Technicians Select a contact Outbo…" at bounding box center [484, 247] width 637 height 450
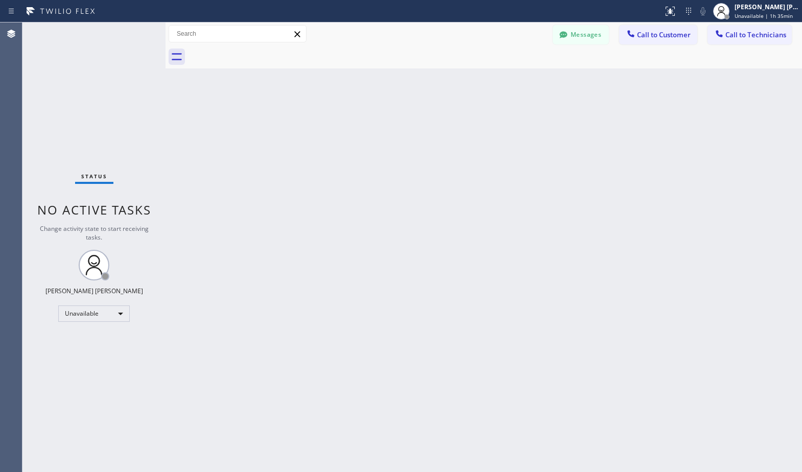
click at [498, 205] on div "Back to Dashboard Change Sender ID Customers Technicians Select a contact Outbo…" at bounding box center [484, 247] width 637 height 450
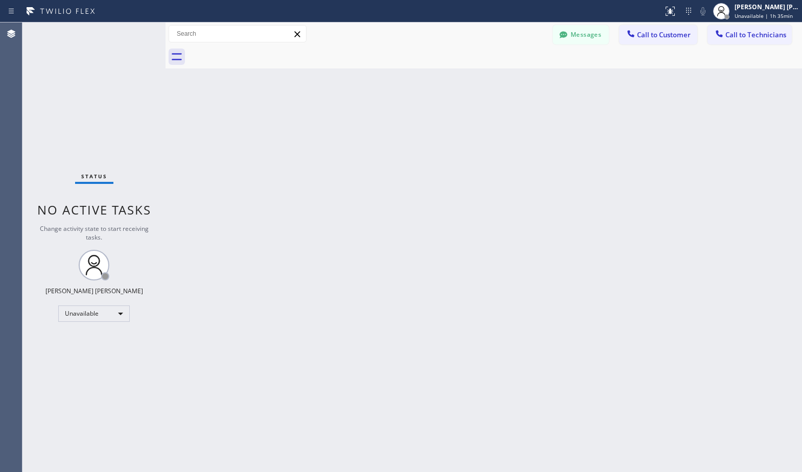
click at [498, 205] on div "Back to Dashboard Change Sender ID Customers Technicians Select a contact Outbo…" at bounding box center [484, 247] width 637 height 450
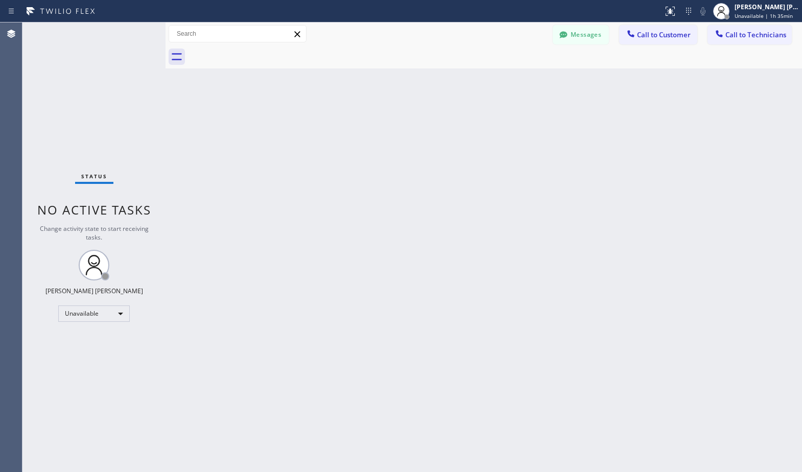
click at [498, 205] on div "Back to Dashboard Change Sender ID Customers Technicians Select a contact Outbo…" at bounding box center [484, 247] width 637 height 450
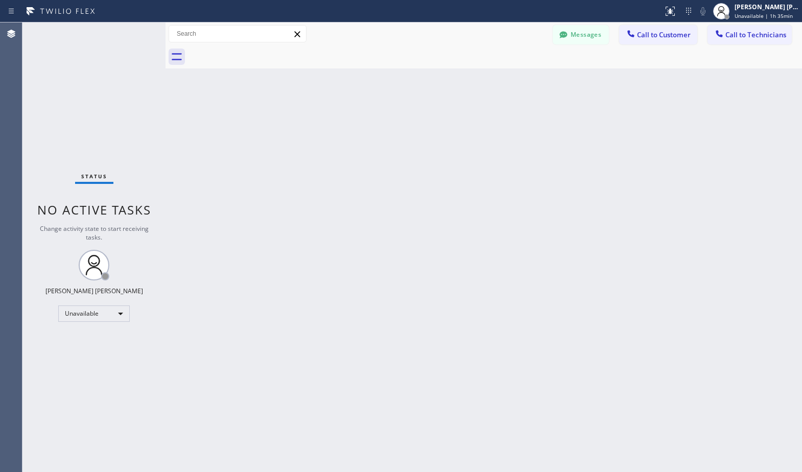
click at [498, 205] on div "Back to Dashboard Change Sender ID Customers Technicians Select a contact Outbo…" at bounding box center [484, 247] width 637 height 450
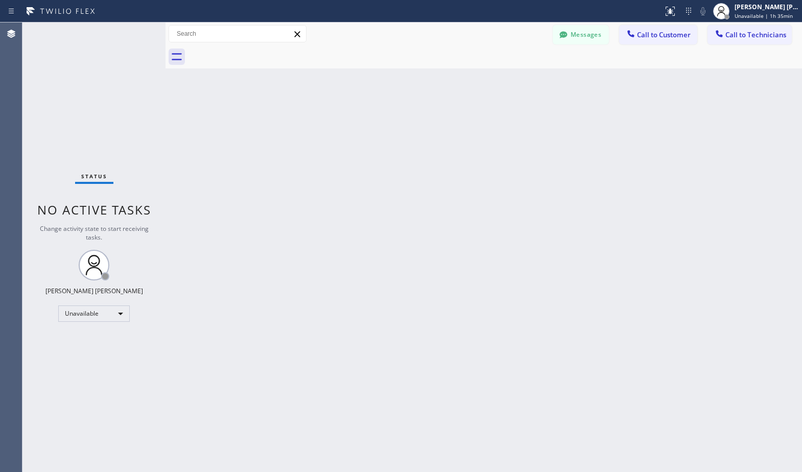
click at [498, 205] on div "Back to Dashboard Change Sender ID Customers Technicians Select a contact Outbo…" at bounding box center [484, 247] width 637 height 450
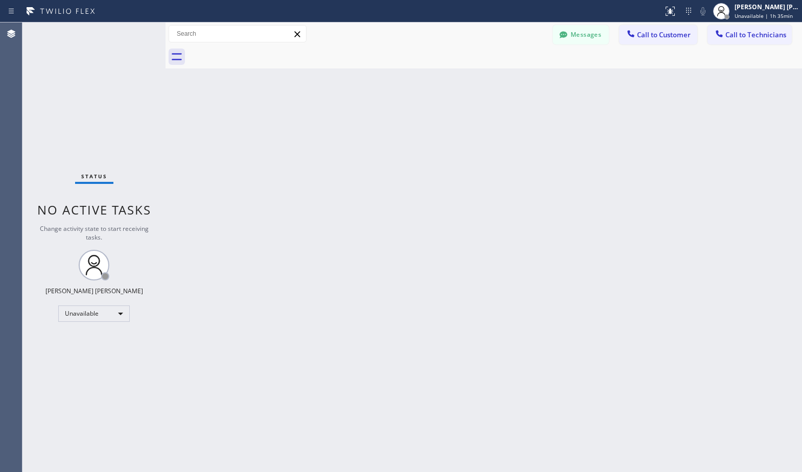
click at [498, 205] on div "Back to Dashboard Change Sender ID Customers Technicians Select a contact Outbo…" at bounding box center [484, 247] width 637 height 450
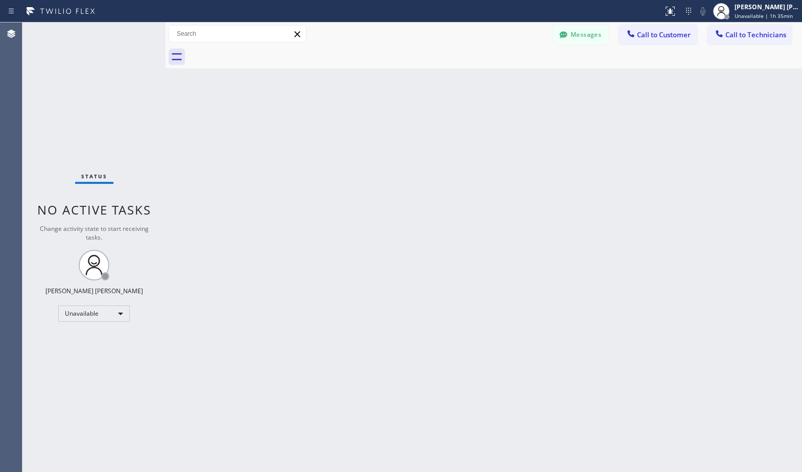
click at [498, 205] on div "Back to Dashboard Change Sender ID Customers Technicians Select a contact Outbo…" at bounding box center [484, 247] width 637 height 450
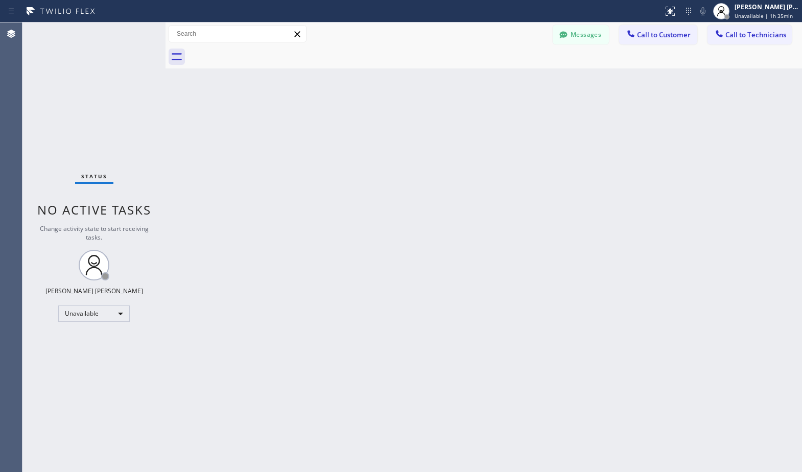
click at [498, 205] on div "Back to Dashboard Change Sender ID Customers Technicians Select a contact Outbo…" at bounding box center [484, 247] width 637 height 450
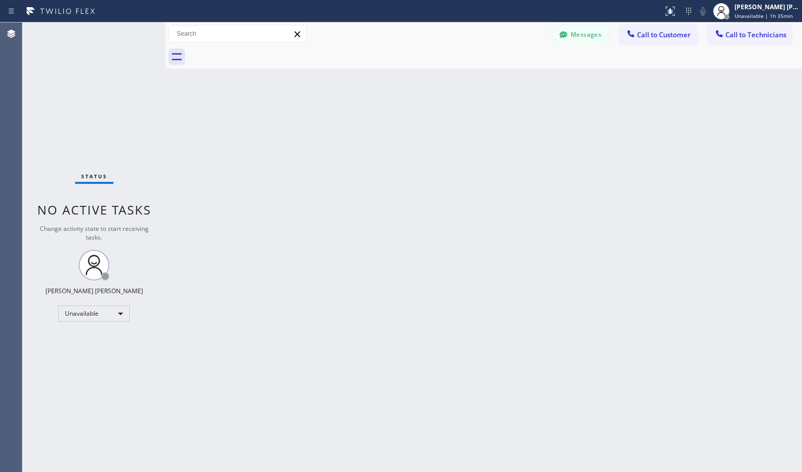
click at [498, 205] on div "Back to Dashboard Change Sender ID Customers Technicians Select a contact Outbo…" at bounding box center [484, 247] width 637 height 450
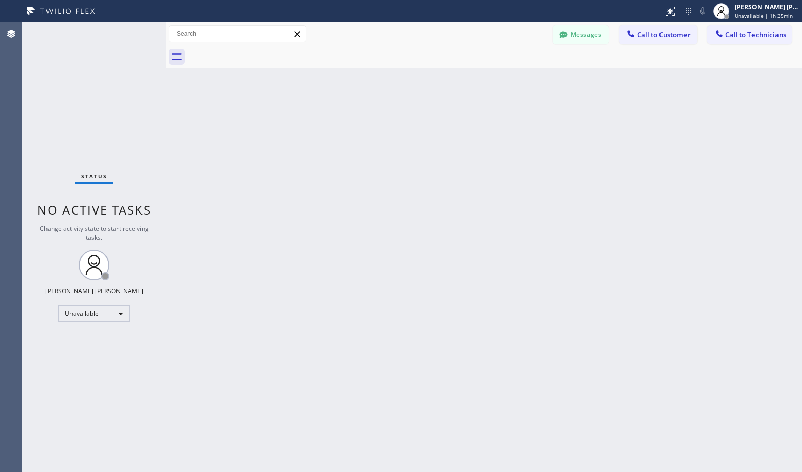
click at [498, 205] on div "Back to Dashboard Change Sender ID Customers Technicians Select a contact Outbo…" at bounding box center [484, 247] width 637 height 450
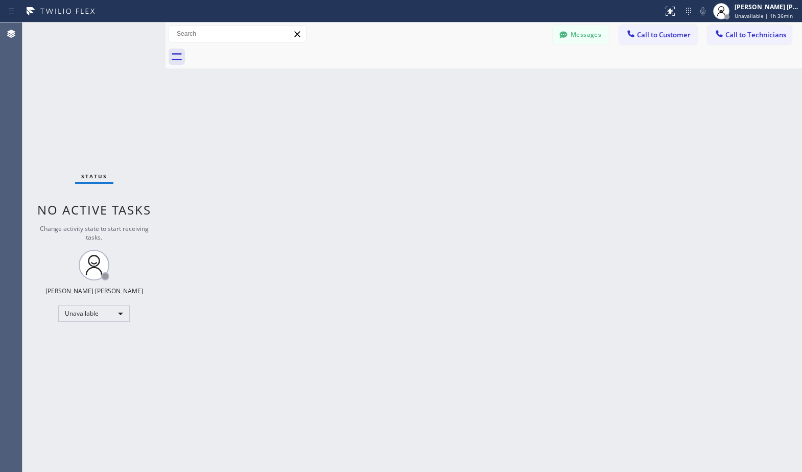
click at [498, 205] on div "Back to Dashboard Change Sender ID Customers Technicians Select a contact Outbo…" at bounding box center [484, 247] width 637 height 450
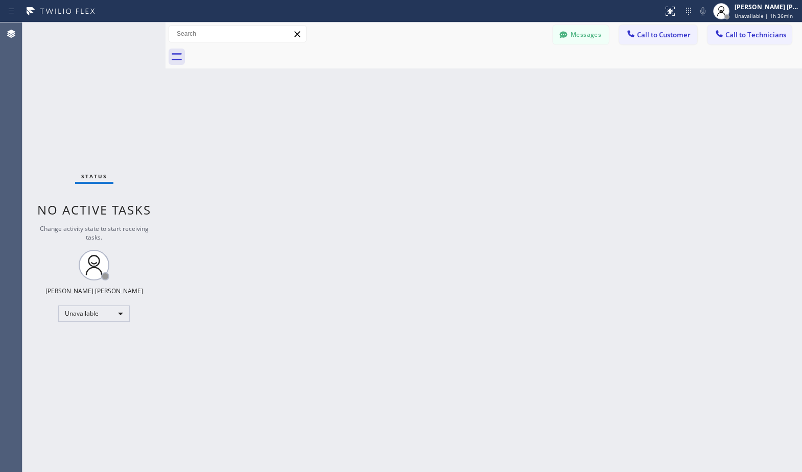
click at [498, 205] on div "Back to Dashboard Change Sender ID Customers Technicians Select a contact Outbo…" at bounding box center [484, 247] width 637 height 450
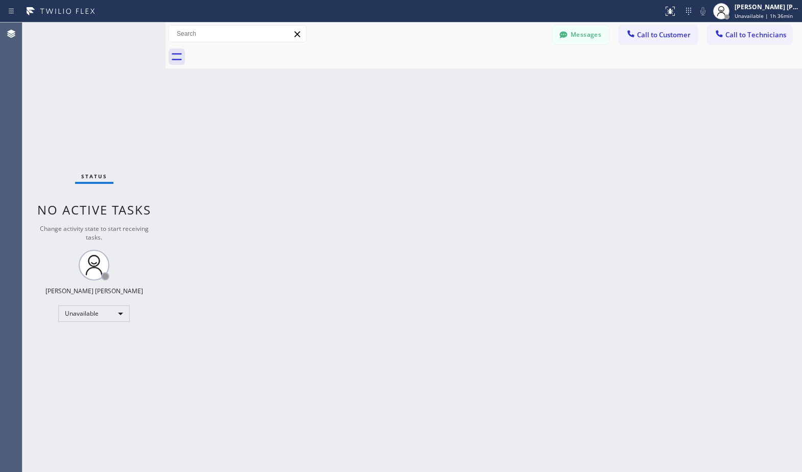
click at [498, 205] on div "Back to Dashboard Change Sender ID Customers Technicians Select a contact Outbo…" at bounding box center [484, 247] width 637 height 450
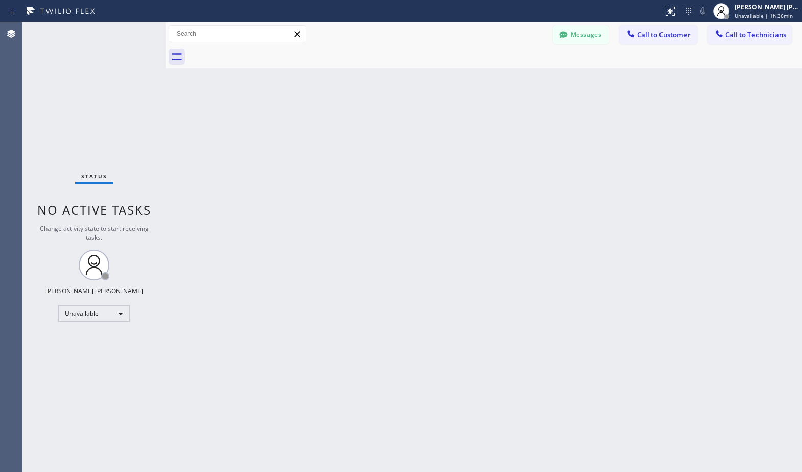
click at [498, 205] on div "Back to Dashboard Change Sender ID Customers Technicians Select a contact Outbo…" at bounding box center [484, 247] width 637 height 450
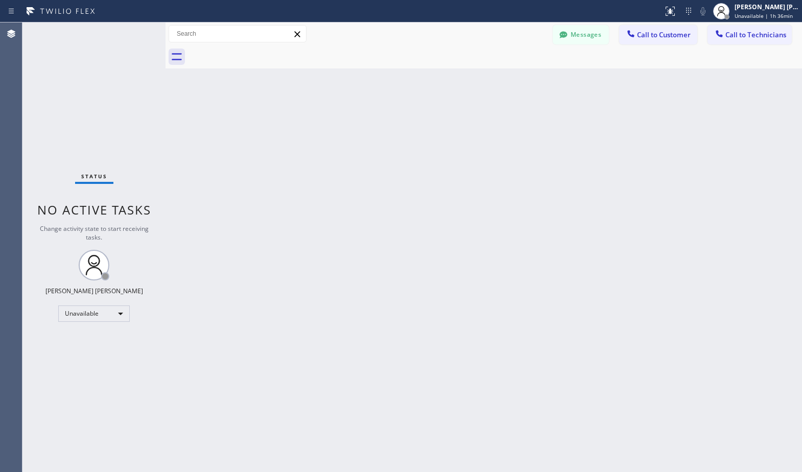
click at [498, 205] on div "Back to Dashboard Change Sender ID Customers Technicians Select a contact Outbo…" at bounding box center [484, 247] width 637 height 450
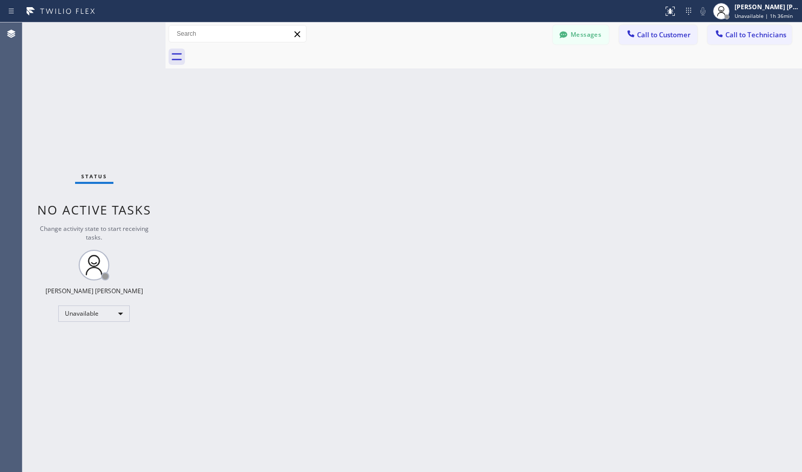
click at [498, 205] on div "Back to Dashboard Change Sender ID Customers Technicians Select a contact Outbo…" at bounding box center [484, 247] width 637 height 450
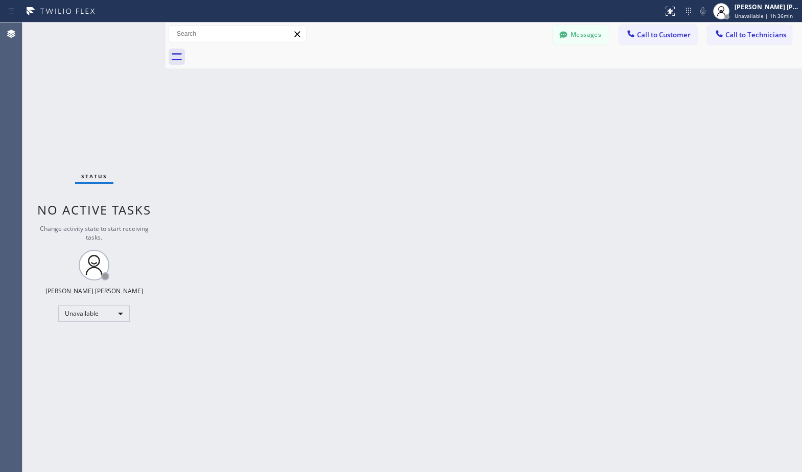
click at [498, 205] on div "Back to Dashboard Change Sender ID Customers Technicians Select a contact Outbo…" at bounding box center [484, 247] width 637 height 450
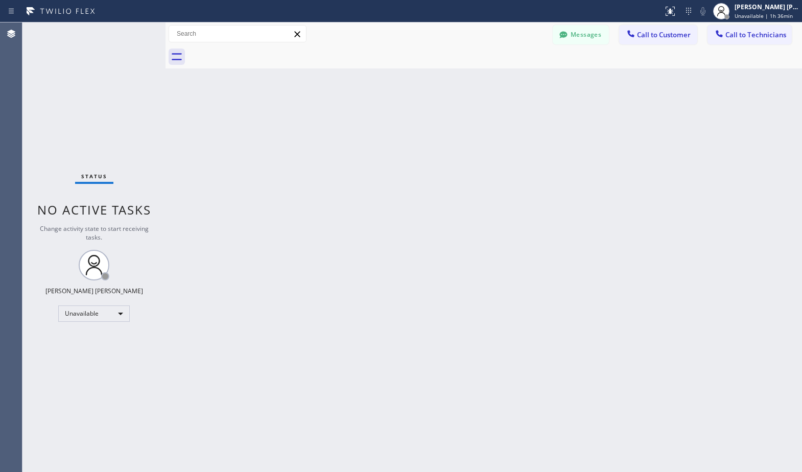
click at [498, 205] on div "Back to Dashboard Change Sender ID Customers Technicians Select a contact Outbo…" at bounding box center [484, 247] width 637 height 450
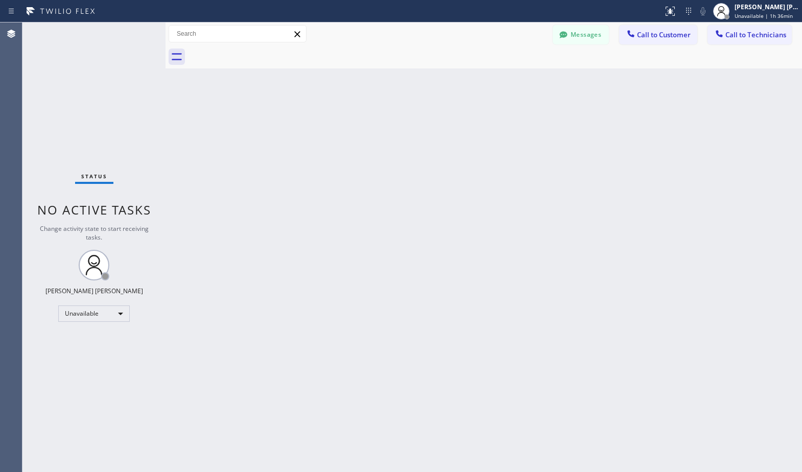
click at [498, 205] on div "Back to Dashboard Change Sender ID Customers Technicians Select a contact Outbo…" at bounding box center [484, 247] width 637 height 450
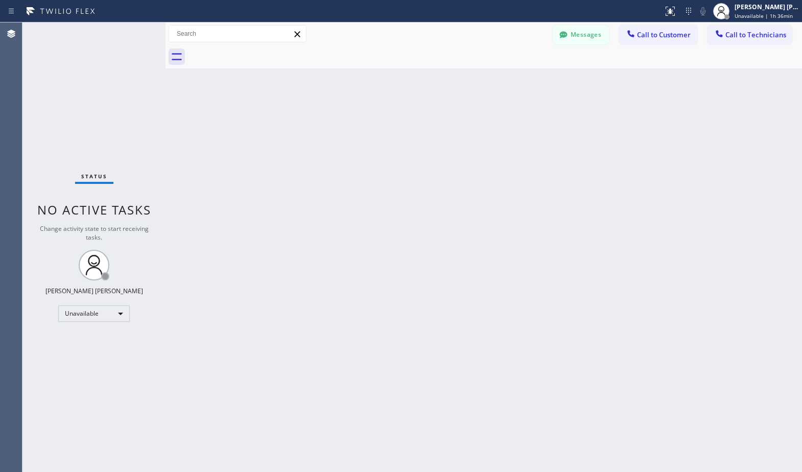
click at [498, 205] on div "Back to Dashboard Change Sender ID Customers Technicians Select a contact Outbo…" at bounding box center [484, 247] width 637 height 450
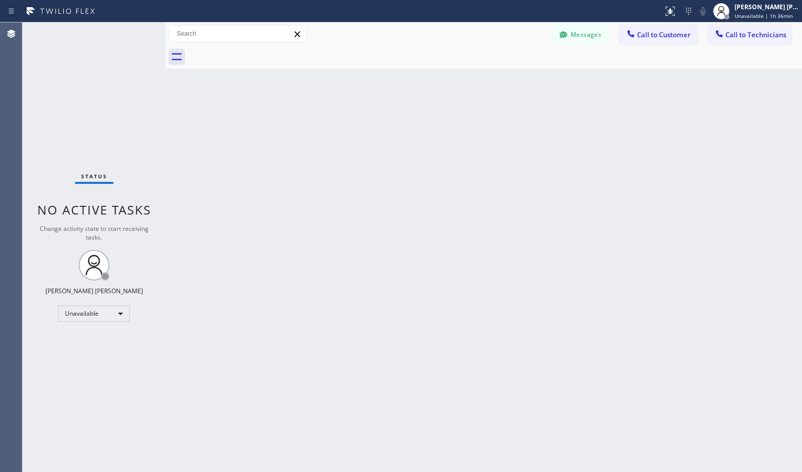
click
click at [762, 9] on div "[PERSON_NAME] [PERSON_NAME]" at bounding box center [767, 7] width 64 height 9
drag, startPoint x: 745, startPoint y: 14, endPoint x: 736, endPoint y: 56, distance: 42.8
click at [745, 14] on span "Unavailable | 1h 57min" at bounding box center [764, 15] width 58 height 7
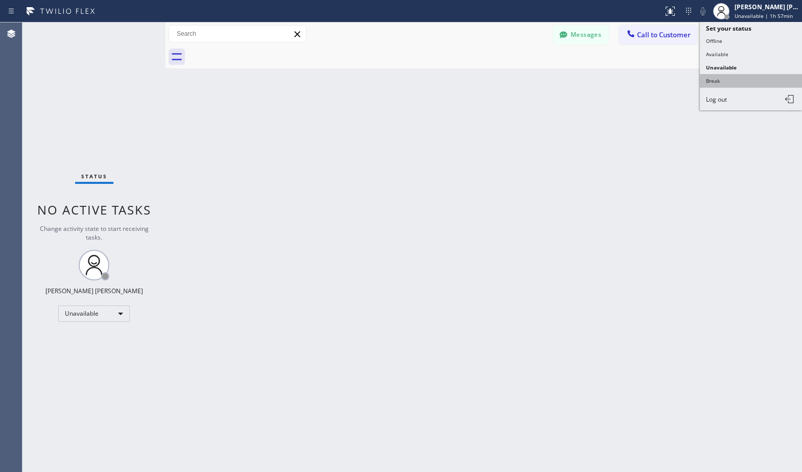
click at [733, 83] on button "Break" at bounding box center [751, 80] width 102 height 13
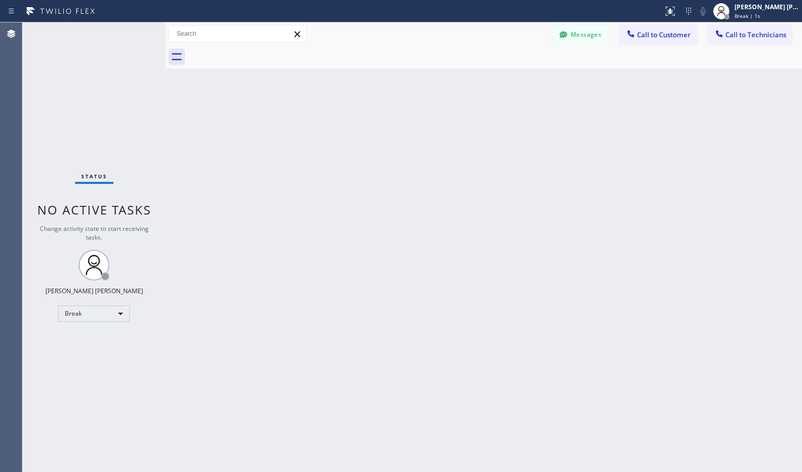
click at [283, 148] on div "Back to Dashboard Change Sender ID Customers Technicians Select a contact Outbo…" at bounding box center [484, 247] width 637 height 450
click at [542, 80] on div "Back to Dashboard Change Sender ID Customers Technicians Select a contact Outbo…" at bounding box center [484, 247] width 637 height 450
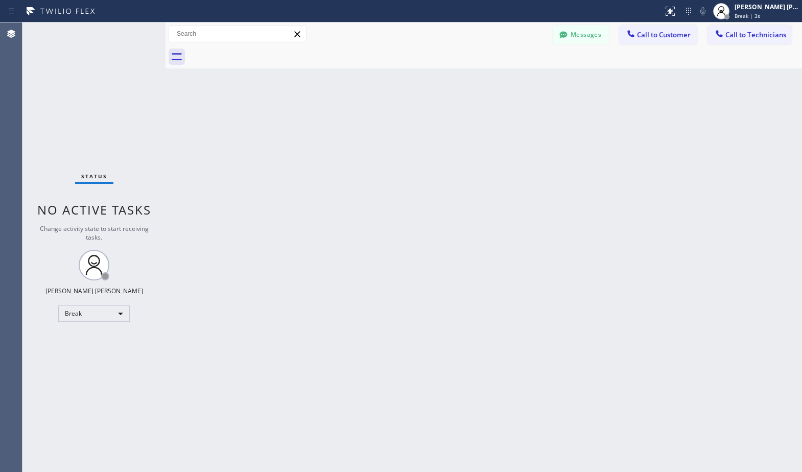
click at [542, 80] on div "Back to Dashboard Change Sender ID Customers Technicians Select a contact Outbo…" at bounding box center [484, 247] width 637 height 450
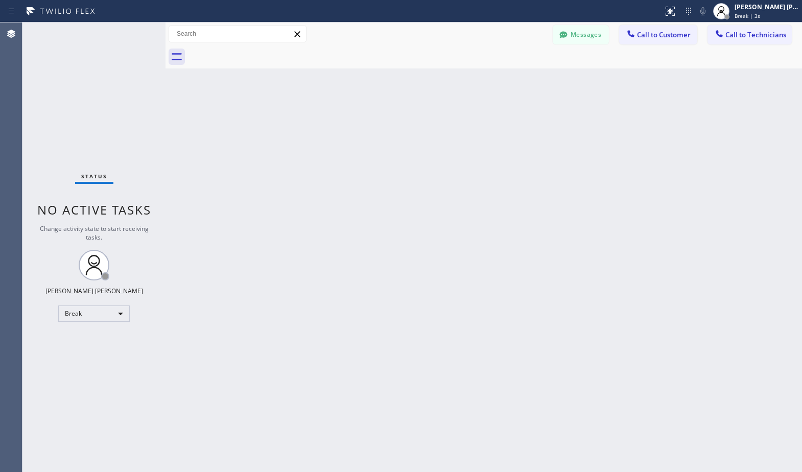
click at [542, 80] on div "Back to Dashboard Change Sender ID Customers Technicians Select a contact Outbo…" at bounding box center [484, 247] width 637 height 450
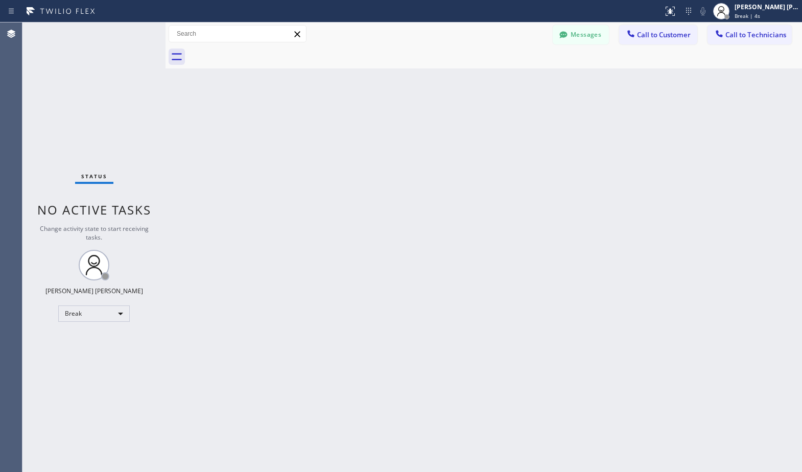
click at [542, 80] on div "Back to Dashboard Change Sender ID Customers Technicians Select a contact Outbo…" at bounding box center [484, 247] width 637 height 450
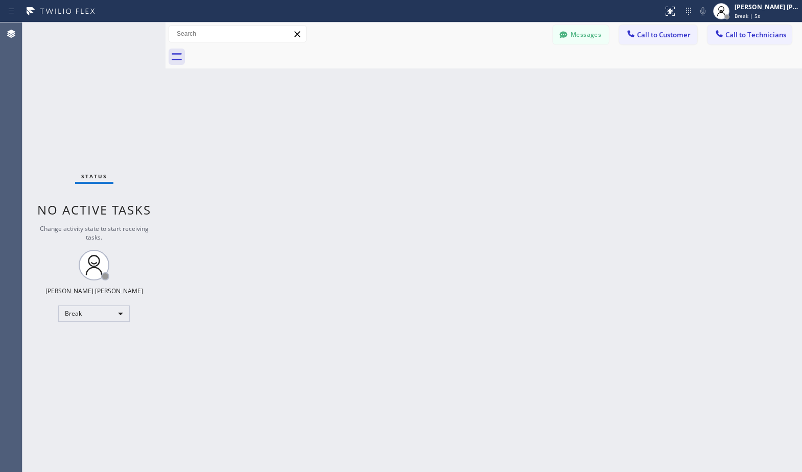
click at [542, 80] on div "Back to Dashboard Change Sender ID Customers Technicians Select a contact Outbo…" at bounding box center [484, 247] width 637 height 450
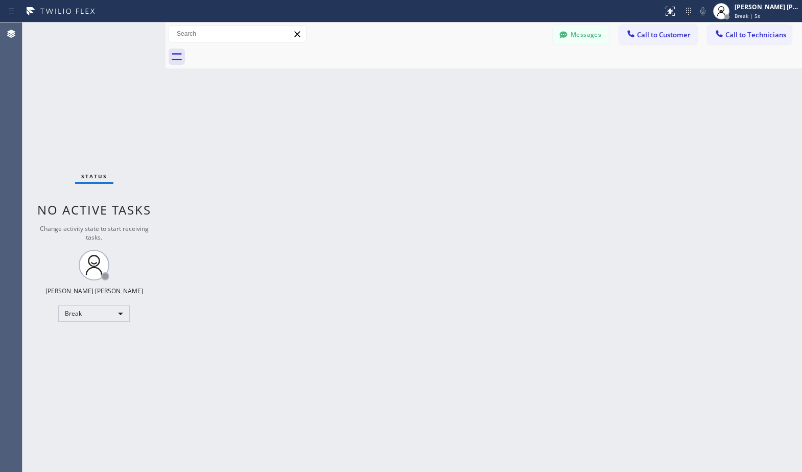
click at [542, 80] on div "Back to Dashboard Change Sender ID Customers Technicians Select a contact Outbo…" at bounding box center [484, 247] width 637 height 450
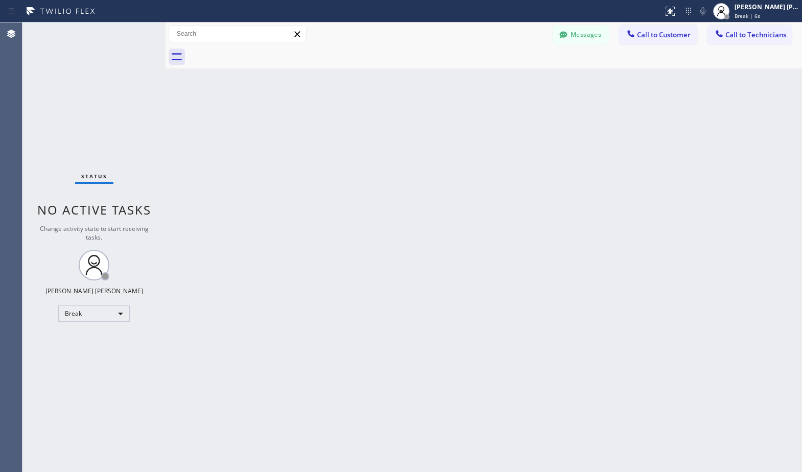
click at [542, 80] on div "Back to Dashboard Change Sender ID Customers Technicians Select a contact Outbo…" at bounding box center [484, 247] width 637 height 450
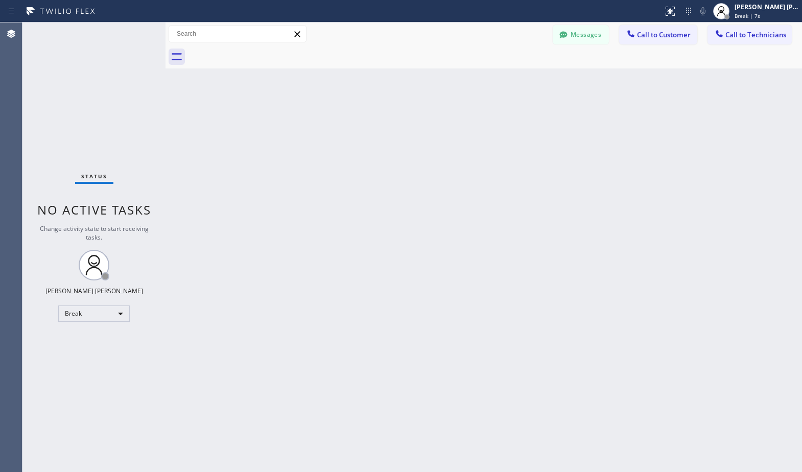
click at [542, 80] on div "Back to Dashboard Change Sender ID Customers Technicians Select a contact Outbo…" at bounding box center [484, 247] width 637 height 450
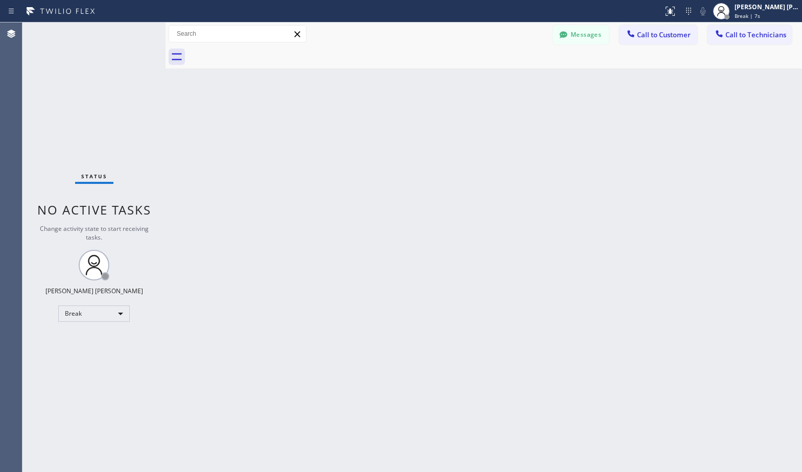
click at [542, 80] on div "Back to Dashboard Change Sender ID Customers Technicians Select a contact Outbo…" at bounding box center [484, 247] width 637 height 450
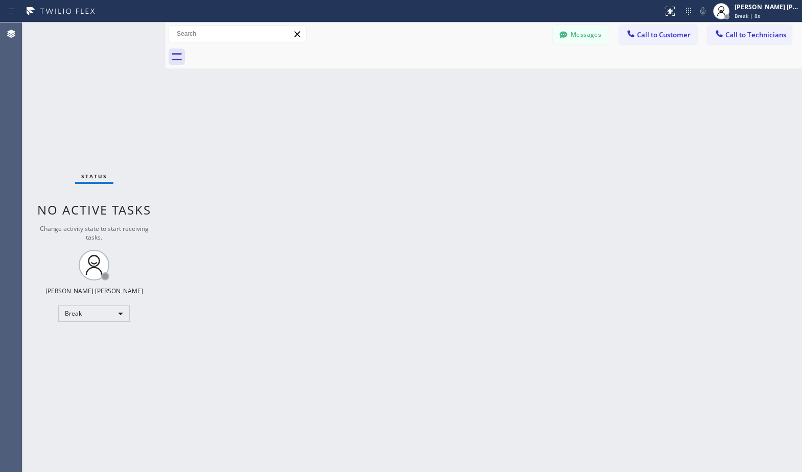
click at [542, 80] on div "Back to Dashboard Change Sender ID Customers Technicians Select a contact Outbo…" at bounding box center [484, 247] width 637 height 450
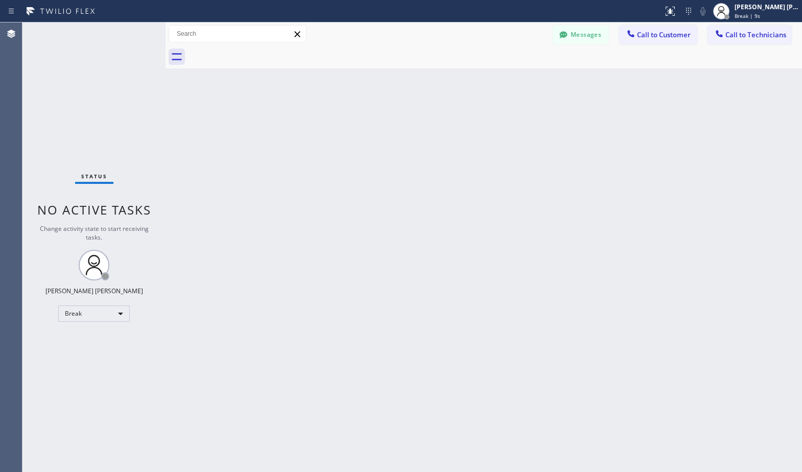
click at [542, 80] on div "Back to Dashboard Change Sender ID Customers Technicians Select a contact Outbo…" at bounding box center [484, 247] width 637 height 450
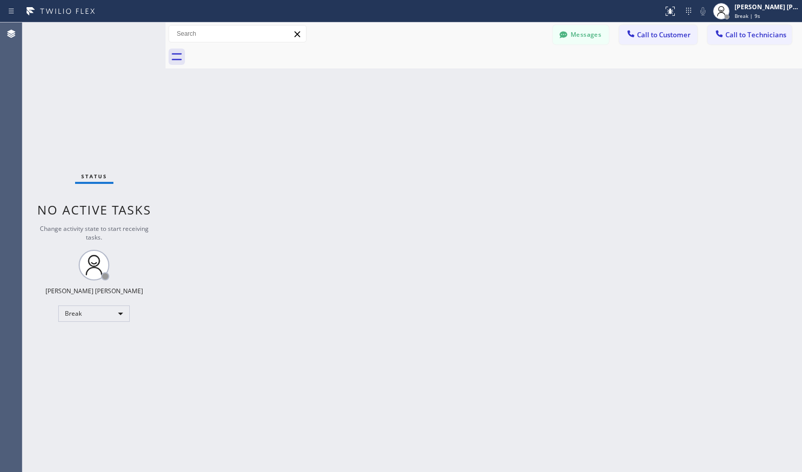
click at [542, 80] on div "Back to Dashboard Change Sender ID Customers Technicians Select a contact Outbo…" at bounding box center [484, 247] width 637 height 450
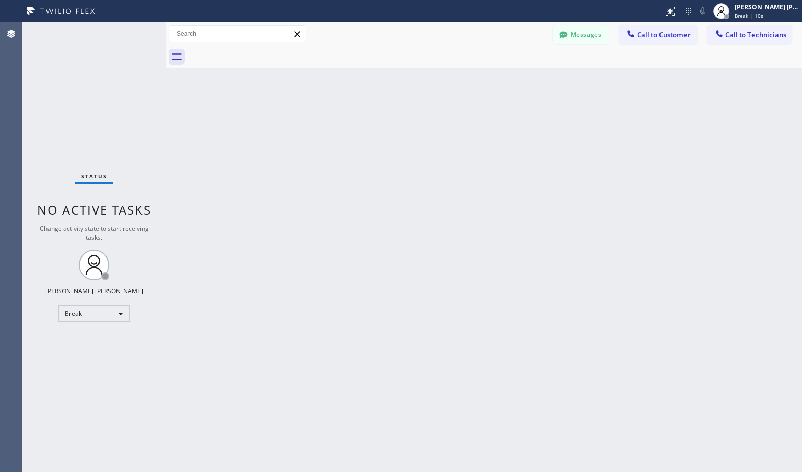
click at [542, 80] on div "Back to Dashboard Change Sender ID Customers Technicians Select a contact Outbo…" at bounding box center [484, 247] width 637 height 450
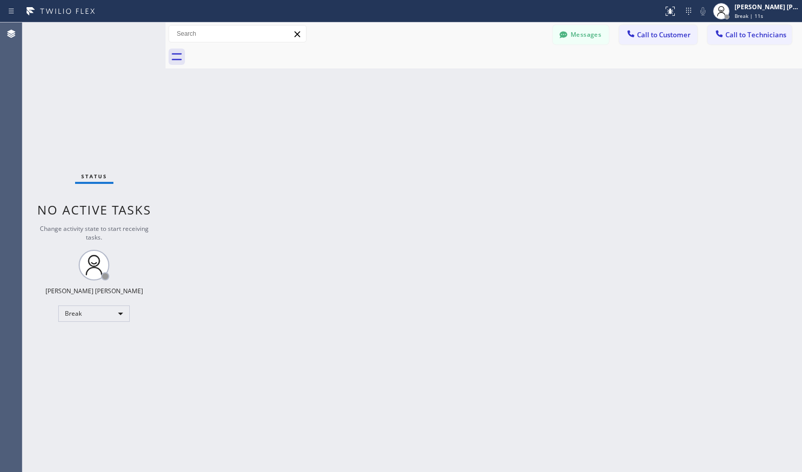
click at [542, 80] on div "Back to Dashboard Change Sender ID Customers Technicians Select a contact Outbo…" at bounding box center [484, 247] width 637 height 450
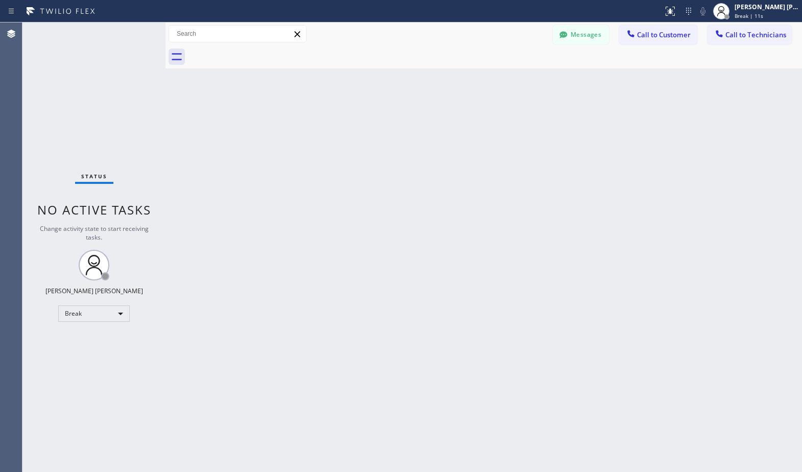
click at [542, 80] on div "Back to Dashboard Change Sender ID Customers Technicians Select a contact Outbo…" at bounding box center [484, 247] width 637 height 450
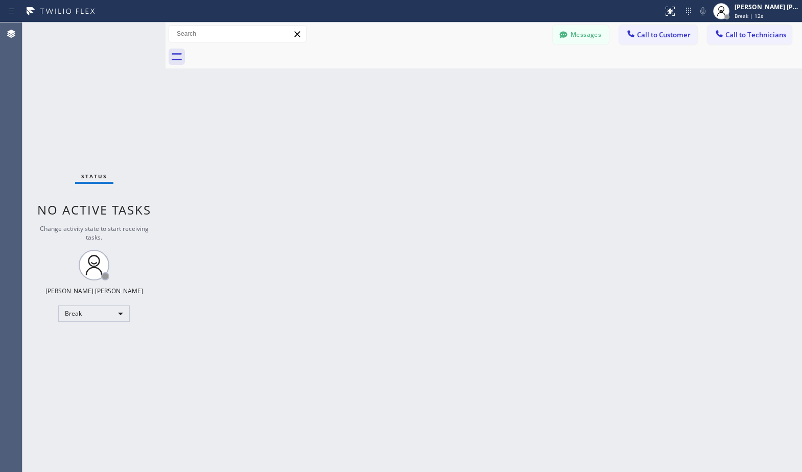
click at [542, 80] on div "Back to Dashboard Change Sender ID Customers Technicians Select a contact Outbo…" at bounding box center [484, 247] width 637 height 450
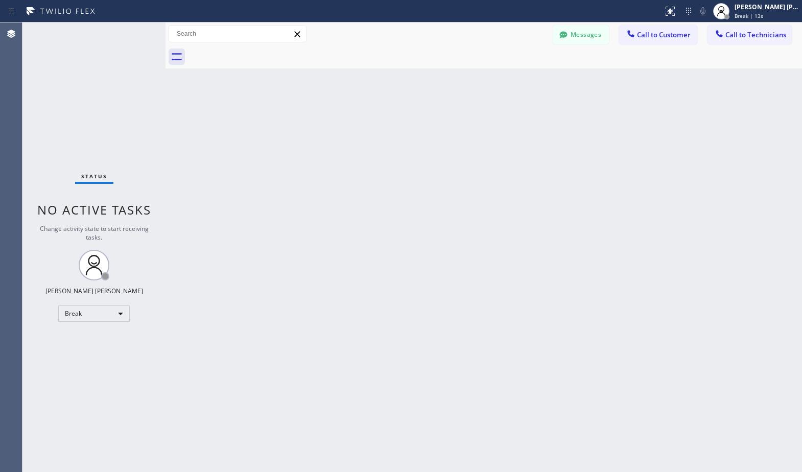
click at [542, 80] on div "Back to Dashboard Change Sender ID Customers Technicians Select a contact Outbo…" at bounding box center [484, 247] width 637 height 450
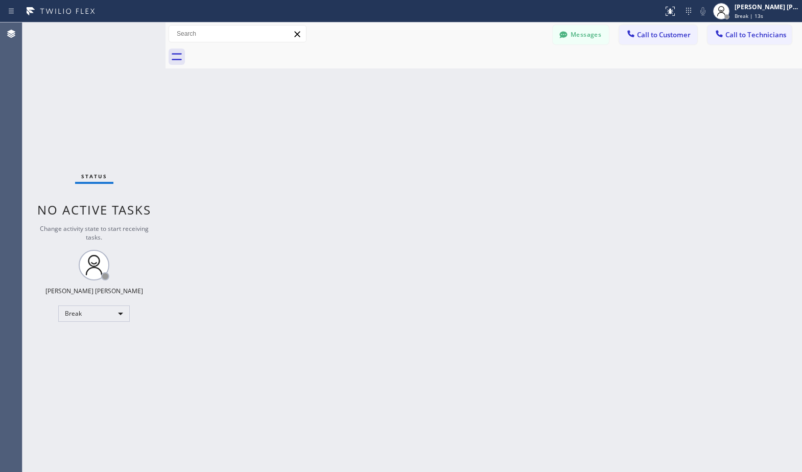
click at [542, 80] on div "Back to Dashboard Change Sender ID Customers Technicians Select a contact Outbo…" at bounding box center [484, 247] width 637 height 450
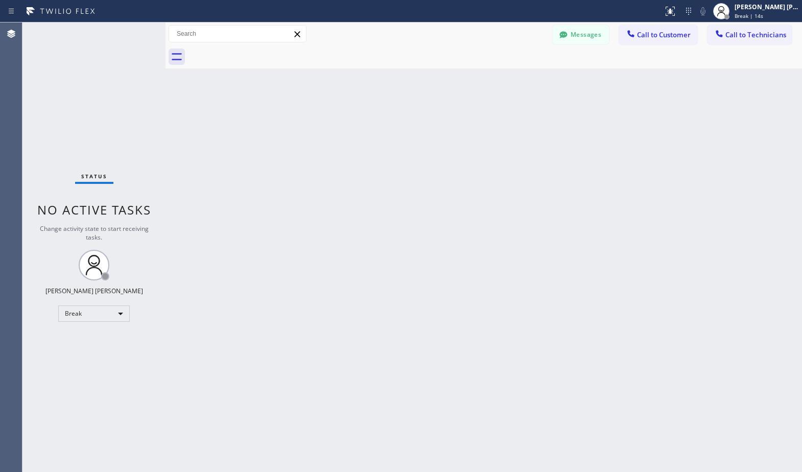
click at [542, 80] on div "Back to Dashboard Change Sender ID Customers Technicians Select a contact Outbo…" at bounding box center [484, 247] width 637 height 450
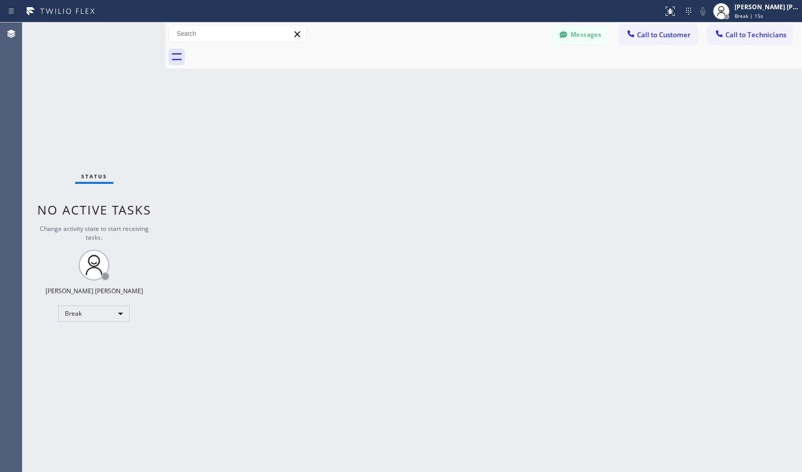
click at [542, 80] on div "Back to Dashboard Change Sender ID Customers Technicians Select a contact Outbo…" at bounding box center [484, 247] width 637 height 450
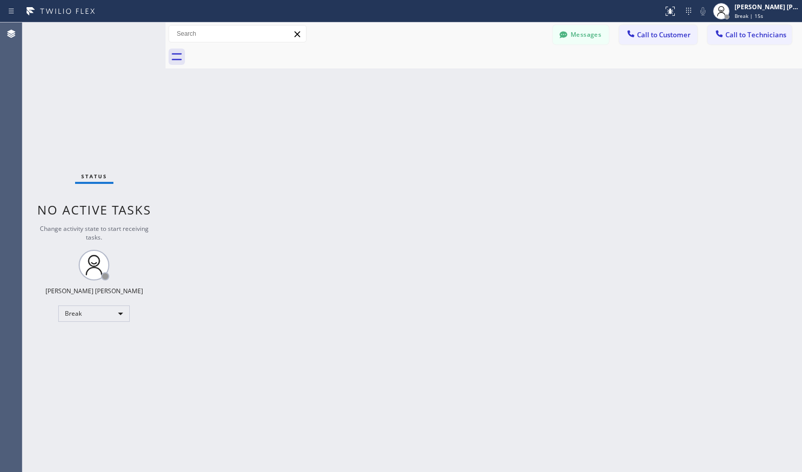
click at [542, 80] on div "Back to Dashboard Change Sender ID Customers Technicians Select a contact Outbo…" at bounding box center [484, 247] width 637 height 450
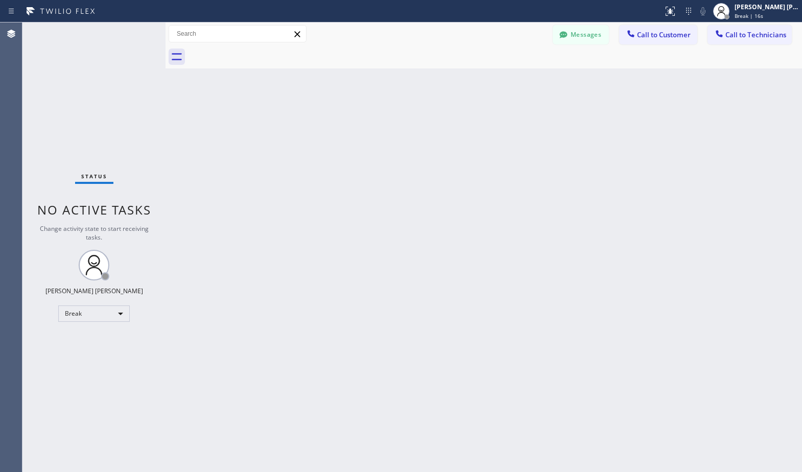
click at [542, 80] on div "Back to Dashboard Change Sender ID Customers Technicians Select a contact Outbo…" at bounding box center [484, 247] width 637 height 450
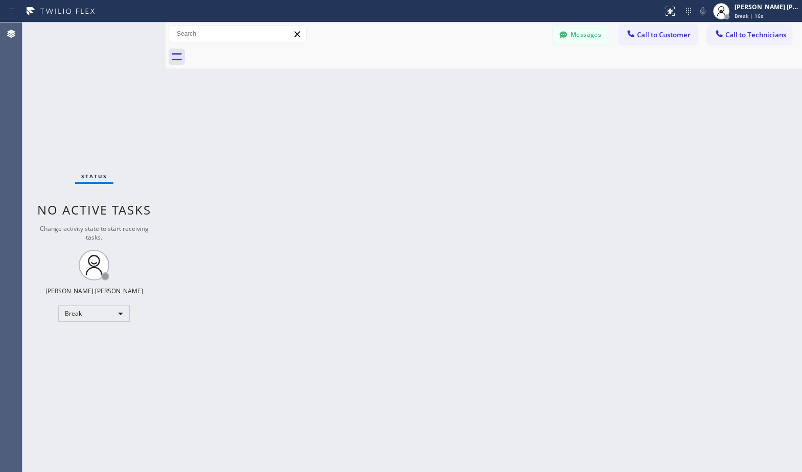
click at [542, 80] on div "Back to Dashboard Change Sender ID Customers Technicians Select a contact Outbo…" at bounding box center [484, 247] width 637 height 450
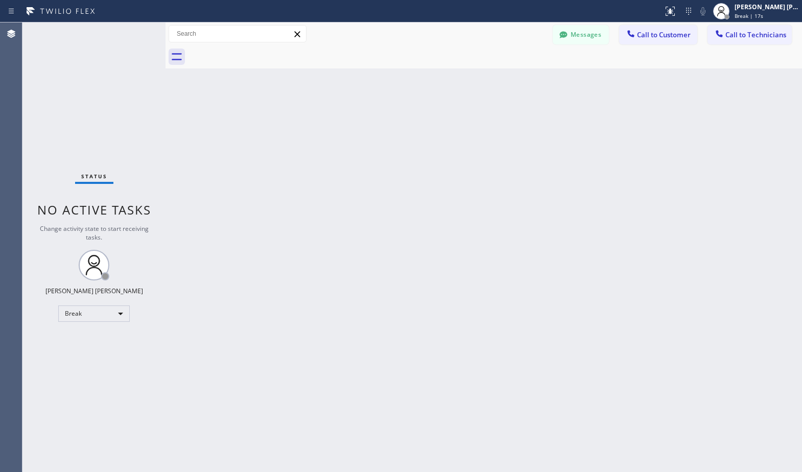
click at [542, 80] on div "Back to Dashboard Change Sender ID Customers Technicians Select a contact Outbo…" at bounding box center [484, 247] width 637 height 450
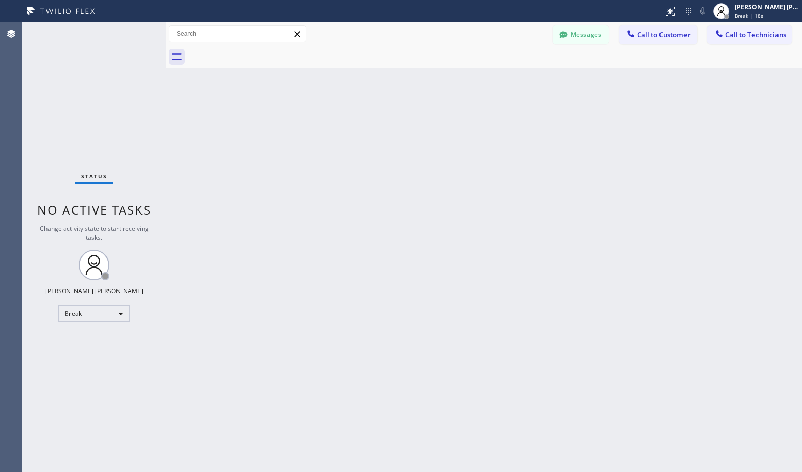
click at [542, 80] on div "Back to Dashboard Change Sender ID Customers Technicians Select a contact Outbo…" at bounding box center [484, 247] width 637 height 450
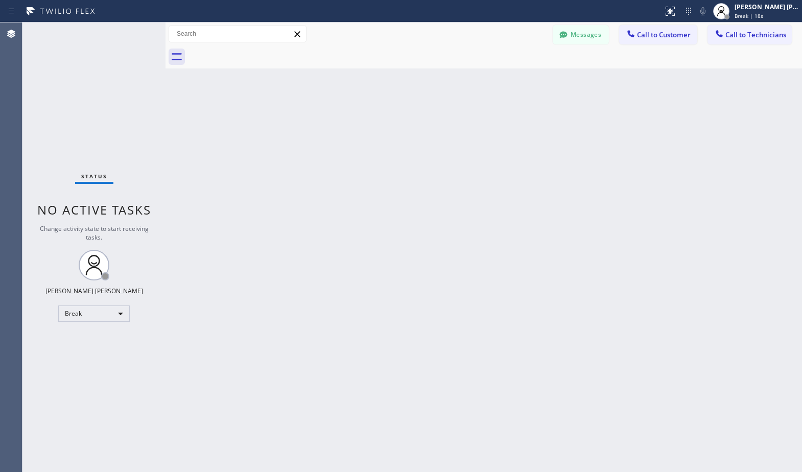
click at [542, 80] on div "Back to Dashboard Change Sender ID Customers Technicians Select a contact Outbo…" at bounding box center [484, 247] width 637 height 450
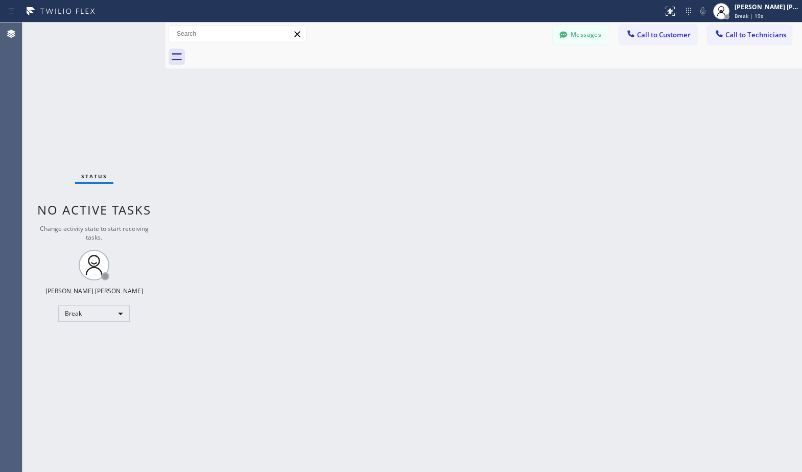
click at [542, 80] on div "Back to Dashboard Change Sender ID Customers Technicians Select a contact Outbo…" at bounding box center [484, 247] width 637 height 450
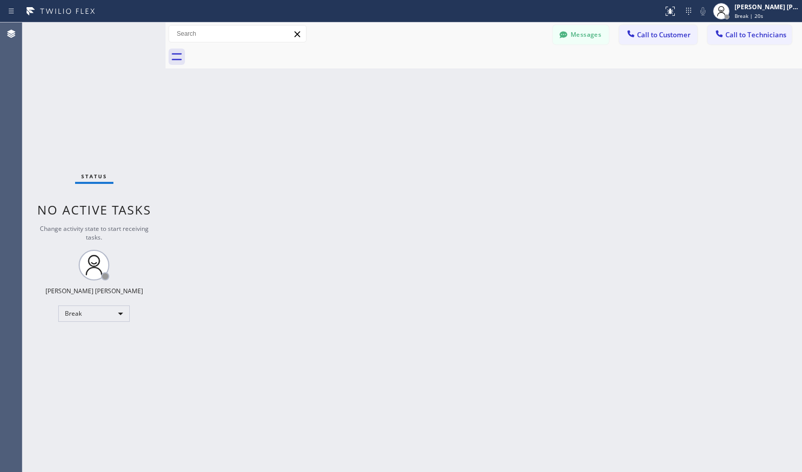
click at [542, 80] on div "Back to Dashboard Change Sender ID Customers Technicians Select a contact Outbo…" at bounding box center [484, 247] width 637 height 450
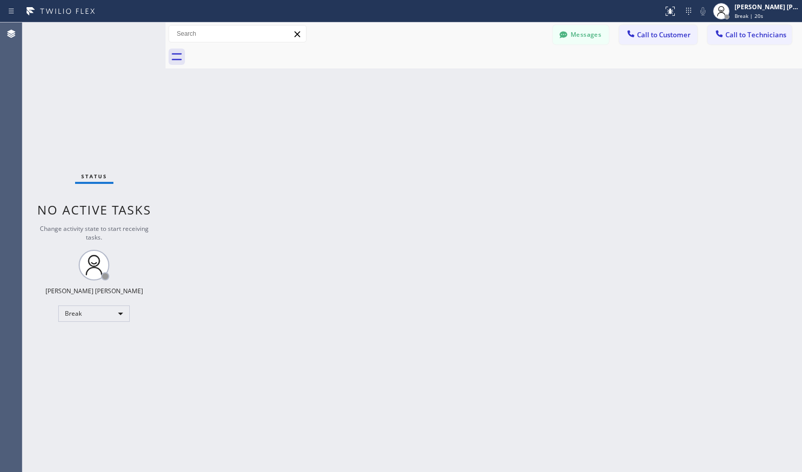
click at [542, 80] on div "Back to Dashboard Change Sender ID Customers Technicians Select a contact Outbo…" at bounding box center [484, 247] width 637 height 450
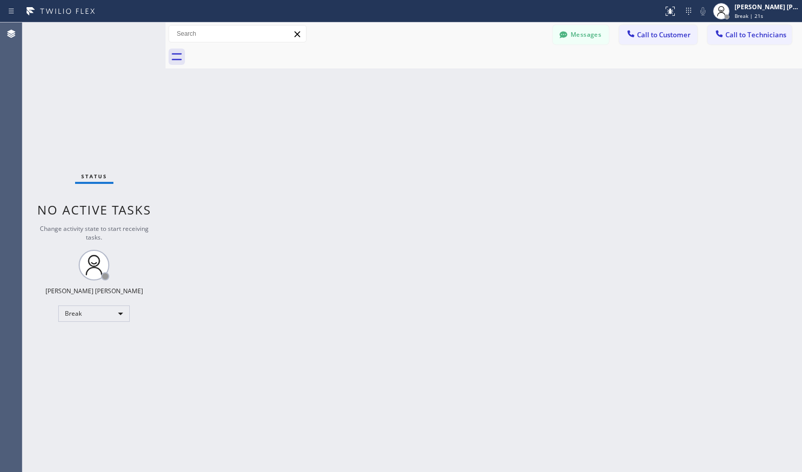
click at [542, 80] on div "Back to Dashboard Change Sender ID Customers Technicians Select a contact Outbo…" at bounding box center [484, 247] width 637 height 450
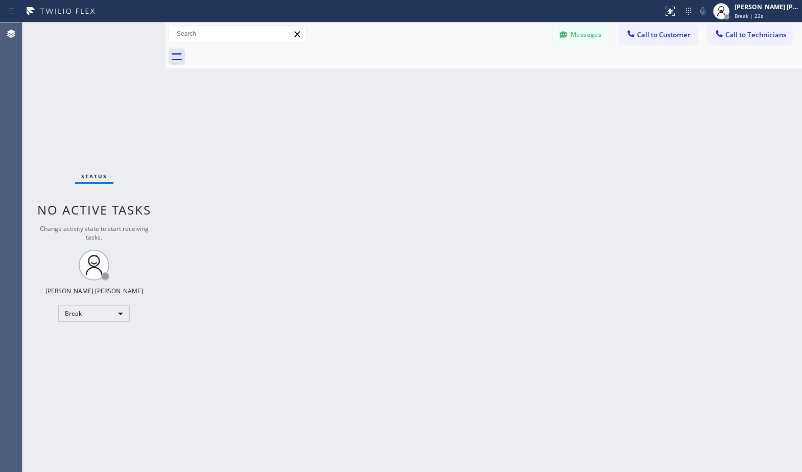
click at [542, 80] on div "Back to Dashboard Change Sender ID Customers Technicians Select a contact Outbo…" at bounding box center [484, 247] width 637 height 450
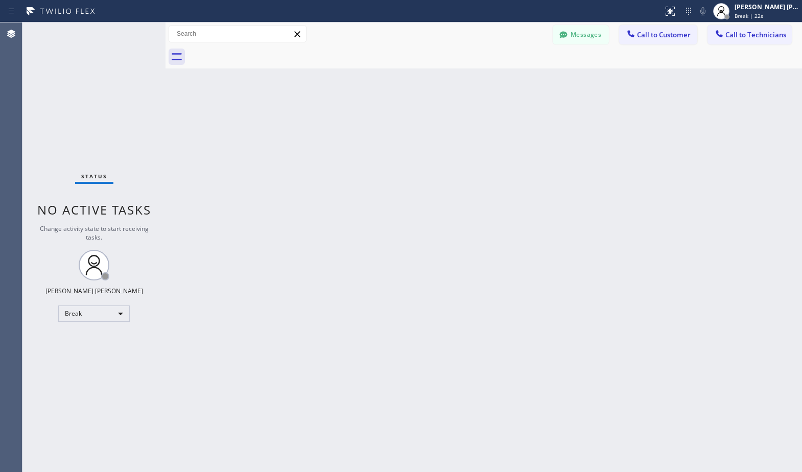
click at [542, 80] on div "Back to Dashboard Change Sender ID Customers Technicians Select a contact Outbo…" at bounding box center [484, 247] width 637 height 450
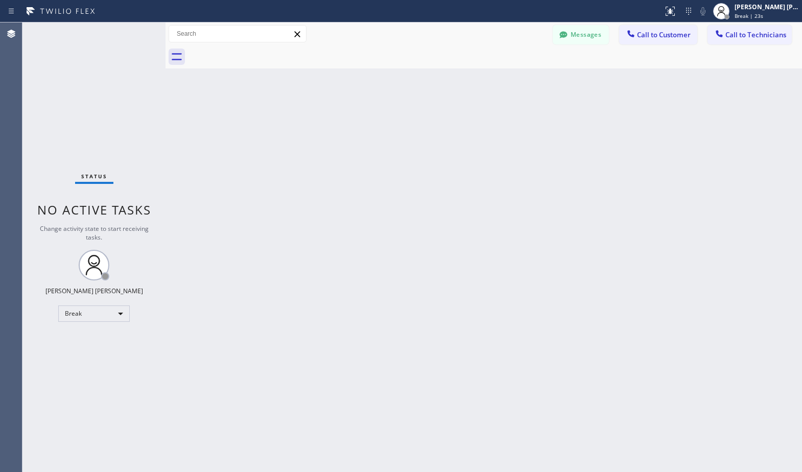
click at [542, 80] on div "Back to Dashboard Change Sender ID Customers Technicians Select a contact Outbo…" at bounding box center [484, 247] width 637 height 450
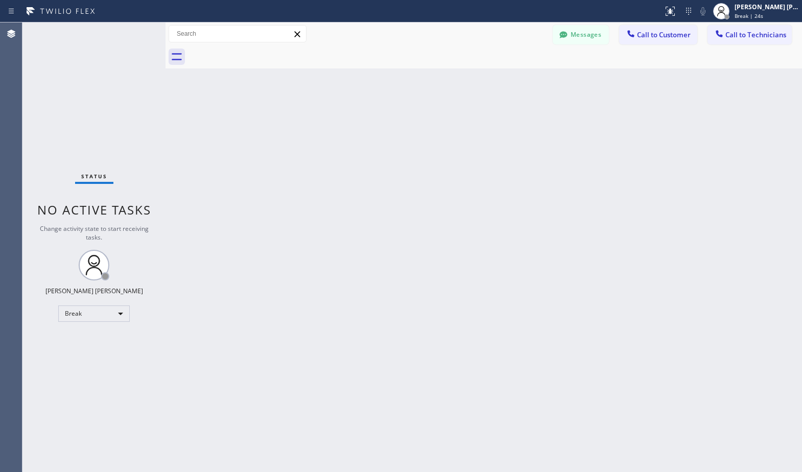
click at [542, 80] on div "Back to Dashboard Change Sender ID Customers Technicians Select a contact Outbo…" at bounding box center [484, 247] width 637 height 450
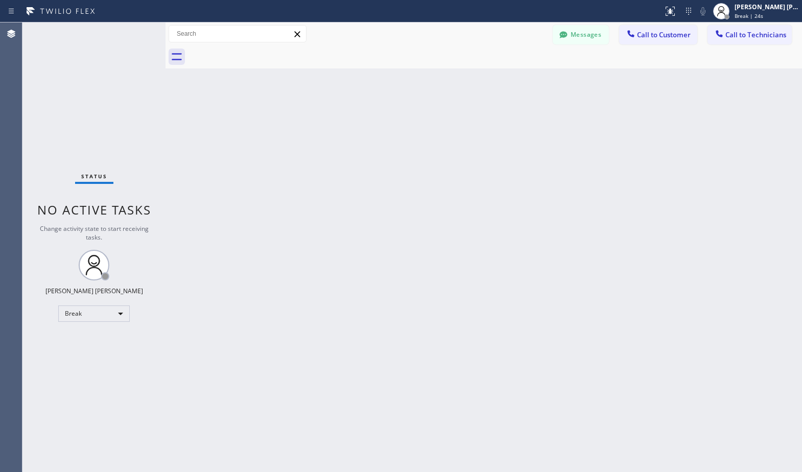
click at [542, 80] on div "Back to Dashboard Change Sender ID Customers Technicians Select a contact Outbo…" at bounding box center [484, 247] width 637 height 450
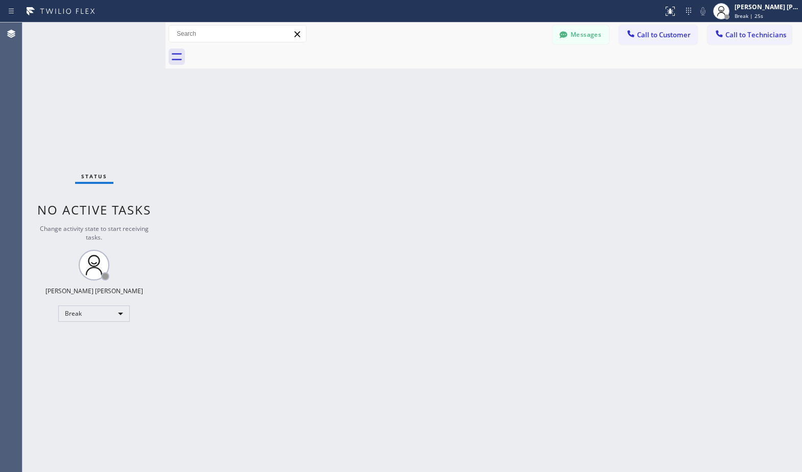
click at [542, 80] on div "Back to Dashboard Change Sender ID Customers Technicians Select a contact Outbo…" at bounding box center [484, 247] width 637 height 450
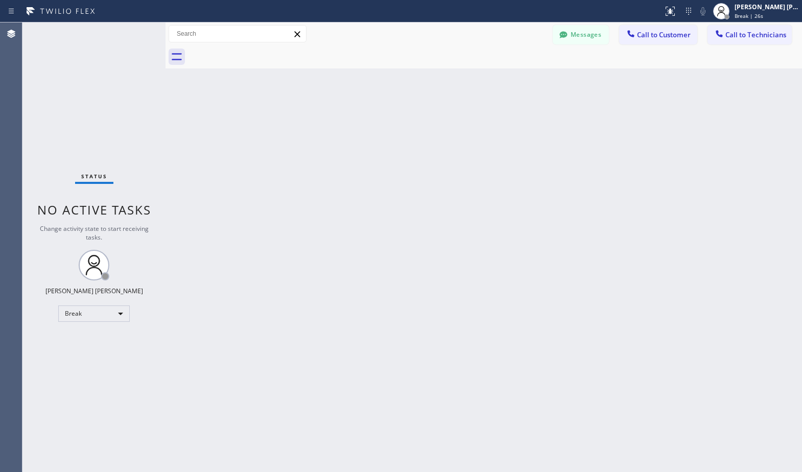
click at [542, 80] on div "Back to Dashboard Change Sender ID Customers Technicians Select a contact Outbo…" at bounding box center [484, 247] width 637 height 450
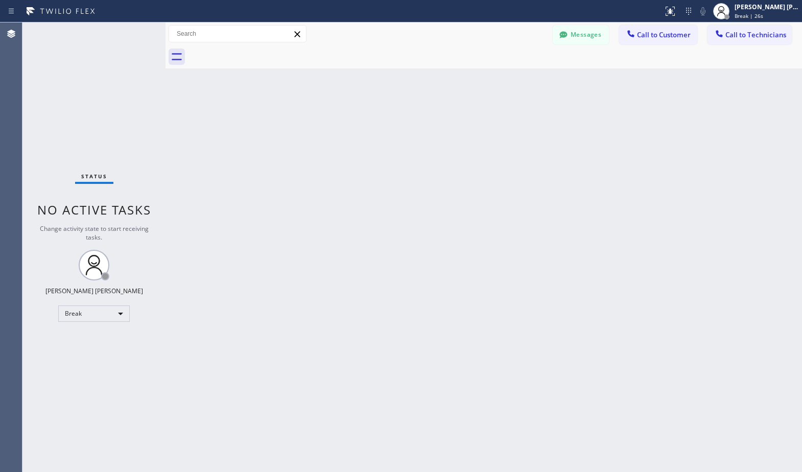
click at [542, 80] on div "Back to Dashboard Change Sender ID Customers Technicians Select a contact Outbo…" at bounding box center [484, 247] width 637 height 450
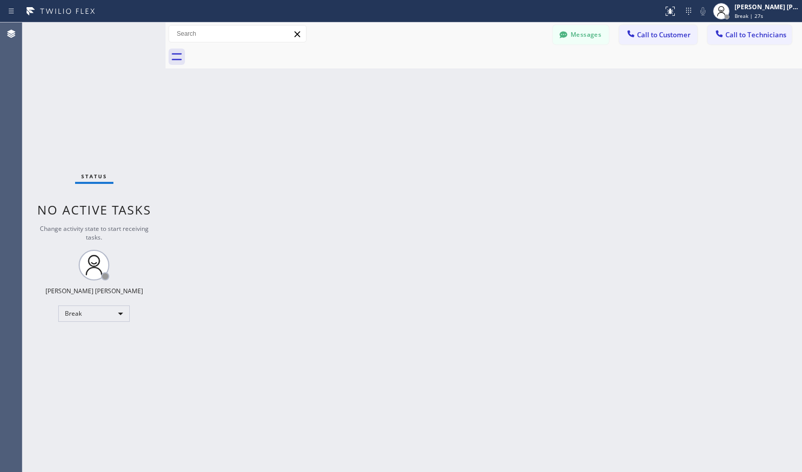
click at [542, 80] on div "Back to Dashboard Change Sender ID Customers Technicians Select a contact Outbo…" at bounding box center [484, 247] width 637 height 450
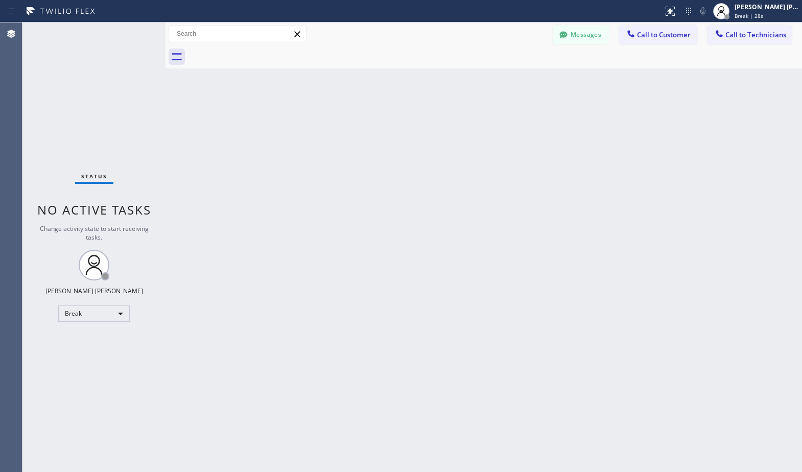
click at [542, 80] on div "Back to Dashboard Change Sender ID Customers Technicians Select a contact Outbo…" at bounding box center [484, 247] width 637 height 450
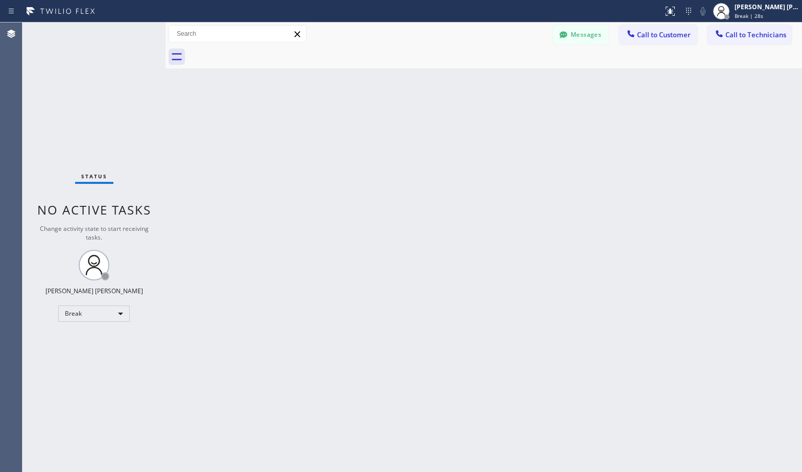
click at [542, 80] on div "Back to Dashboard Change Sender ID Customers Technicians Select a contact Outbo…" at bounding box center [484, 247] width 637 height 450
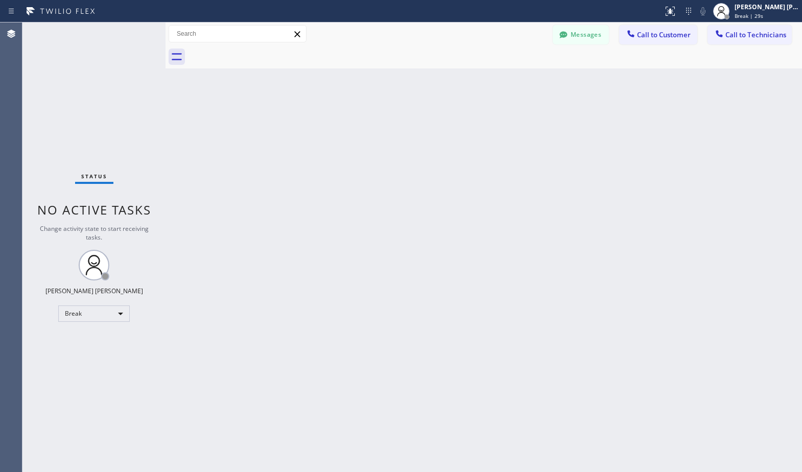
click at [542, 80] on div "Back to Dashboard Change Sender ID Customers Technicians Select a contact Outbo…" at bounding box center [484, 247] width 637 height 450
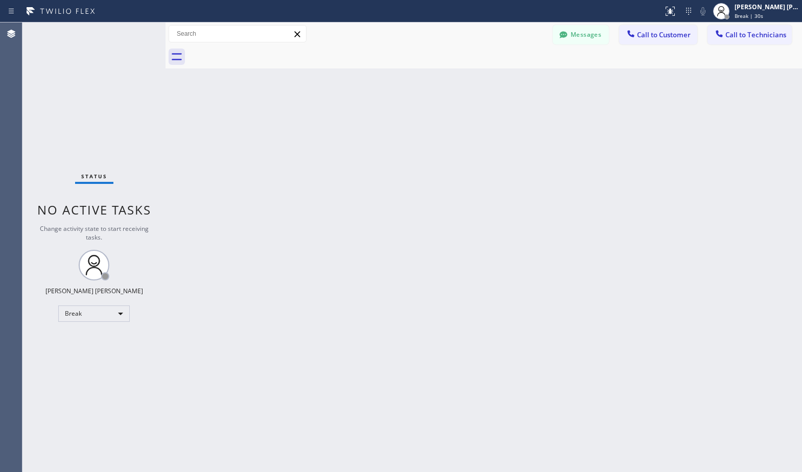
click at [542, 80] on div "Back to Dashboard Change Sender ID Customers Technicians Select a contact Outbo…" at bounding box center [484, 247] width 637 height 450
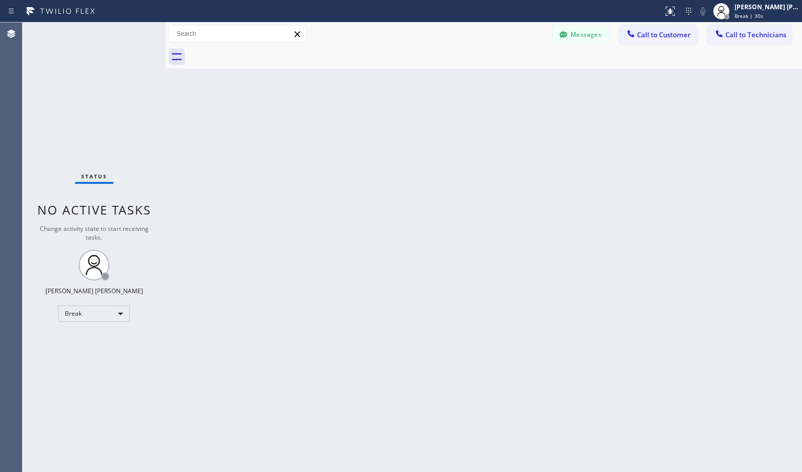
click at [542, 80] on div "Back to Dashboard Change Sender ID Customers Technicians Select a contact Outbo…" at bounding box center [484, 247] width 637 height 450
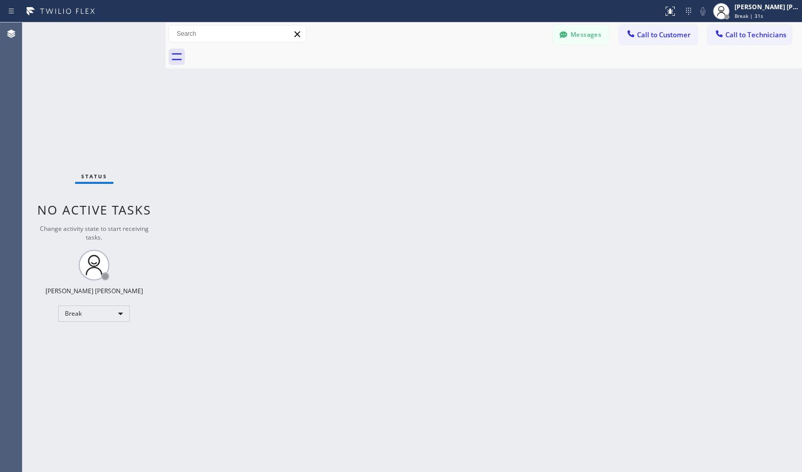
click at [542, 80] on div "Back to Dashboard Change Sender ID Customers Technicians Select a contact Outbo…" at bounding box center [484, 247] width 637 height 450
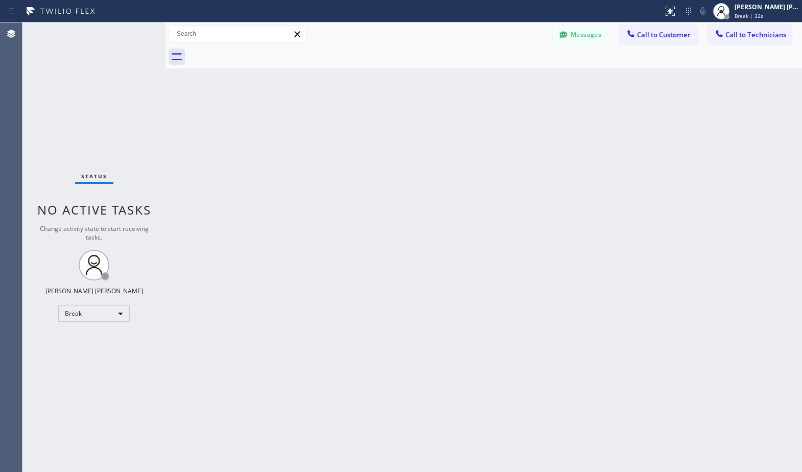
click at [542, 80] on div "Back to Dashboard Change Sender ID Customers Technicians Select a contact Outbo…" at bounding box center [484, 247] width 637 height 450
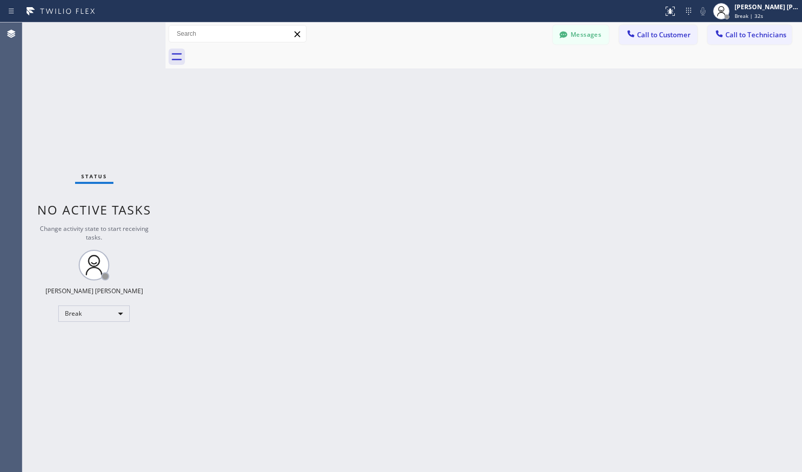
click at [542, 80] on div "Back to Dashboard Change Sender ID Customers Technicians Select a contact Outbo…" at bounding box center [484, 247] width 637 height 450
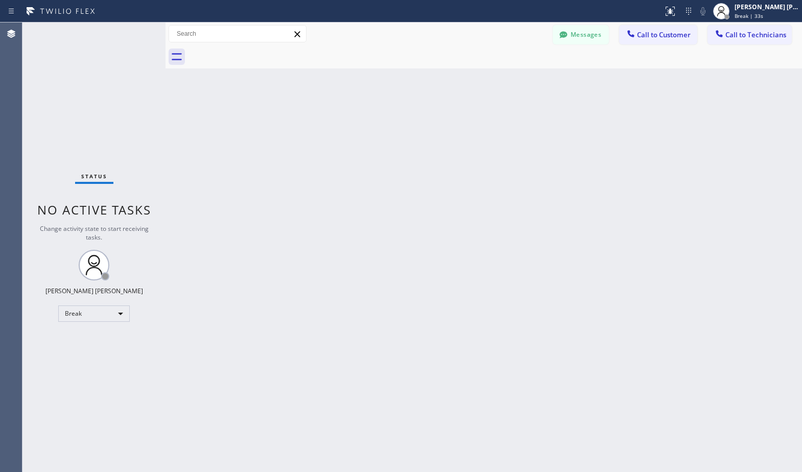
click at [542, 80] on div "Back to Dashboard Change Sender ID Customers Technicians Select a contact Outbo…" at bounding box center [484, 247] width 637 height 450
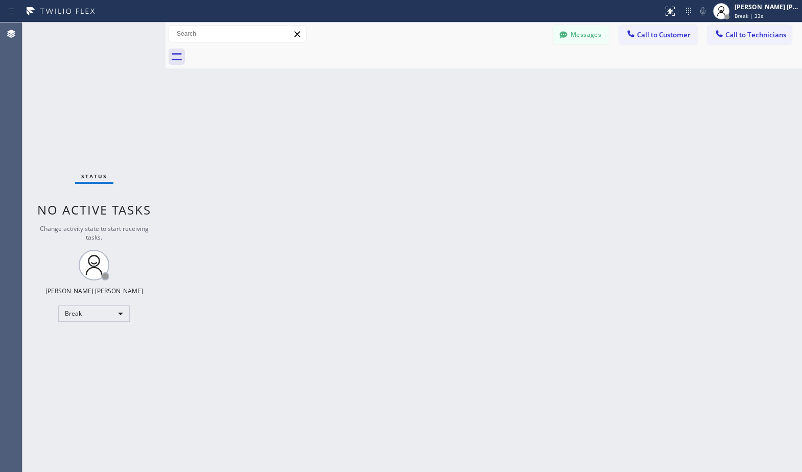
click at [542, 80] on div "Back to Dashboard Change Sender ID Customers Technicians Select a contact Outbo…" at bounding box center [484, 247] width 637 height 450
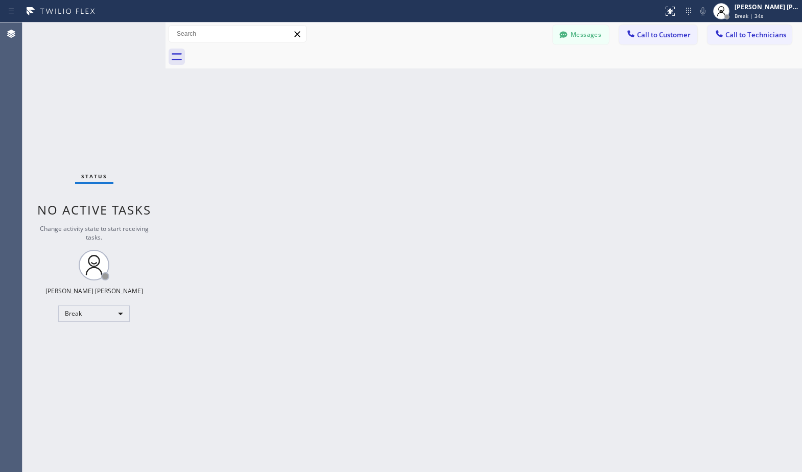
click at [542, 80] on div "Back to Dashboard Change Sender ID Customers Technicians Select a contact Outbo…" at bounding box center [484, 247] width 637 height 450
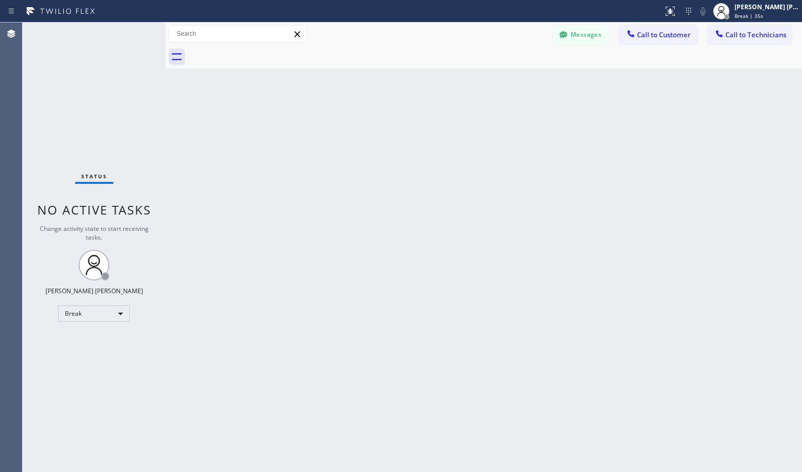
click at [542, 80] on div "Back to Dashboard Change Sender ID Customers Technicians Select a contact Outbo…" at bounding box center [484, 247] width 637 height 450
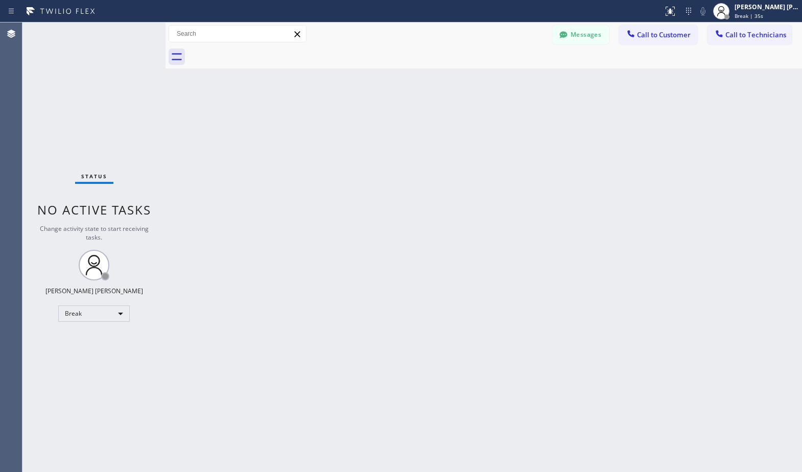
click at [542, 80] on div "Back to Dashboard Change Sender ID Customers Technicians Select a contact Outbo…" at bounding box center [484, 247] width 637 height 450
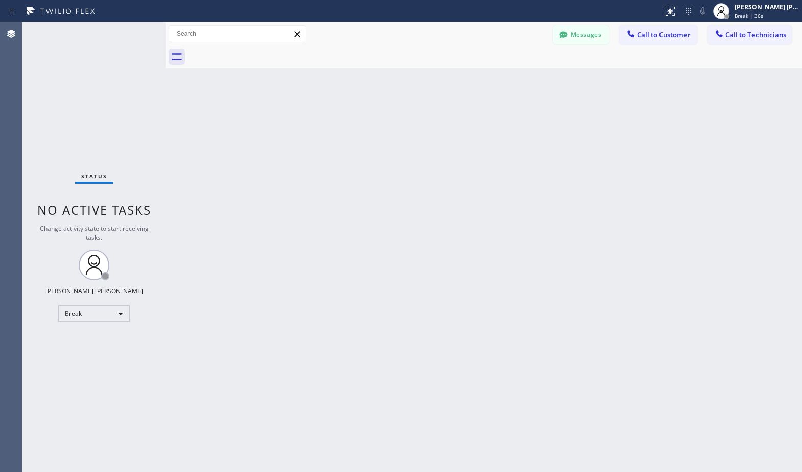
click at [542, 80] on div "Back to Dashboard Change Sender ID Customers Technicians Select a contact Outbo…" at bounding box center [484, 247] width 637 height 450
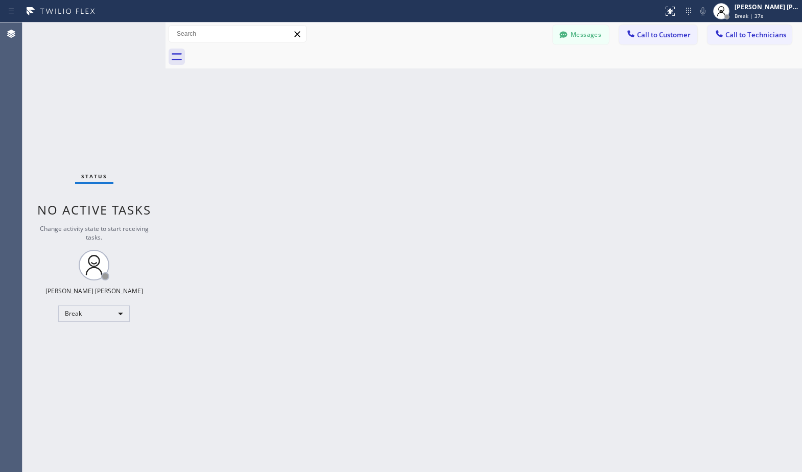
click at [542, 80] on div "Back to Dashboard Change Sender ID Customers Technicians Select a contact Outbo…" at bounding box center [484, 247] width 637 height 450
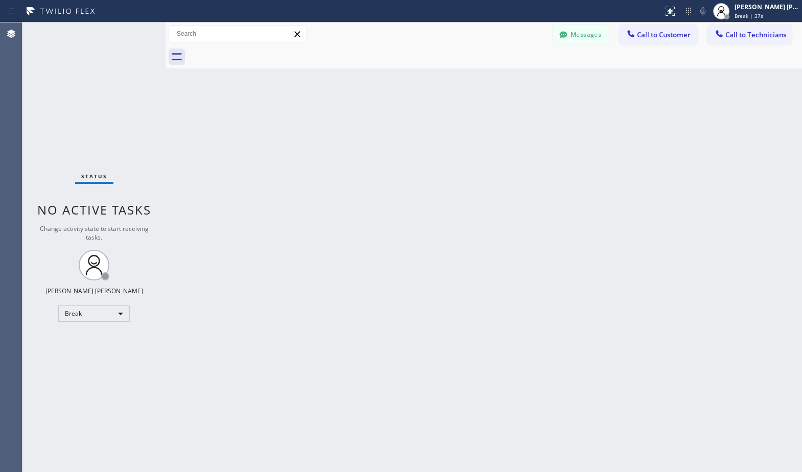
click at [542, 80] on div "Back to Dashboard Change Sender ID Customers Technicians Select a contact Outbo…" at bounding box center [484, 247] width 637 height 450
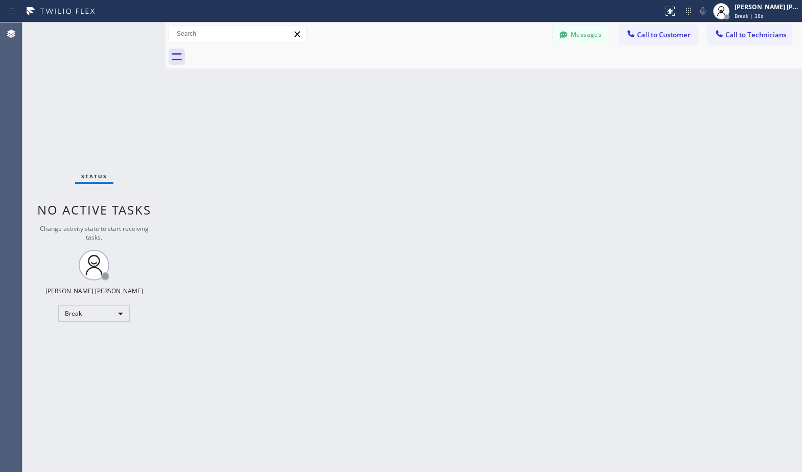
click at [542, 80] on div "Back to Dashboard Change Sender ID Customers Technicians Select a contact Outbo…" at bounding box center [484, 247] width 637 height 450
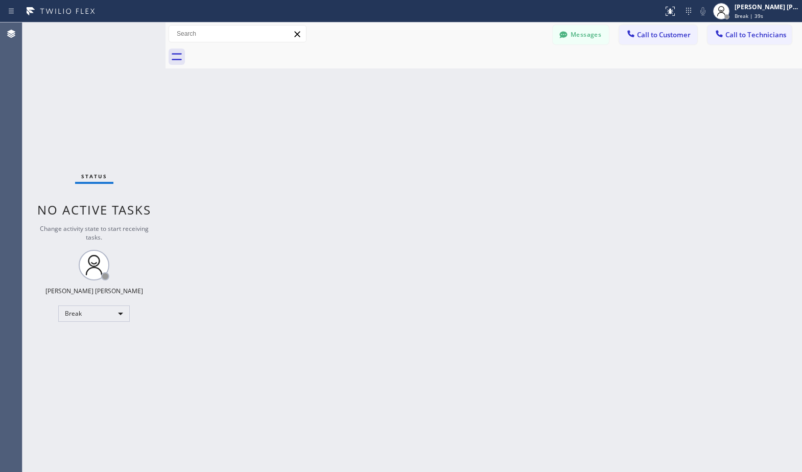
click at [542, 80] on div "Back to Dashboard Change Sender ID Customers Technicians Select a contact Outbo…" at bounding box center [484, 247] width 637 height 450
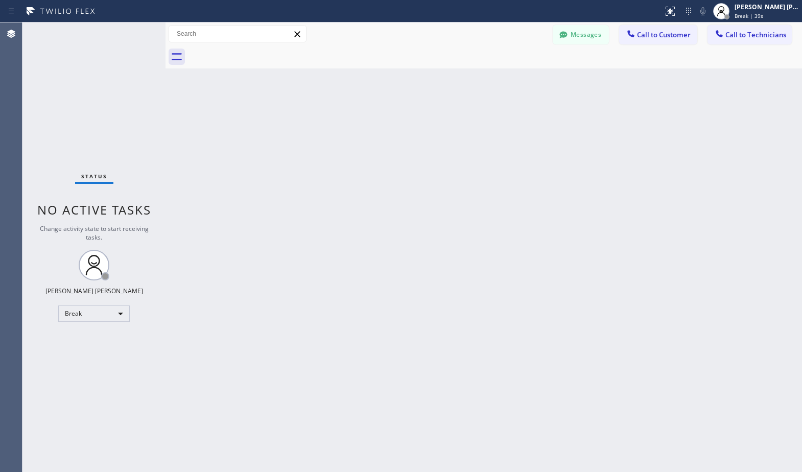
click at [542, 80] on div "Back to Dashboard Change Sender ID Customers Technicians Select a contact Outbo…" at bounding box center [484, 247] width 637 height 450
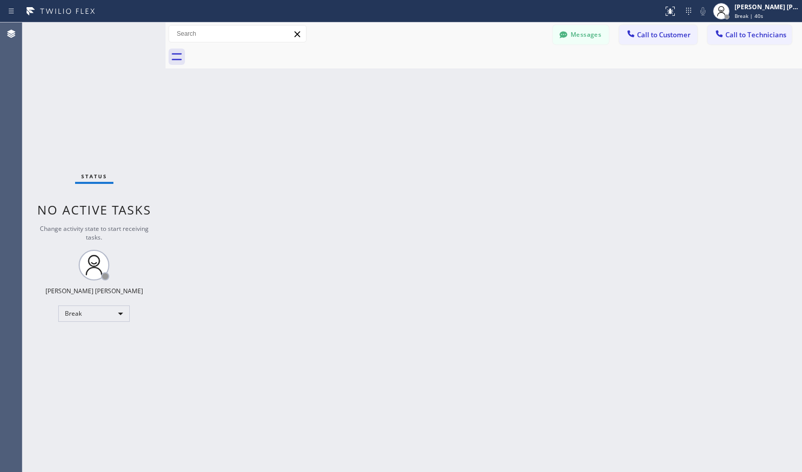
click at [542, 80] on div "Back to Dashboard Change Sender ID Customers Technicians Select a contact Outbo…" at bounding box center [484, 247] width 637 height 450
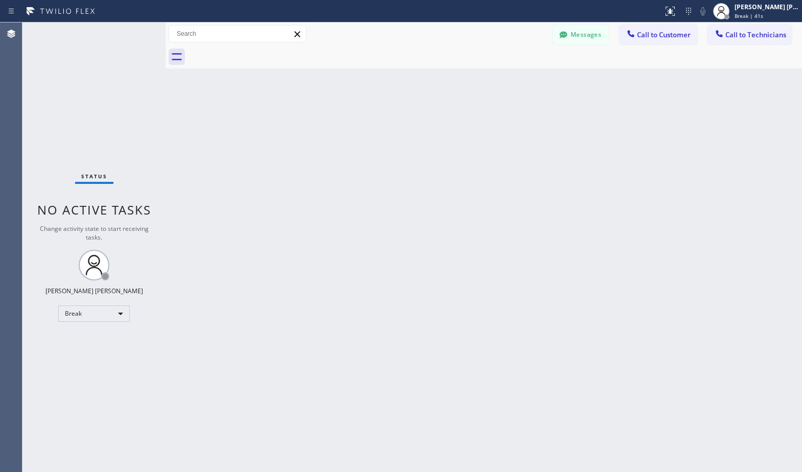
click at [542, 80] on div "Back to Dashboard Change Sender ID Customers Technicians Select a contact Outbo…" at bounding box center [484, 247] width 637 height 450
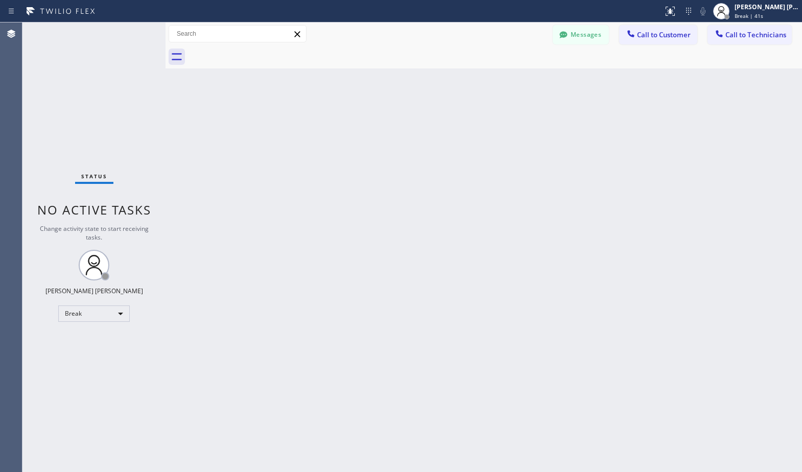
click at [542, 80] on div "Back to Dashboard Change Sender ID Customers Technicians Select a contact Outbo…" at bounding box center [484, 247] width 637 height 450
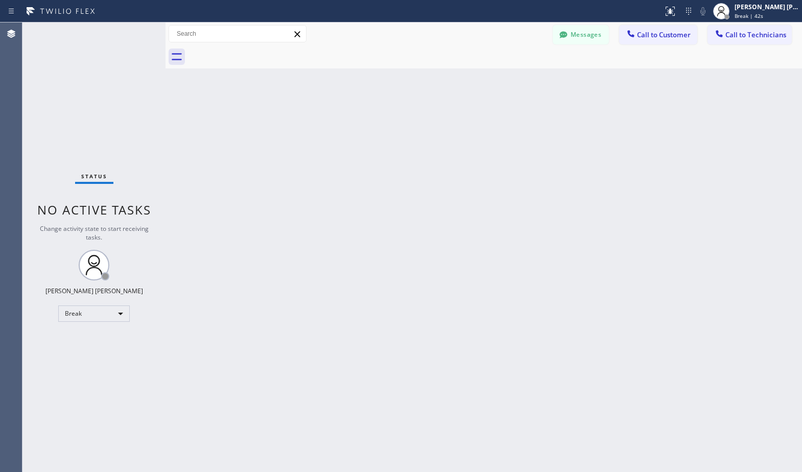
click at [542, 80] on div "Back to Dashboard Change Sender ID Customers Technicians Select a contact Outbo…" at bounding box center [484, 247] width 637 height 450
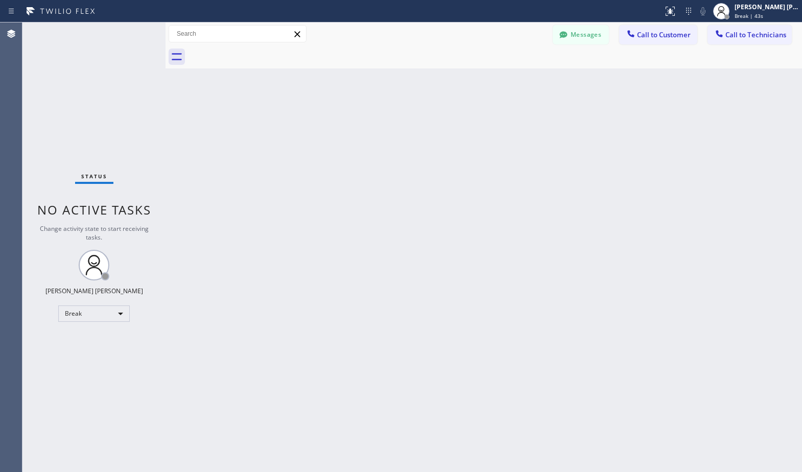
click at [542, 80] on div "Back to Dashboard Change Sender ID Customers Technicians Select a contact Outbo…" at bounding box center [484, 247] width 637 height 450
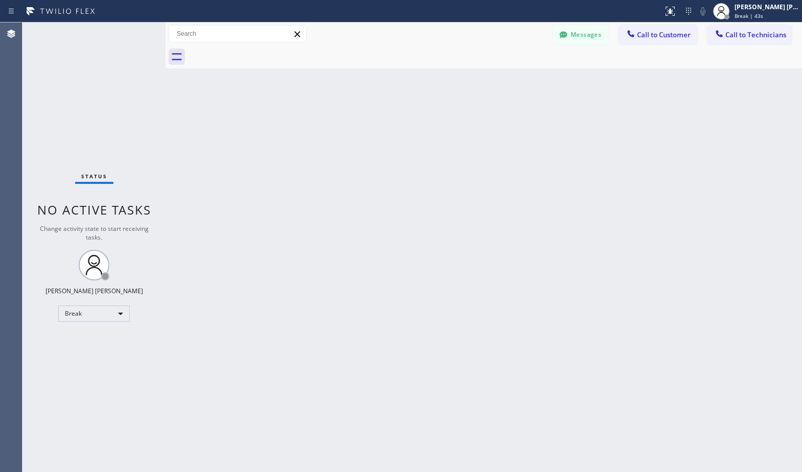
click at [542, 80] on div "Back to Dashboard Change Sender ID Customers Technicians Select a contact Outbo…" at bounding box center [484, 247] width 637 height 450
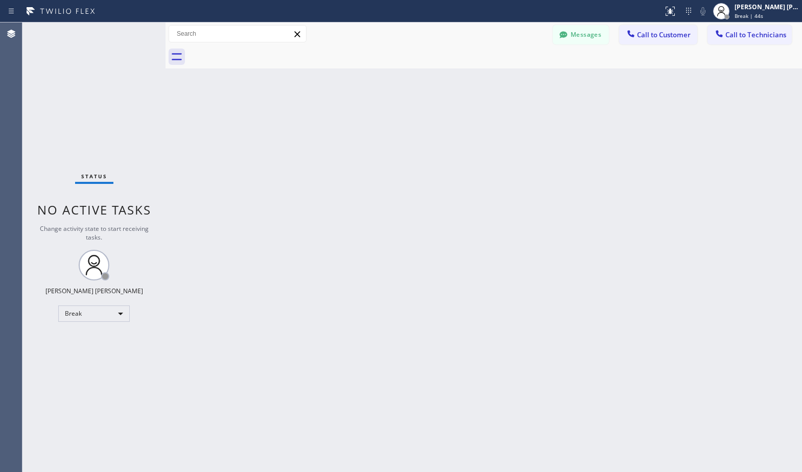
click at [542, 80] on div "Back to Dashboard Change Sender ID Customers Technicians Select a contact Outbo…" at bounding box center [484, 247] width 637 height 450
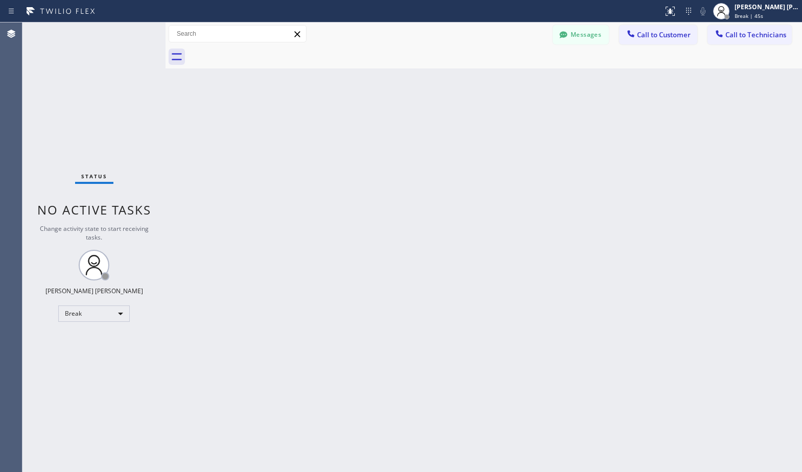
click at [542, 80] on div "Back to Dashboard Change Sender ID Customers Technicians Select a contact Outbo…" at bounding box center [484, 247] width 637 height 450
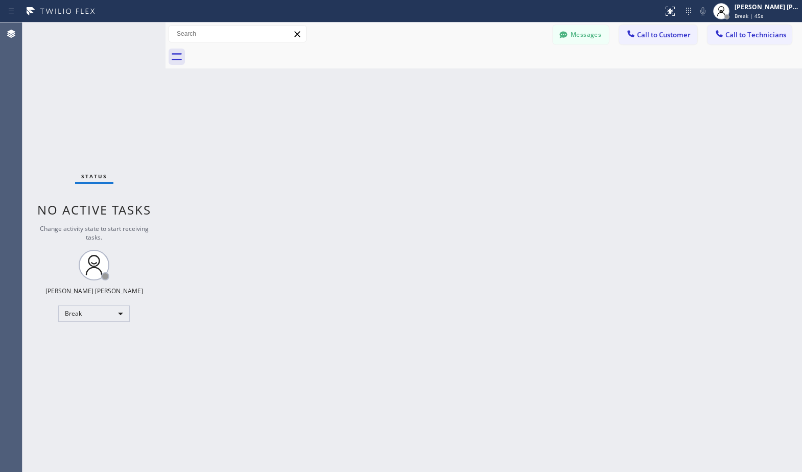
click at [542, 80] on div "Back to Dashboard Change Sender ID Customers Technicians Select a contact Outbo…" at bounding box center [484, 247] width 637 height 450
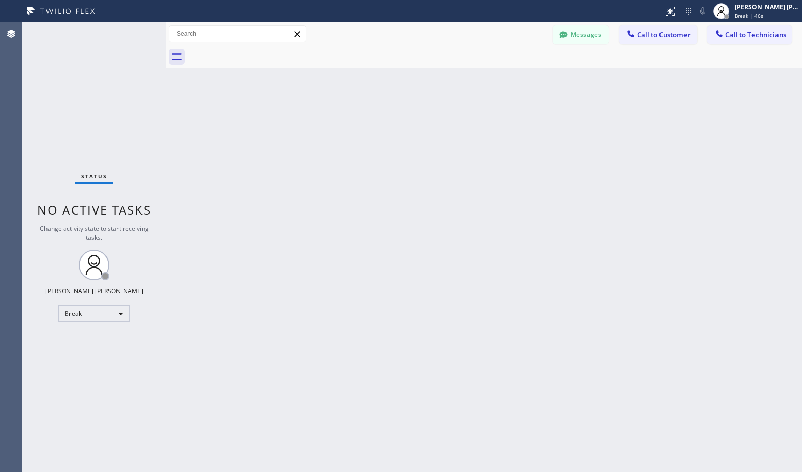
click at [542, 80] on div "Back to Dashboard Change Sender ID Customers Technicians Select a contact Outbo…" at bounding box center [484, 247] width 637 height 450
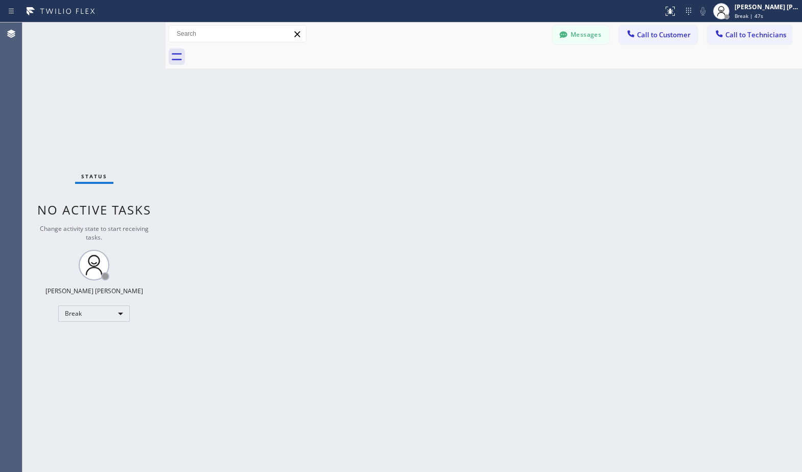
click at [542, 80] on div "Back to Dashboard Change Sender ID Customers Technicians Select a contact Outbo…" at bounding box center [484, 247] width 637 height 450
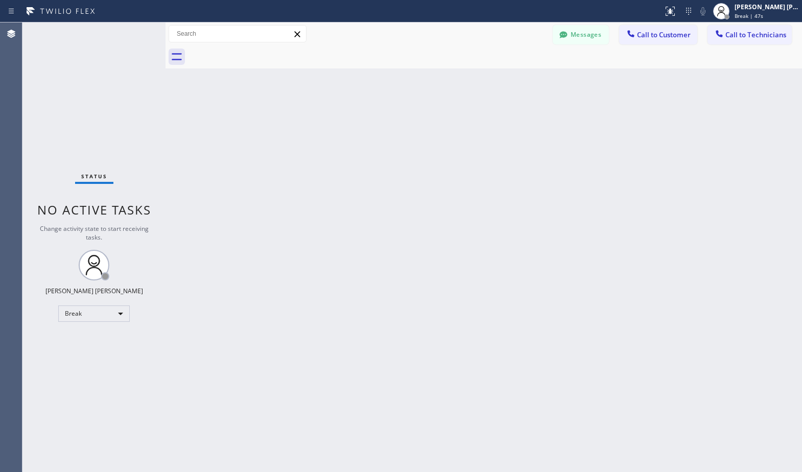
click at [542, 80] on div "Back to Dashboard Change Sender ID Customers Technicians Select a contact Outbo…" at bounding box center [484, 247] width 637 height 450
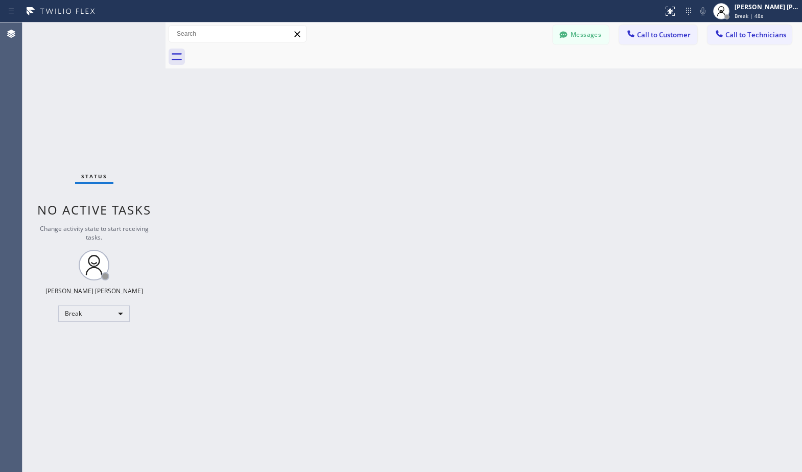
click at [542, 80] on div "Back to Dashboard Change Sender ID Customers Technicians Select a contact Outbo…" at bounding box center [484, 247] width 637 height 450
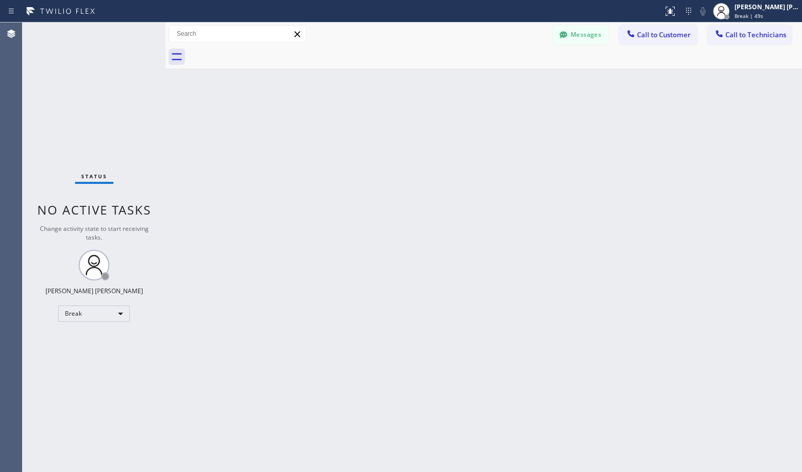
click at [542, 80] on div "Back to Dashboard Change Sender ID Customers Technicians Select a contact Outbo…" at bounding box center [484, 247] width 637 height 450
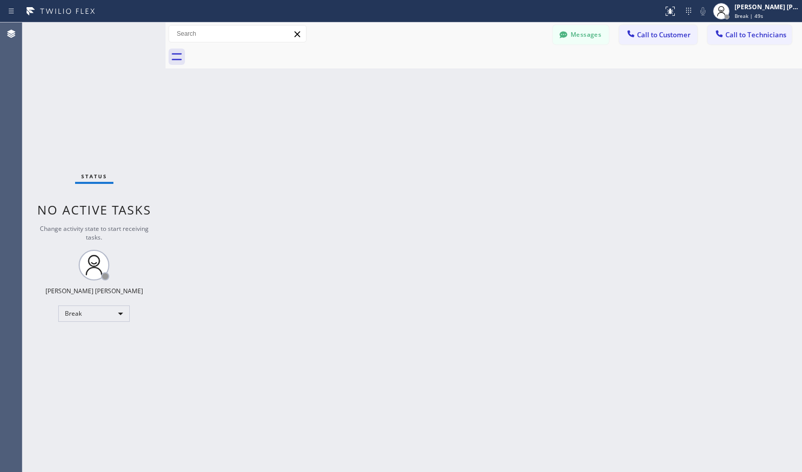
click at [542, 80] on div "Back to Dashboard Change Sender ID Customers Technicians Select a contact Outbo…" at bounding box center [484, 247] width 637 height 450
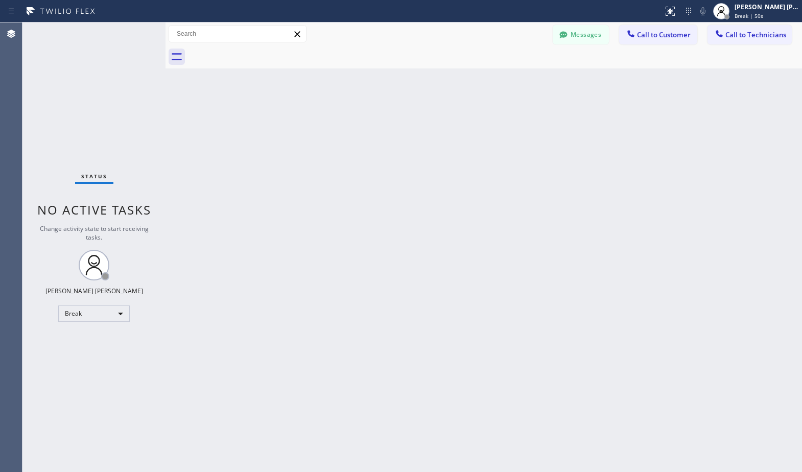
click at [542, 80] on div "Back to Dashboard Change Sender ID Customers Technicians Select a contact Outbo…" at bounding box center [484, 247] width 637 height 450
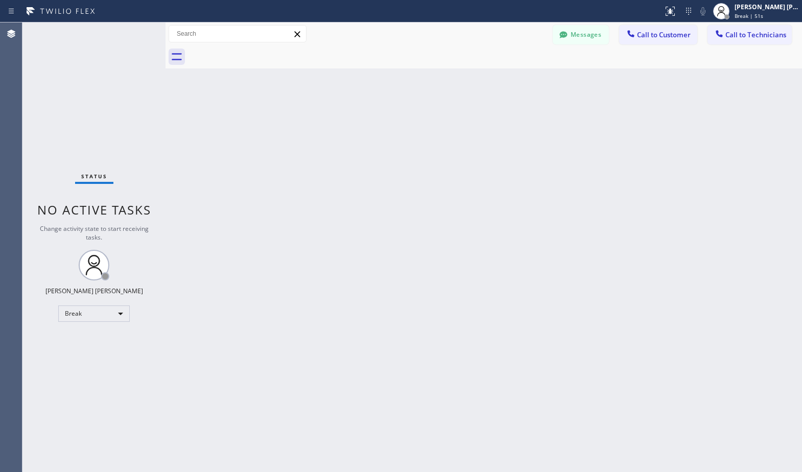
click at [542, 80] on div "Back to Dashboard Change Sender ID Customers Technicians Select a contact Outbo…" at bounding box center [484, 247] width 637 height 450
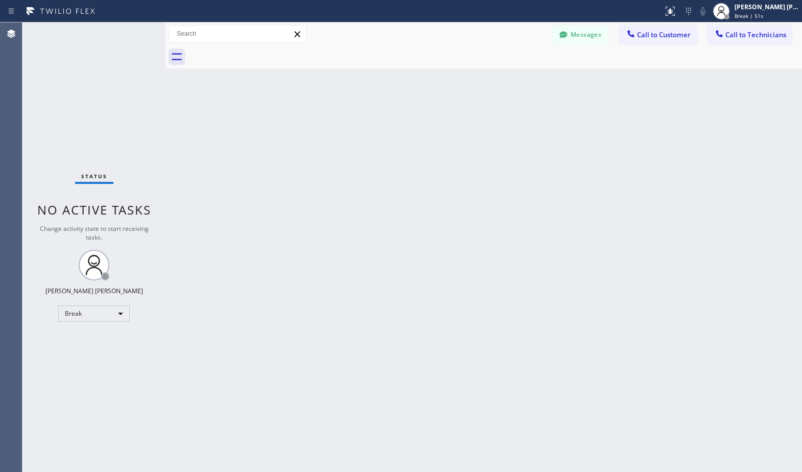
click at [542, 80] on div "Back to Dashboard Change Sender ID Customers Technicians Select a contact Outbo…" at bounding box center [484, 247] width 637 height 450
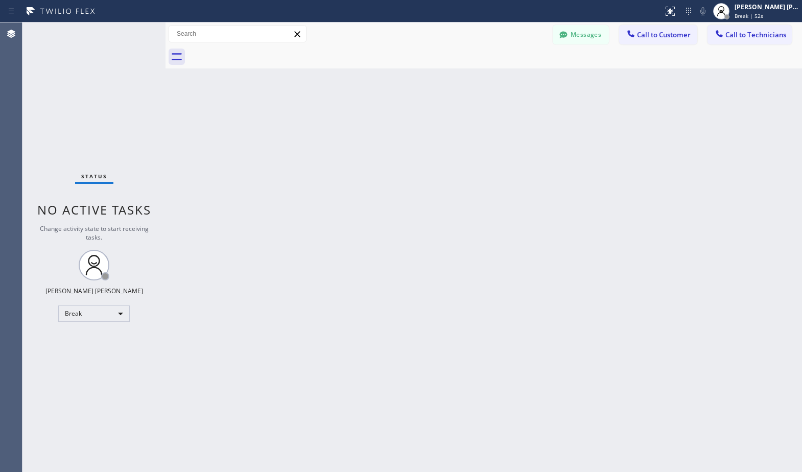
click at [542, 80] on div "Back to Dashboard Change Sender ID Customers Technicians Select a contact Outbo…" at bounding box center [484, 247] width 637 height 450
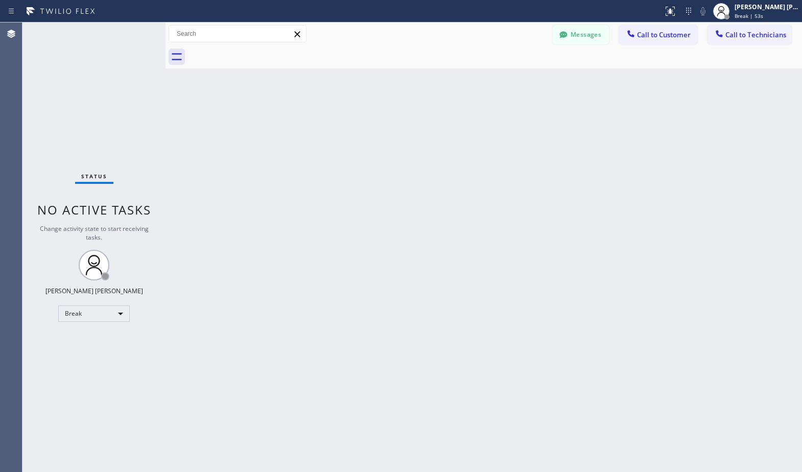
click at [542, 80] on div "Back to Dashboard Change Sender ID Customers Technicians Select a contact Outbo…" at bounding box center [484, 247] width 637 height 450
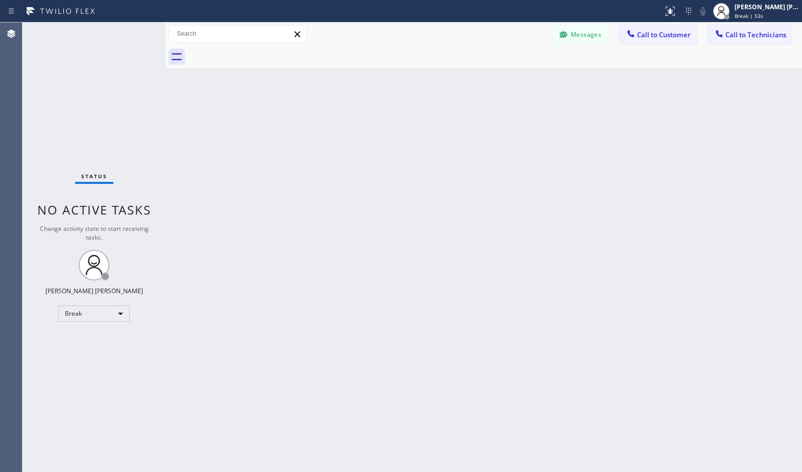
click at [542, 80] on div "Back to Dashboard Change Sender ID Customers Technicians Select a contact Outbo…" at bounding box center [484, 247] width 637 height 450
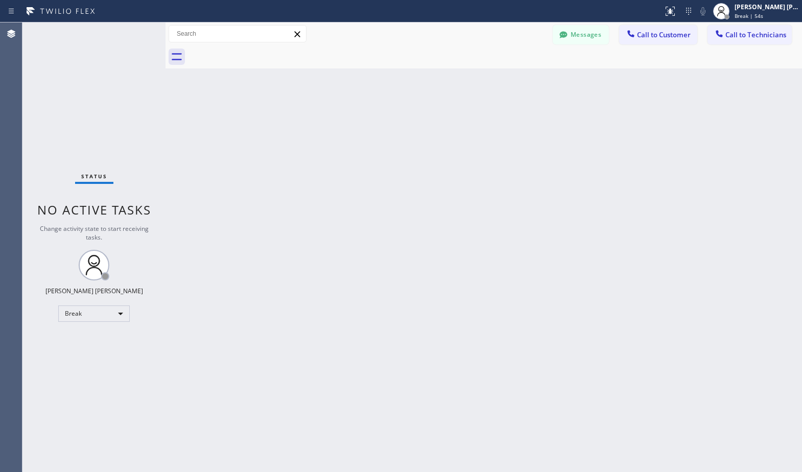
click at [542, 80] on div "Back to Dashboard Change Sender ID Customers Technicians Select a contact Outbo…" at bounding box center [484, 247] width 637 height 450
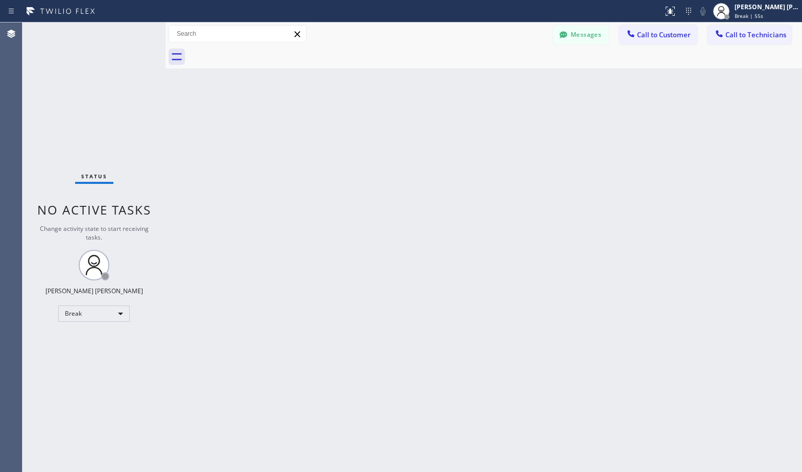
click at [542, 80] on div "Back to Dashboard Change Sender ID Customers Technicians Select a contact Outbo…" at bounding box center [484, 247] width 637 height 450
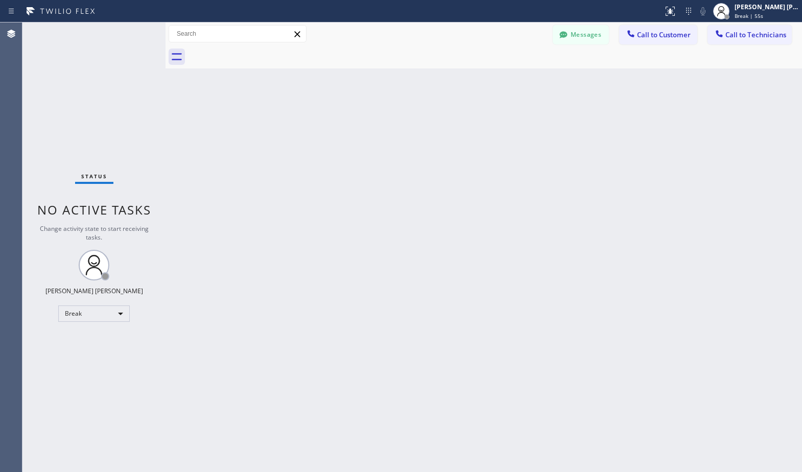
click at [542, 80] on div "Back to Dashboard Change Sender ID Customers Technicians Select a contact Outbo…" at bounding box center [484, 247] width 637 height 450
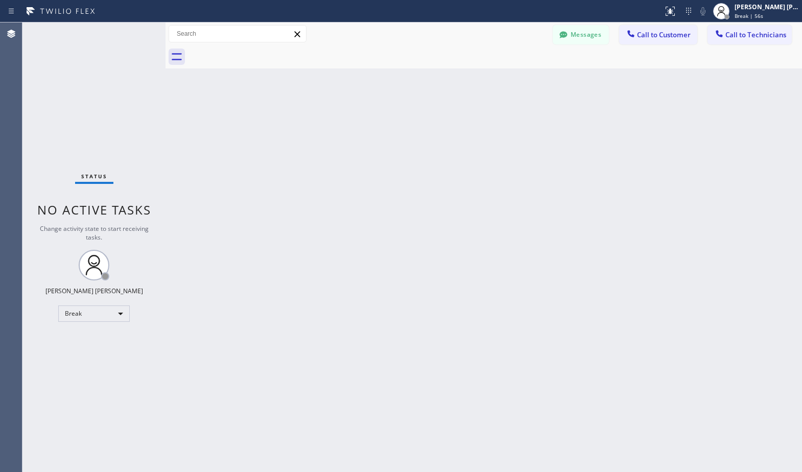
click at [542, 80] on div "Back to Dashboard Change Sender ID Customers Technicians Select a contact Outbo…" at bounding box center [484, 247] width 637 height 450
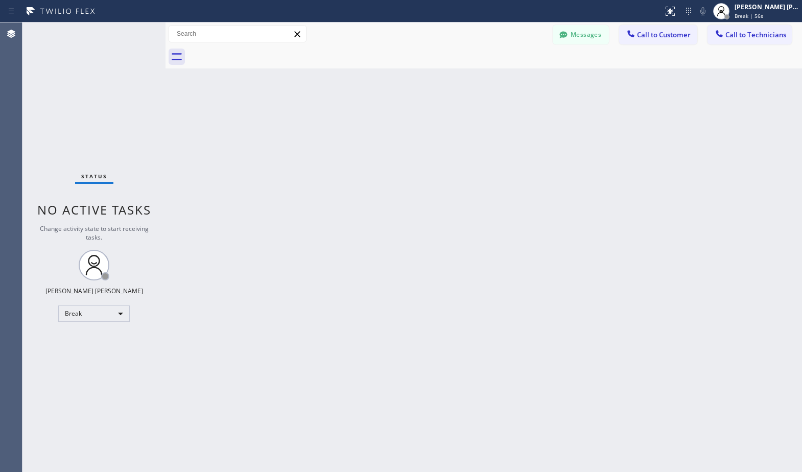
click at [542, 80] on div "Back to Dashboard Change Sender ID Customers Technicians Select a contact Outbo…" at bounding box center [484, 247] width 637 height 450
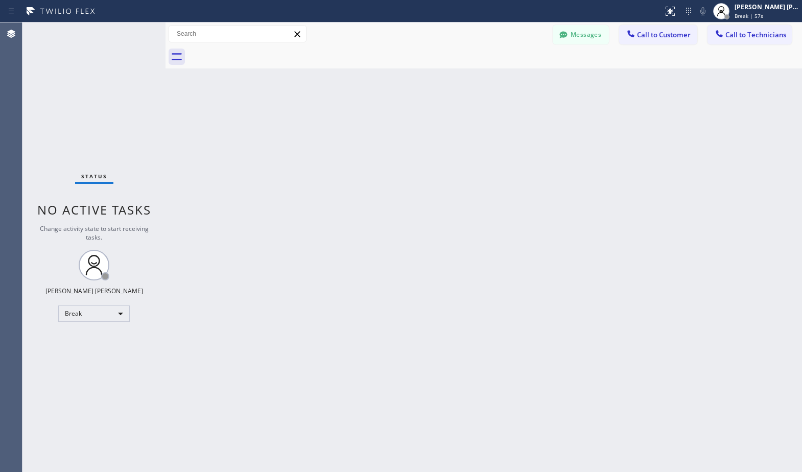
click at [542, 80] on div "Back to Dashboard Change Sender ID Customers Technicians Select a contact Outbo…" at bounding box center [484, 247] width 637 height 450
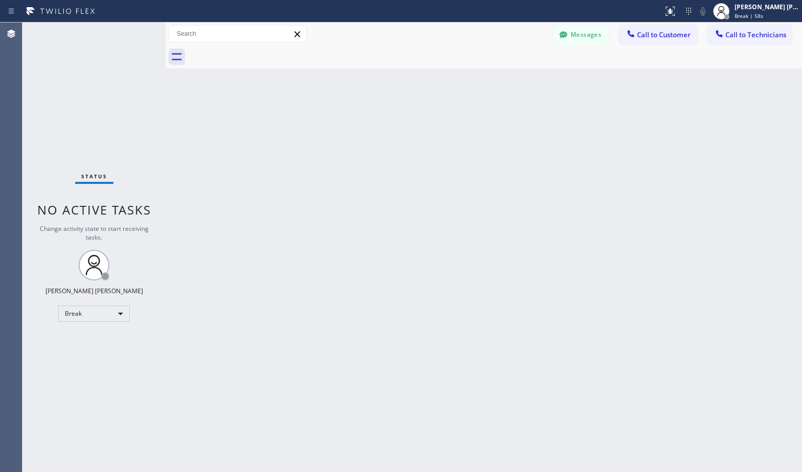
click at [542, 80] on div "Back to Dashboard Change Sender ID Customers Technicians Select a contact Outbo…" at bounding box center [484, 247] width 637 height 450
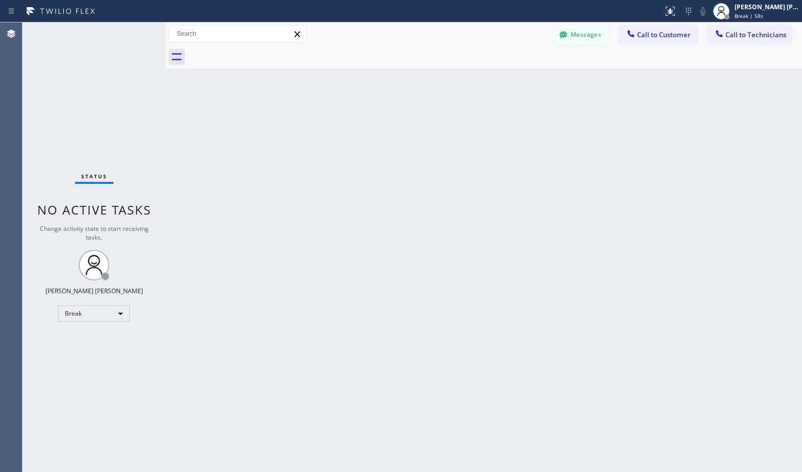
click at [542, 80] on div "Back to Dashboard Change Sender ID Customers Technicians Select a contact Outbo…" at bounding box center [484, 247] width 637 height 450
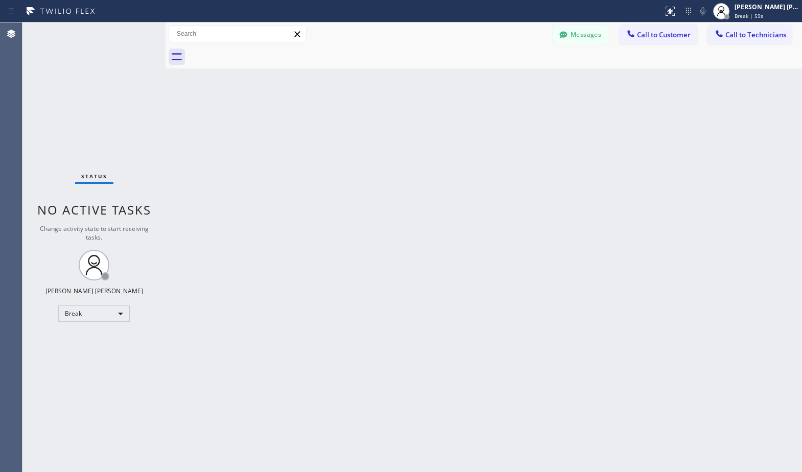
click at [542, 80] on div "Back to Dashboard Change Sender ID Customers Technicians Select a contact Outbo…" at bounding box center [484, 247] width 637 height 450
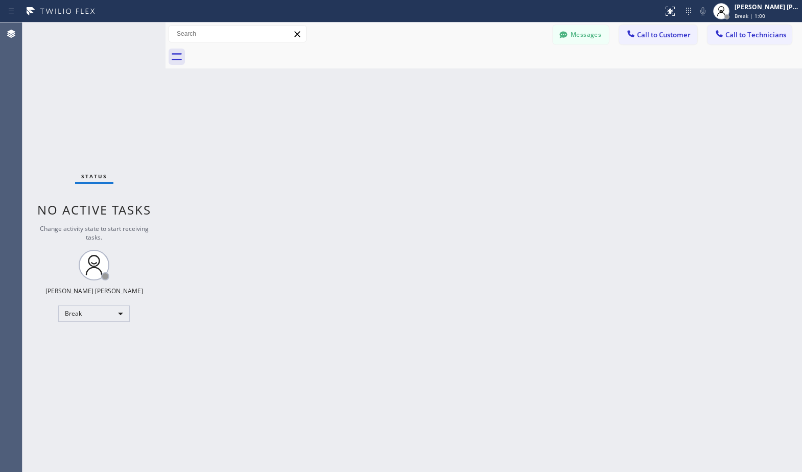
click at [542, 80] on div "Back to Dashboard Change Sender ID Customers Technicians Select a contact Outbo…" at bounding box center [484, 247] width 637 height 450
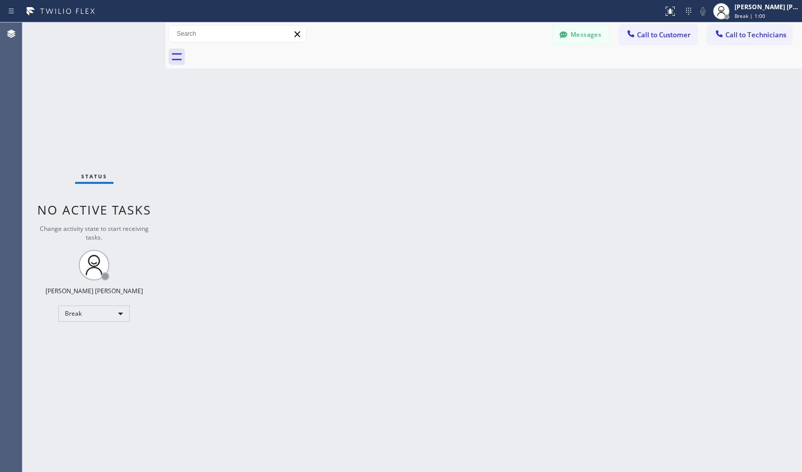
click at [542, 80] on div "Back to Dashboard Change Sender ID Customers Technicians Select a contact Outbo…" at bounding box center [484, 247] width 637 height 450
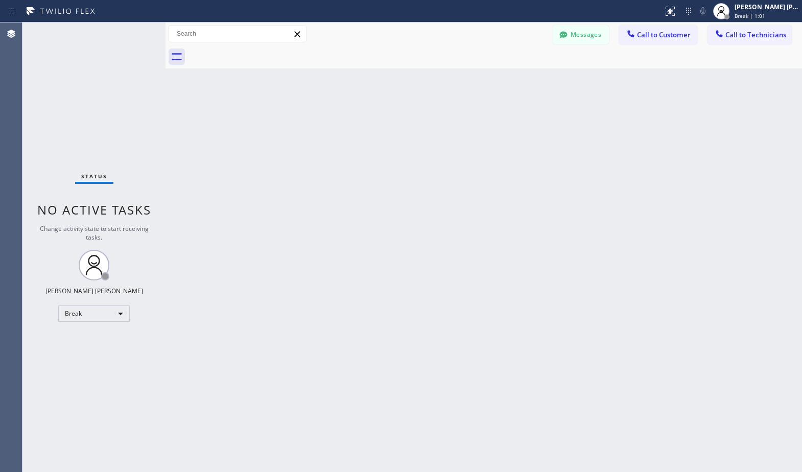
click at [542, 80] on div "Back to Dashboard Change Sender ID Customers Technicians Select a contact Outbo…" at bounding box center [484, 247] width 637 height 450
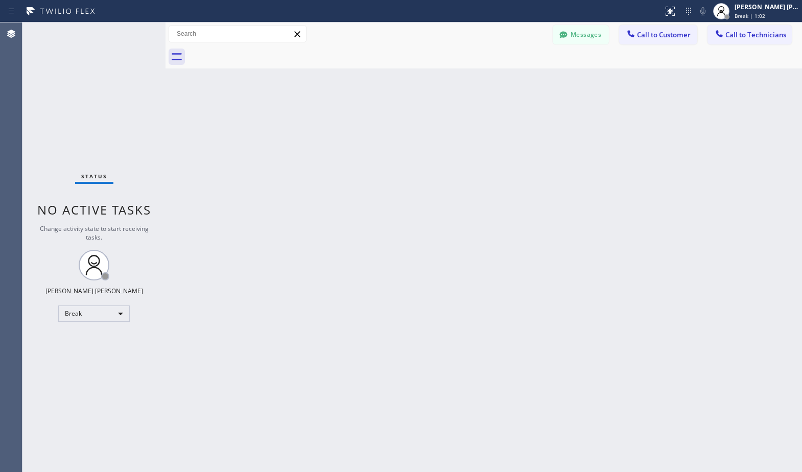
click at [542, 80] on div "Back to Dashboard Change Sender ID Customers Technicians Select a contact Outbo…" at bounding box center [484, 247] width 637 height 450
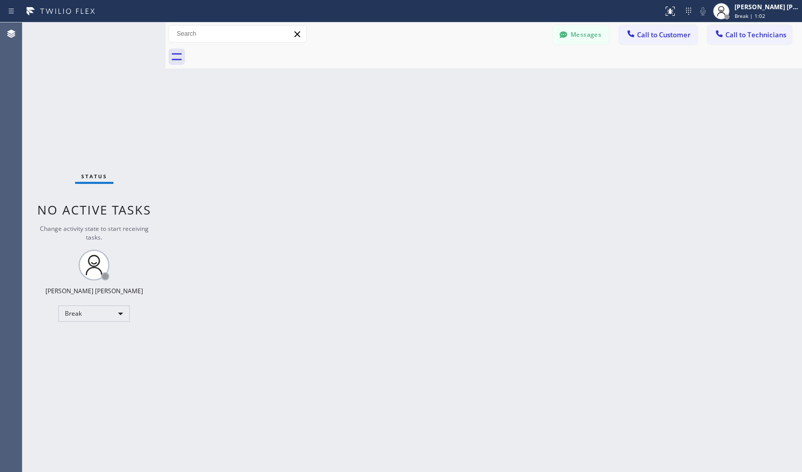
click at [542, 80] on div "Back to Dashboard Change Sender ID Customers Technicians Select a contact Outbo…" at bounding box center [484, 247] width 637 height 450
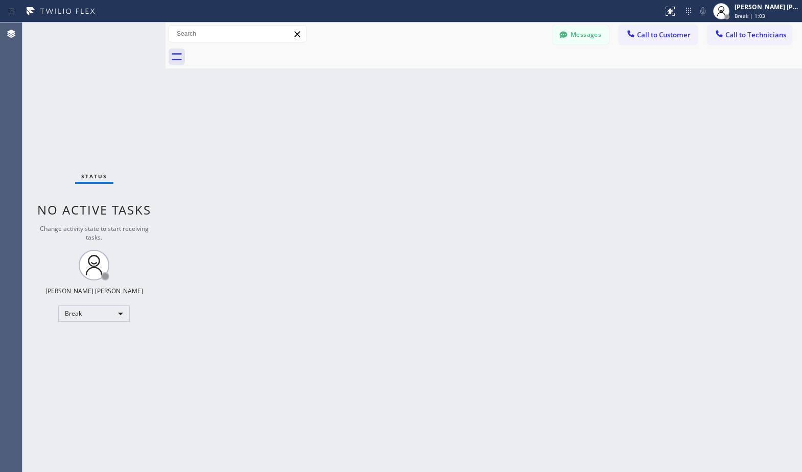
click at [542, 80] on div "Back to Dashboard Change Sender ID Customers Technicians Select a contact Outbo…" at bounding box center [484, 247] width 637 height 450
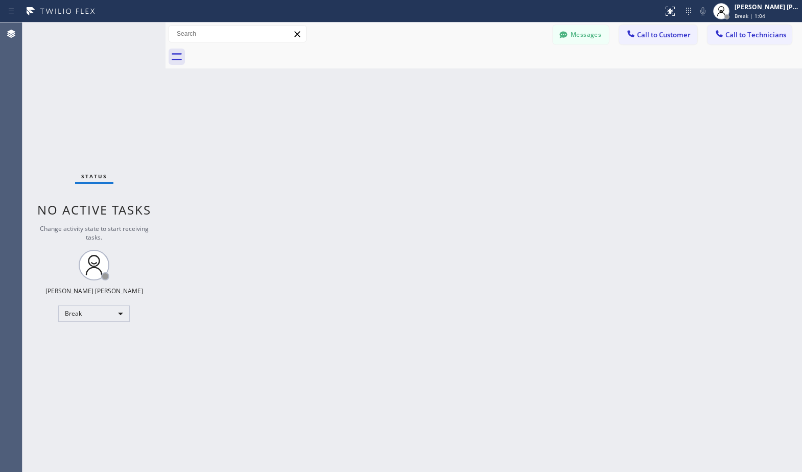
click at [542, 80] on div "Back to Dashboard Change Sender ID Customers Technicians Select a contact Outbo…" at bounding box center [484, 247] width 637 height 450
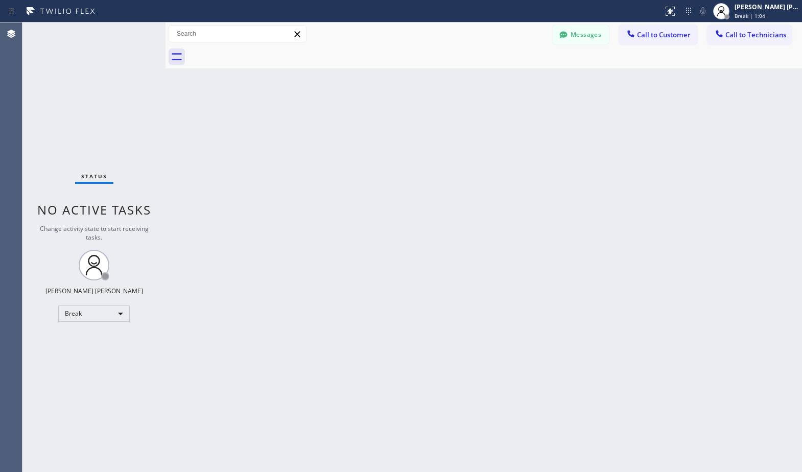
click at [542, 80] on div "Back to Dashboard Change Sender ID Customers Technicians Select a contact Outbo…" at bounding box center [484, 247] width 637 height 450
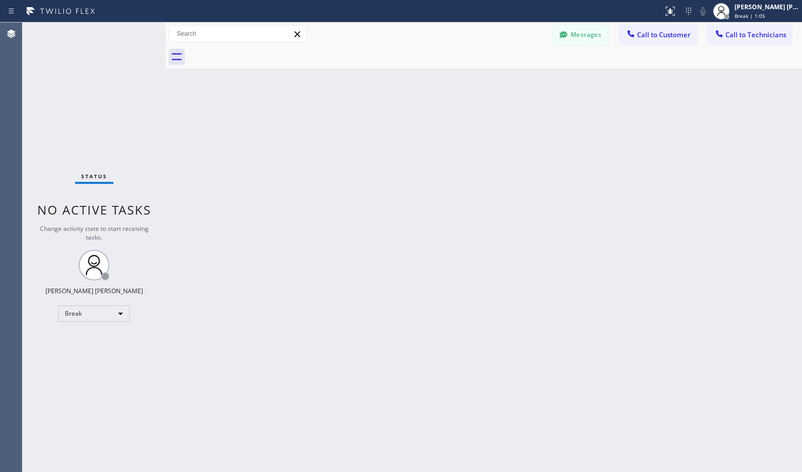
click at [542, 80] on div "Back to Dashboard Change Sender ID Customers Technicians Select a contact Outbo…" at bounding box center [484, 247] width 637 height 450
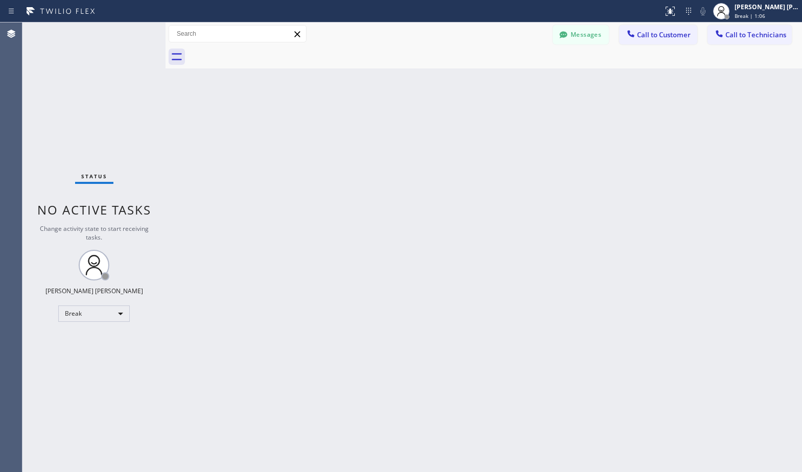
click at [542, 80] on div "Back to Dashboard Change Sender ID Customers Technicians Select a contact Outbo…" at bounding box center [484, 247] width 637 height 450
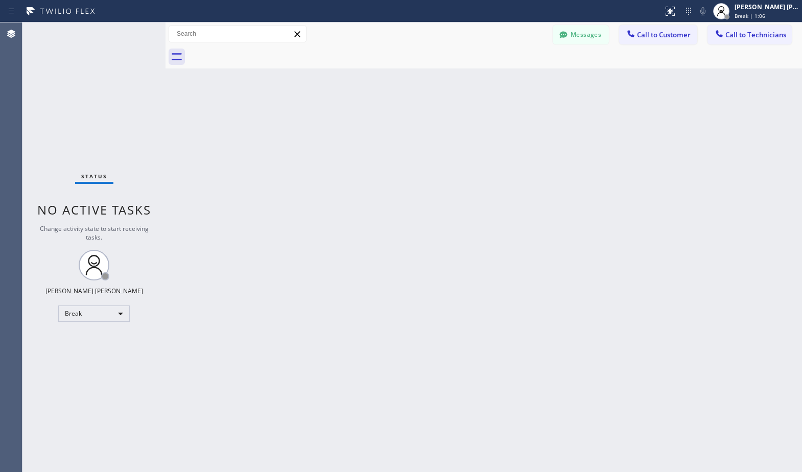
click at [542, 80] on div "Back to Dashboard Change Sender ID Customers Technicians Select a contact Outbo…" at bounding box center [484, 247] width 637 height 450
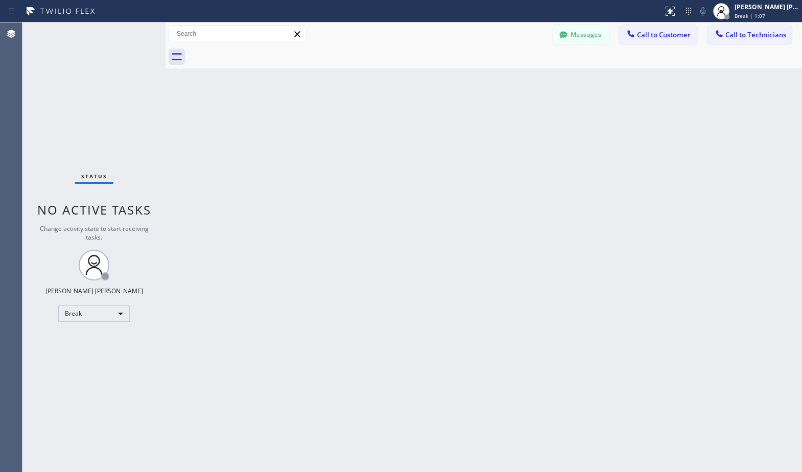
click at [542, 80] on div "Back to Dashboard Change Sender ID Customers Technicians Select a contact Outbo…" at bounding box center [484, 247] width 637 height 450
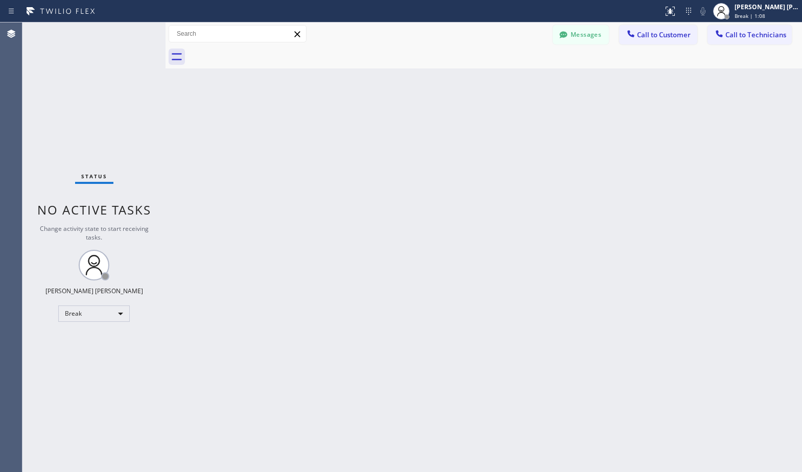
click at [542, 80] on div "Back to Dashboard Change Sender ID Customers Technicians Select a contact Outbo…" at bounding box center [484, 247] width 637 height 450
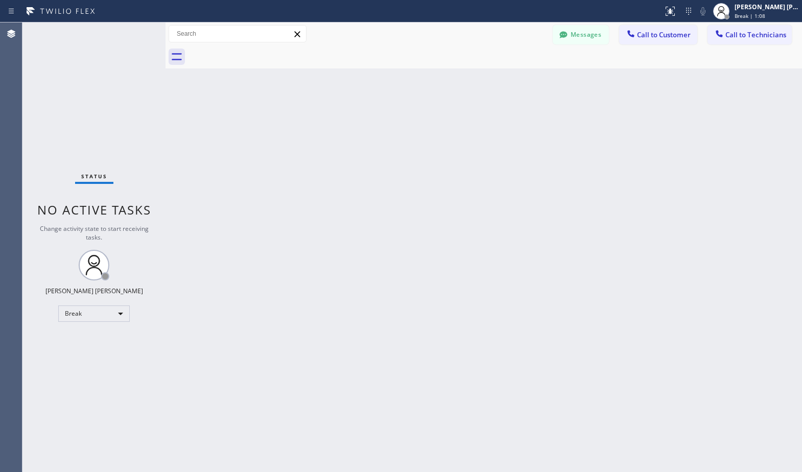
click at [542, 80] on div "Back to Dashboard Change Sender ID Customers Technicians Select a contact Outbo…" at bounding box center [484, 247] width 637 height 450
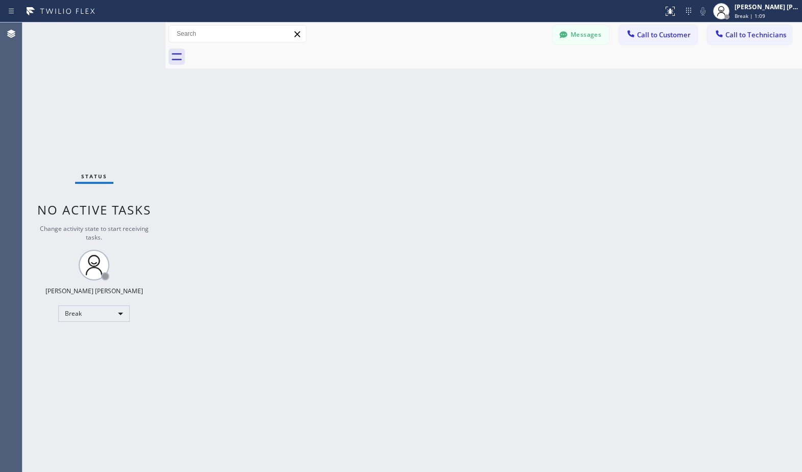
click at [542, 80] on div "Back to Dashboard Change Sender ID Customers Technicians Select a contact Outbo…" at bounding box center [484, 247] width 637 height 450
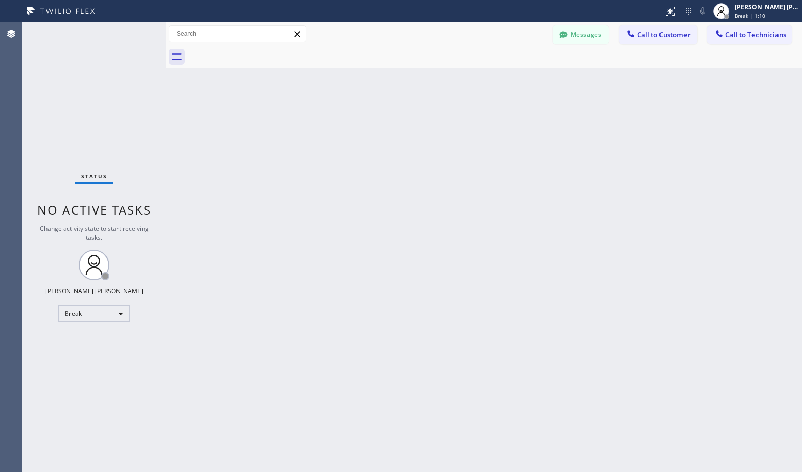
click at [542, 80] on div "Back to Dashboard Change Sender ID Customers Technicians Select a contact Outbo…" at bounding box center [484, 247] width 637 height 450
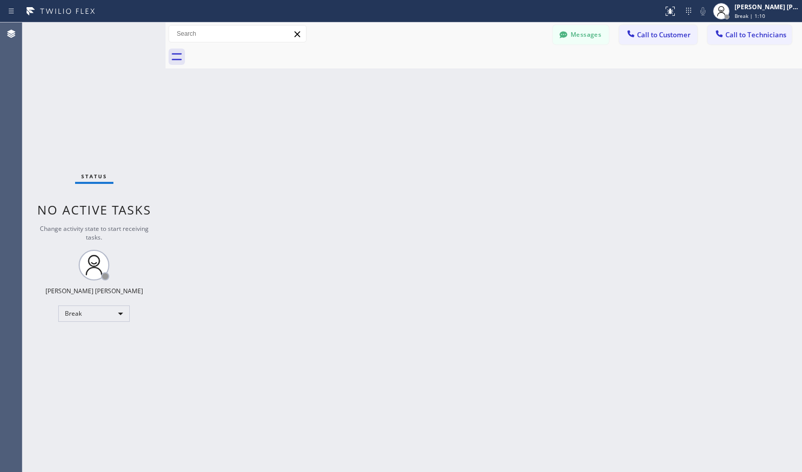
click at [542, 80] on div "Back to Dashboard Change Sender ID Customers Technicians Select a contact Outbo…" at bounding box center [484, 247] width 637 height 450
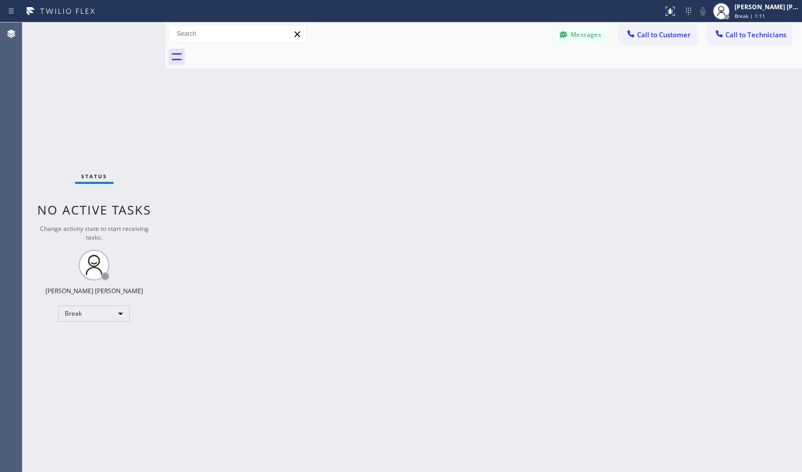
click at [542, 80] on div "Back to Dashboard Change Sender ID Customers Technicians Select a contact Outbo…" at bounding box center [484, 247] width 637 height 450
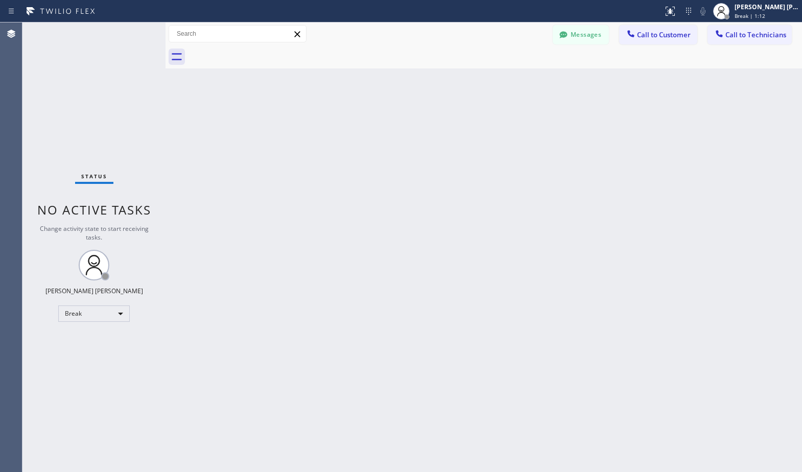
click at [542, 80] on div "Back to Dashboard Change Sender ID Customers Technicians Select a contact Outbo…" at bounding box center [484, 247] width 637 height 450
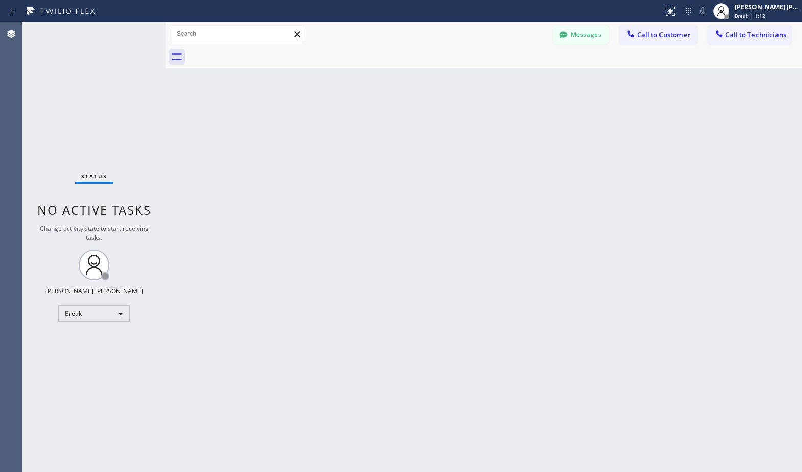
click at [542, 80] on div "Back to Dashboard Change Sender ID Customers Technicians Select a contact Outbo…" at bounding box center [484, 247] width 637 height 450
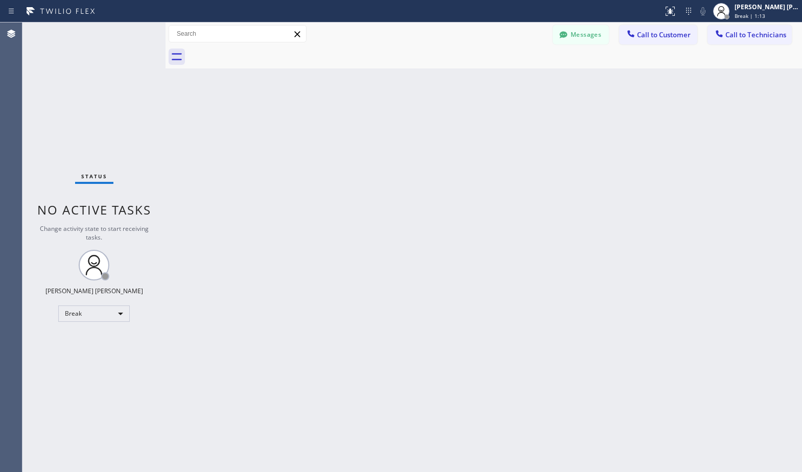
click at [542, 80] on div "Back to Dashboard Change Sender ID Customers Technicians Select a contact Outbo…" at bounding box center [484, 247] width 637 height 450
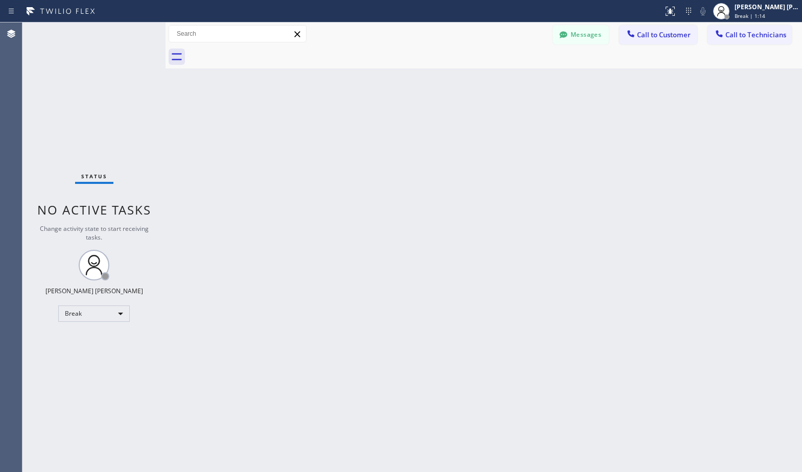
click at [542, 80] on div "Back to Dashboard Change Sender ID Customers Technicians Select a contact Outbo…" at bounding box center [484, 247] width 637 height 450
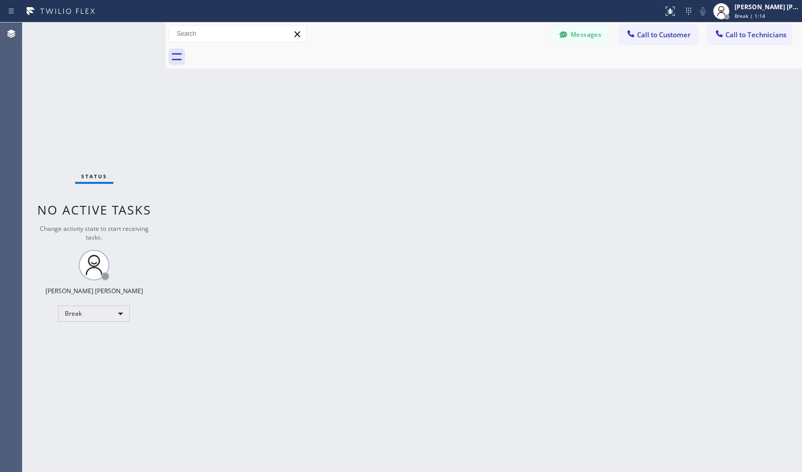
click at [542, 80] on div "Back to Dashboard Change Sender ID Customers Technicians Select a contact Outbo…" at bounding box center [484, 247] width 637 height 450
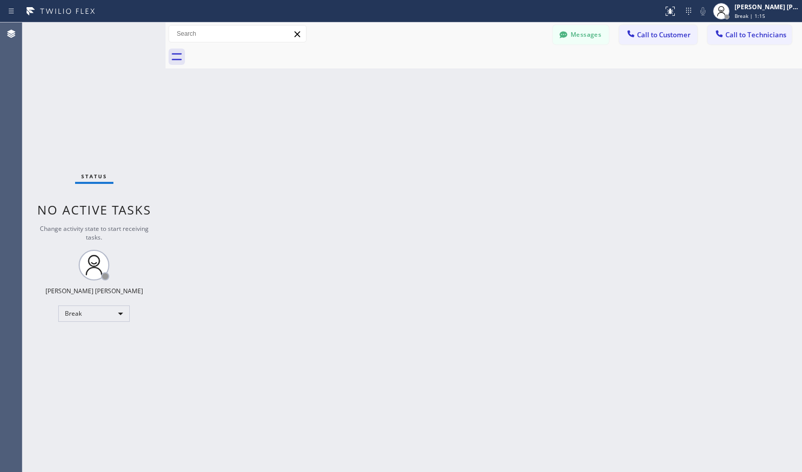
click at [542, 80] on div "Back to Dashboard Change Sender ID Customers Technicians Select a contact Outbo…" at bounding box center [484, 247] width 637 height 450
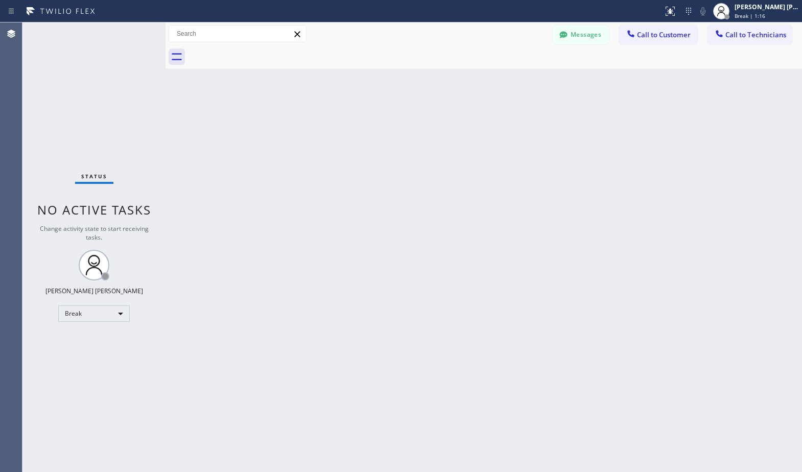
click at [542, 80] on div "Back to Dashboard Change Sender ID Customers Technicians Select a contact Outbo…" at bounding box center [484, 247] width 637 height 450
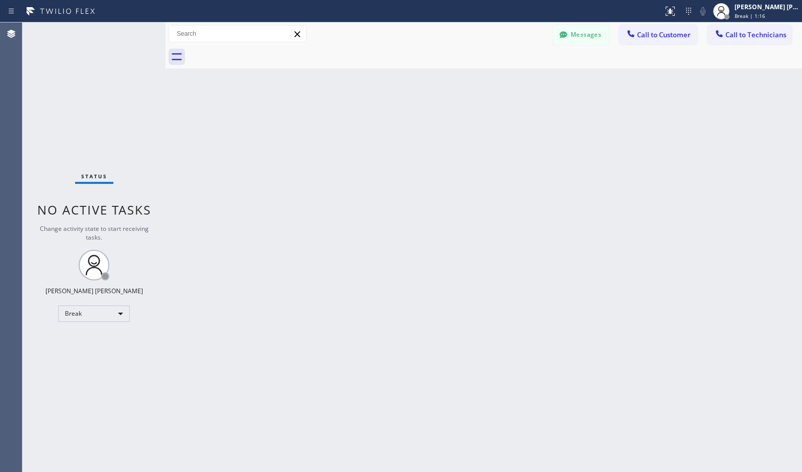
click at [542, 80] on div "Back to Dashboard Change Sender ID Customers Technicians Select a contact Outbo…" at bounding box center [484, 247] width 637 height 450
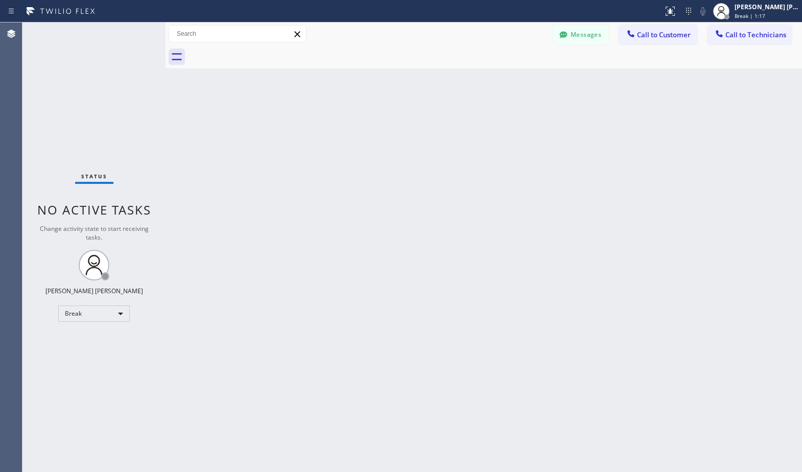
click at [542, 80] on div "Back to Dashboard Change Sender ID Customers Technicians Select a contact Outbo…" at bounding box center [484, 247] width 637 height 450
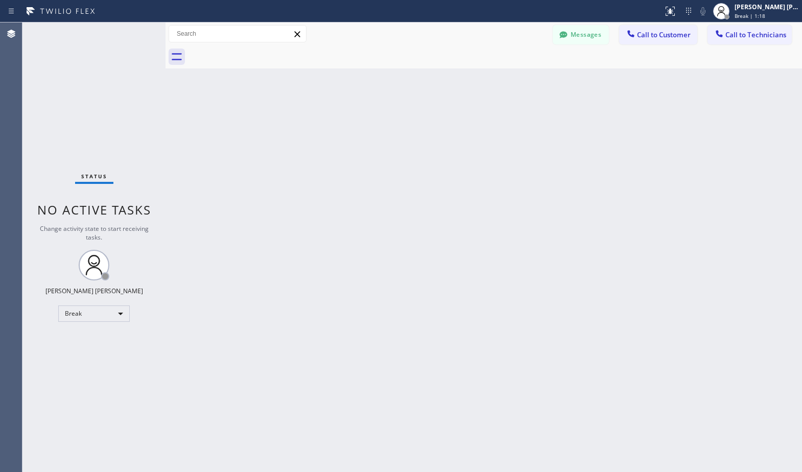
click at [542, 80] on div "Back to Dashboard Change Sender ID Customers Technicians Select a contact Outbo…" at bounding box center [484, 247] width 637 height 450
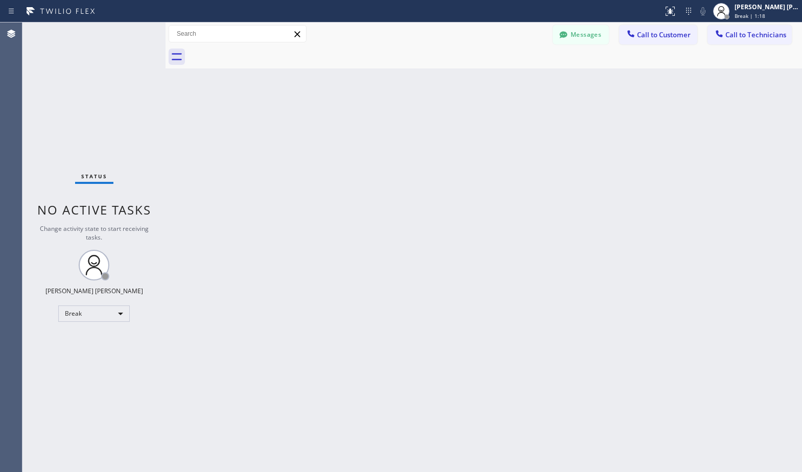
click at [542, 80] on div "Back to Dashboard Change Sender ID Customers Technicians Select a contact Outbo…" at bounding box center [484, 247] width 637 height 450
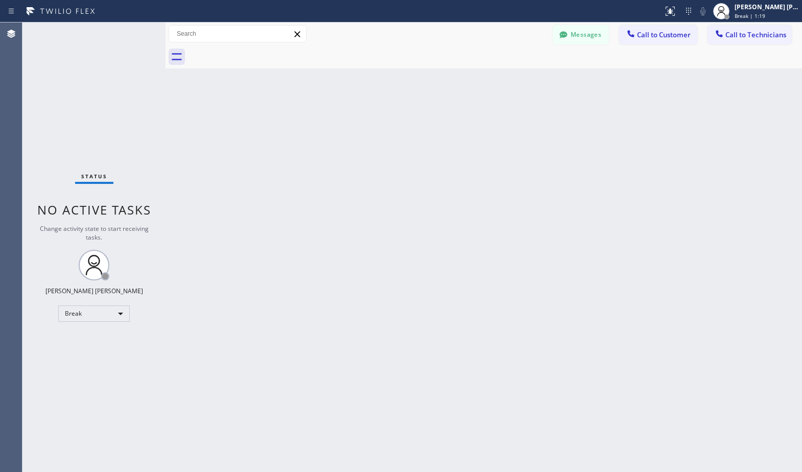
click at [542, 80] on div "Back to Dashboard Change Sender ID Customers Technicians Select a contact Outbo…" at bounding box center [484, 247] width 637 height 450
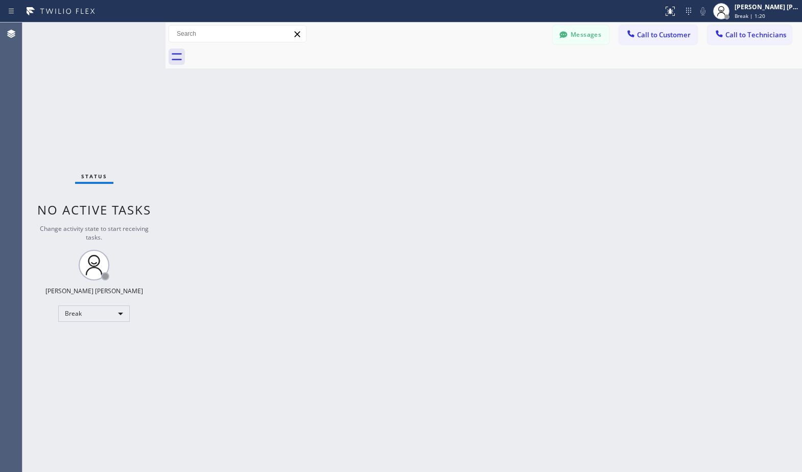
click at [542, 80] on div "Back to Dashboard Change Sender ID Customers Technicians Select a contact Outbo…" at bounding box center [484, 247] width 637 height 450
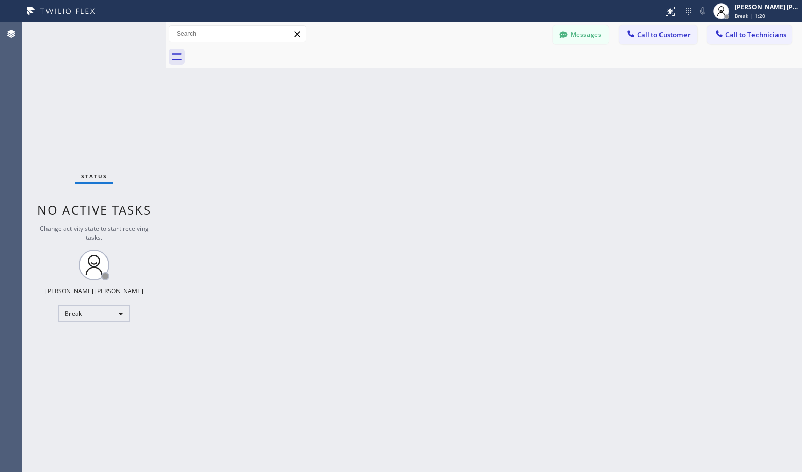
click at [542, 80] on div "Back to Dashboard Change Sender ID Customers Technicians Select a contact Outbo…" at bounding box center [484, 247] width 637 height 450
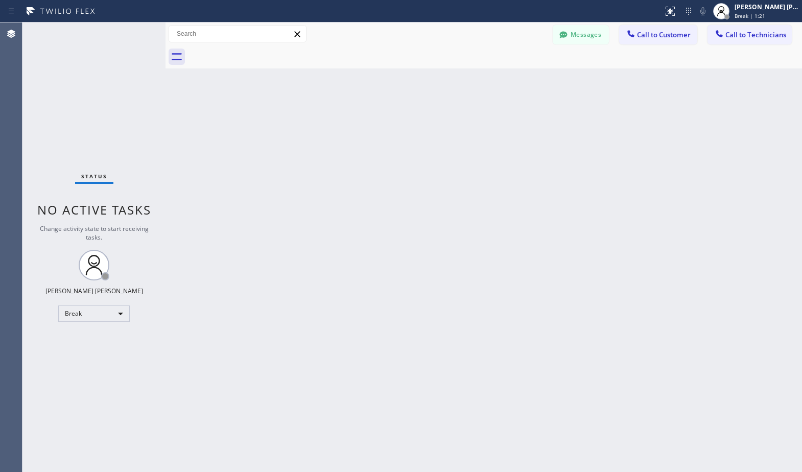
click at [542, 80] on div "Back to Dashboard Change Sender ID Customers Technicians Select a contact Outbo…" at bounding box center [484, 247] width 637 height 450
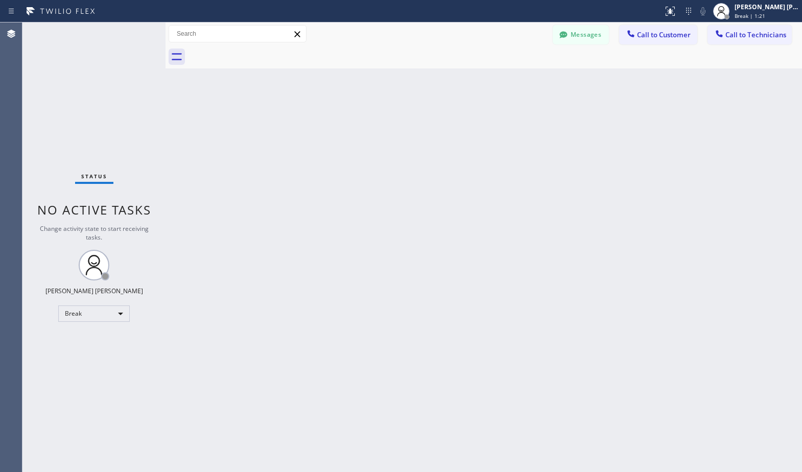
click at [542, 80] on div "Back to Dashboard Change Sender ID Customers Technicians Select a contact Outbo…" at bounding box center [484, 247] width 637 height 450
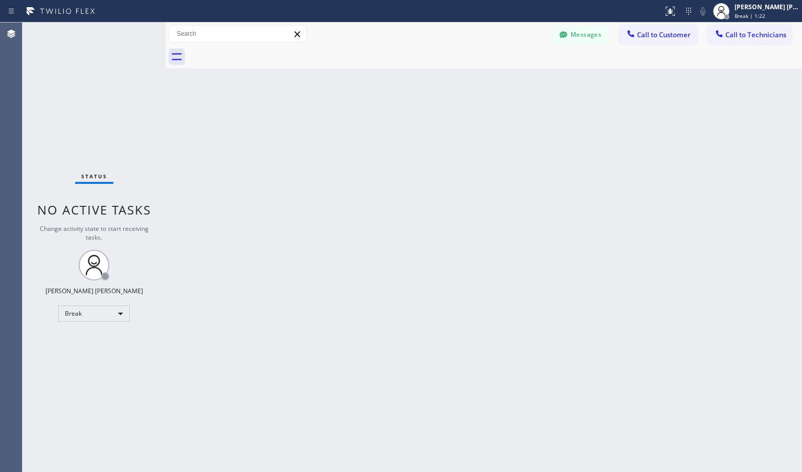
click at [542, 80] on div "Back to Dashboard Change Sender ID Customers Technicians Select a contact Outbo…" at bounding box center [484, 247] width 637 height 450
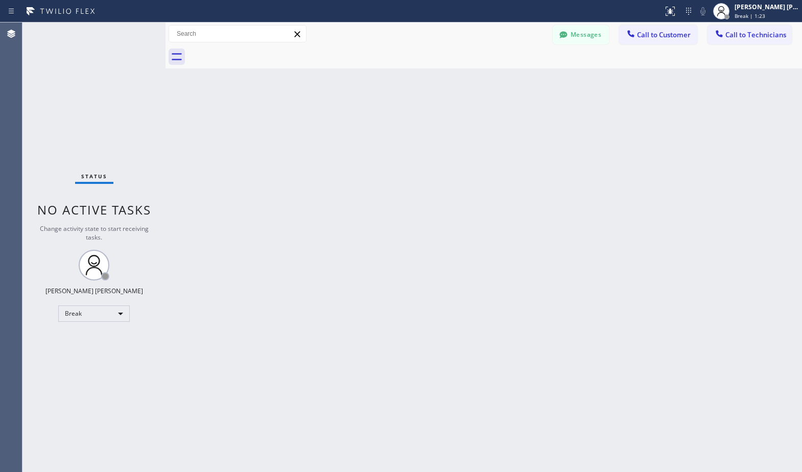
click at [542, 80] on div "Back to Dashboard Change Sender ID Customers Technicians Select a contact Outbo…" at bounding box center [484, 247] width 637 height 450
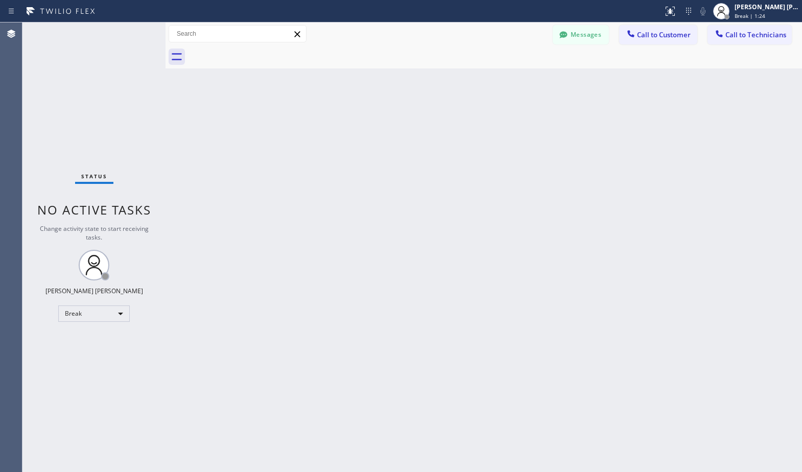
click at [542, 80] on div "Back to Dashboard Change Sender ID Customers Technicians Select a contact Outbo…" at bounding box center [484, 247] width 637 height 450
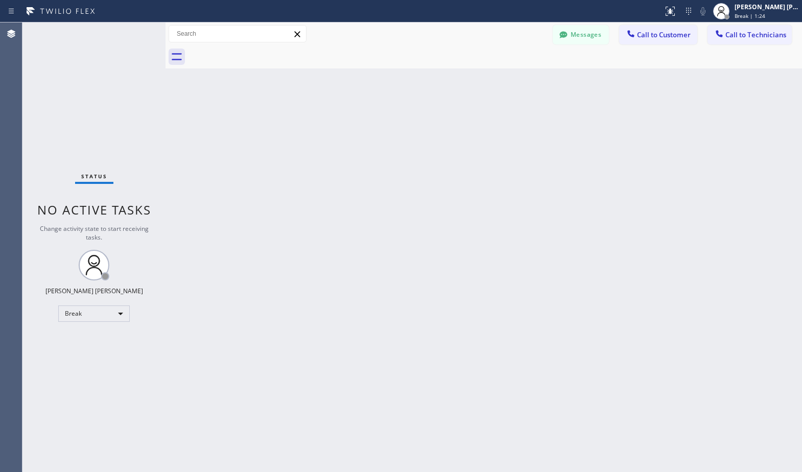
click at [542, 80] on div "Back to Dashboard Change Sender ID Customers Technicians Select a contact Outbo…" at bounding box center [484, 247] width 637 height 450
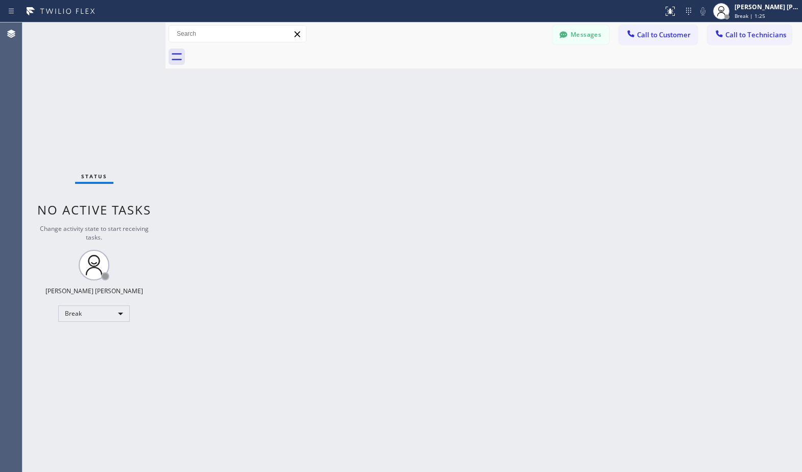
click at [542, 80] on div "Back to Dashboard Change Sender ID Customers Technicians Select a contact Outbo…" at bounding box center [484, 247] width 637 height 450
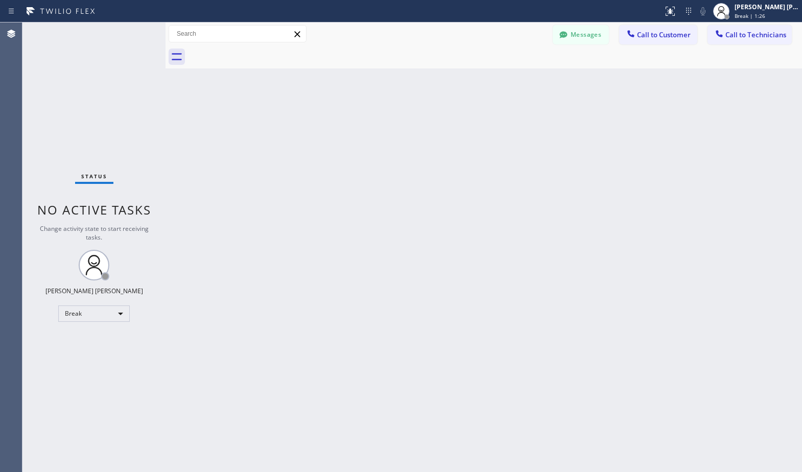
click at [542, 80] on div "Back to Dashboard Change Sender ID Customers Technicians Select a contact Outbo…" at bounding box center [484, 247] width 637 height 450
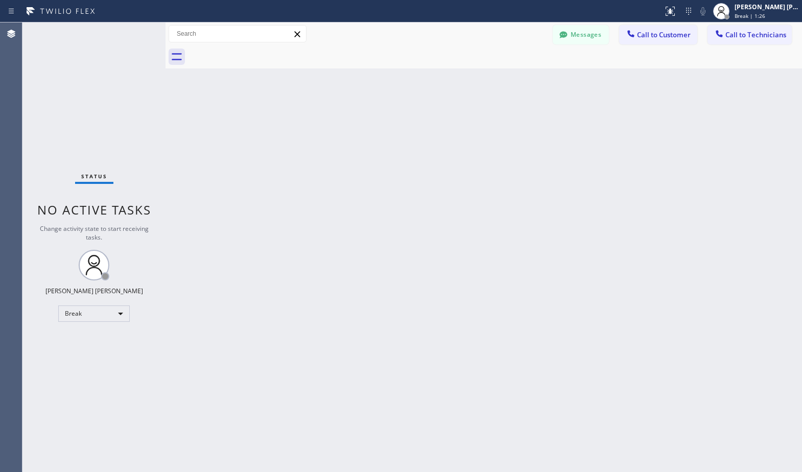
click at [542, 80] on div "Back to Dashboard Change Sender ID Customers Technicians Select a contact Outbo…" at bounding box center [484, 247] width 637 height 450
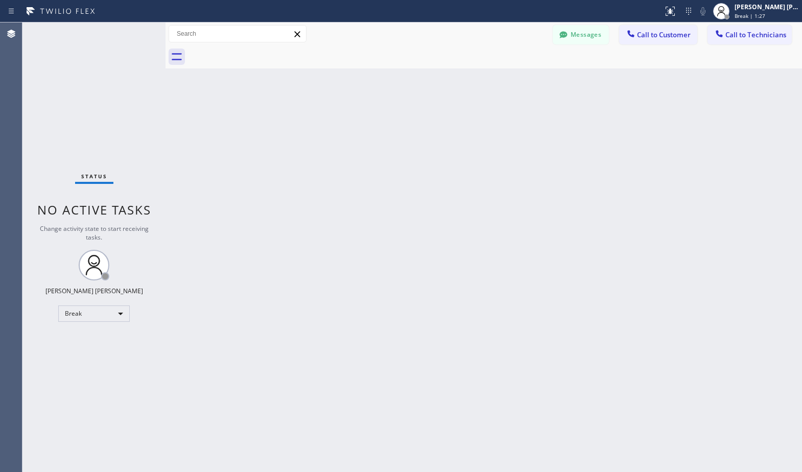
click at [542, 80] on div "Back to Dashboard Change Sender ID Customers Technicians Select a contact Outbo…" at bounding box center [484, 247] width 637 height 450
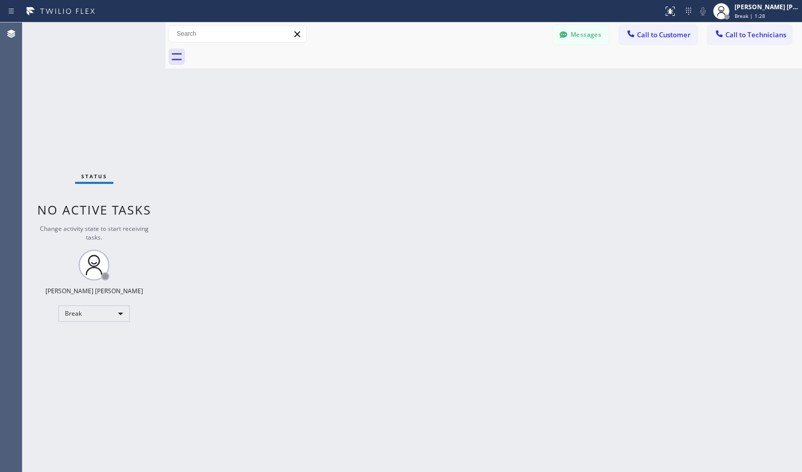
click at [542, 80] on div "Back to Dashboard Change Sender ID Customers Technicians Select a contact Outbo…" at bounding box center [484, 247] width 637 height 450
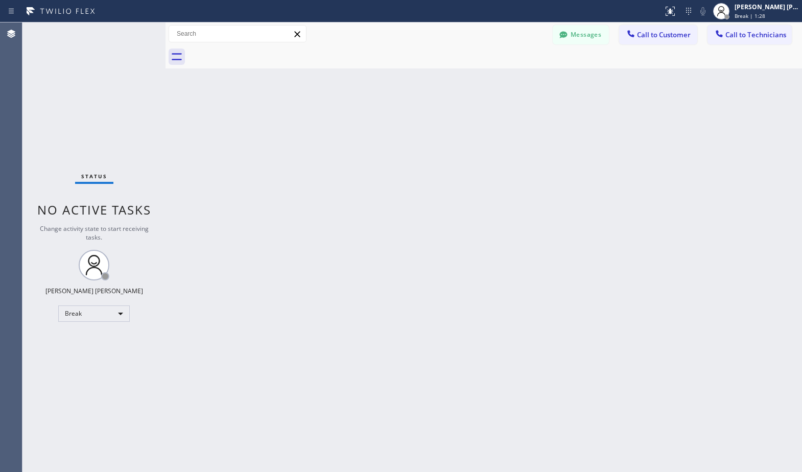
click at [542, 80] on div "Back to Dashboard Change Sender ID Customers Technicians Select a contact Outbo…" at bounding box center [484, 247] width 637 height 450
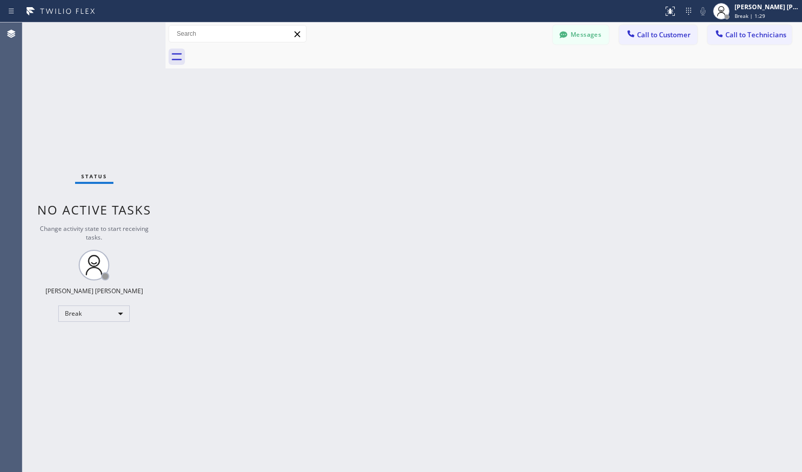
click at [542, 80] on div "Back to Dashboard Change Sender ID Customers Technicians Select a contact Outbo…" at bounding box center [484, 247] width 637 height 450
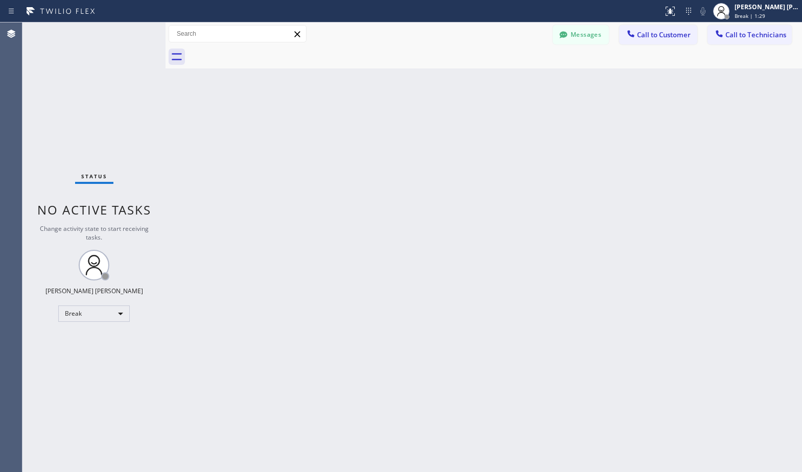
click at [542, 80] on div "Back to Dashboard Change Sender ID Customers Technicians Select a contact Outbo…" at bounding box center [484, 247] width 637 height 450
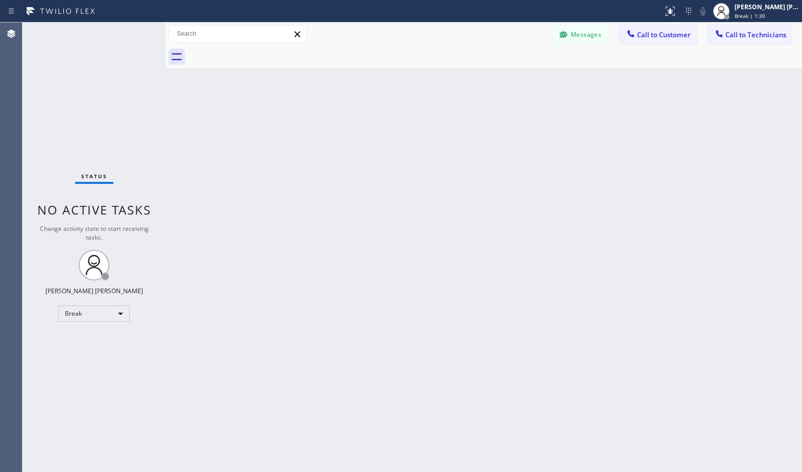
click at [542, 80] on div "Back to Dashboard Change Sender ID Customers Technicians Select a contact Outbo…" at bounding box center [484, 247] width 637 height 450
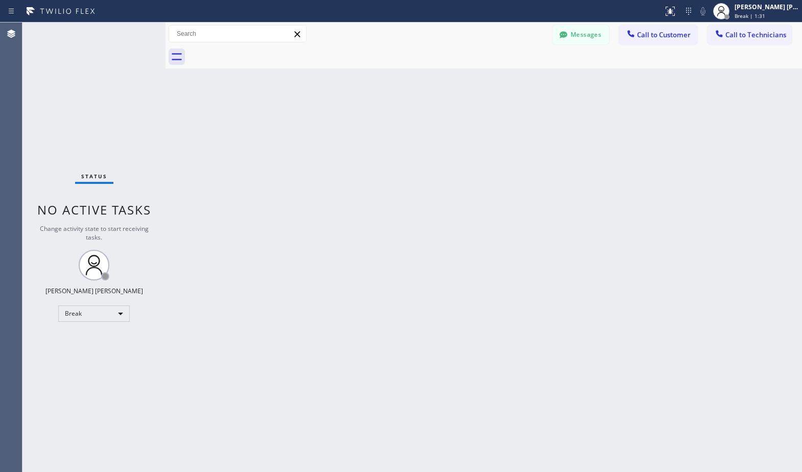
click at [542, 80] on div "Back to Dashboard Change Sender ID Customers Technicians Select a contact Outbo…" at bounding box center [484, 247] width 637 height 450
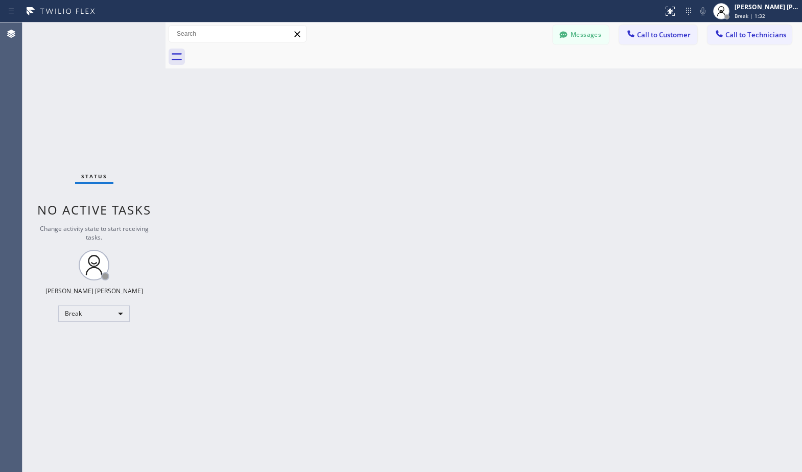
click at [542, 80] on div "Back to Dashboard Change Sender ID Customers Technicians Select a contact Outbo…" at bounding box center [484, 247] width 637 height 450
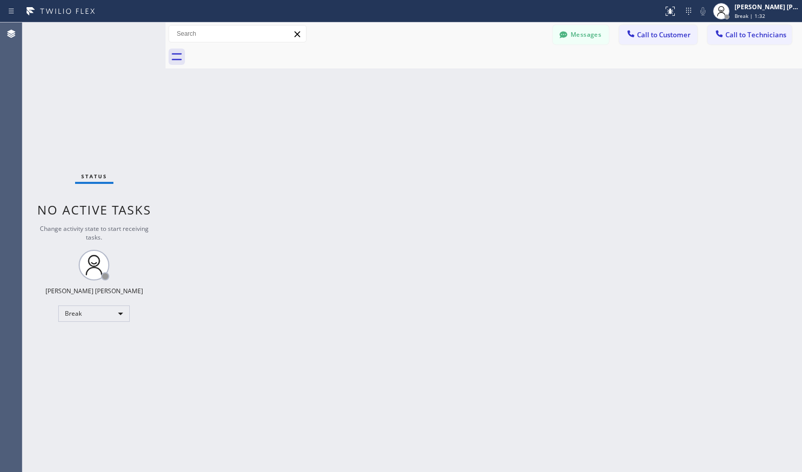
click at [542, 80] on div "Back to Dashboard Change Sender ID Customers Technicians Select a contact Outbo…" at bounding box center [484, 247] width 637 height 450
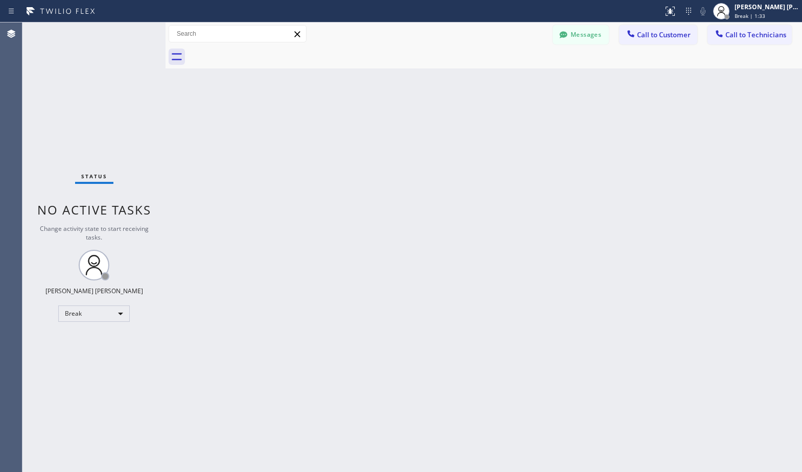
click at [542, 80] on div "Back to Dashboard Change Sender ID Customers Technicians Select a contact Outbo…" at bounding box center [484, 247] width 637 height 450
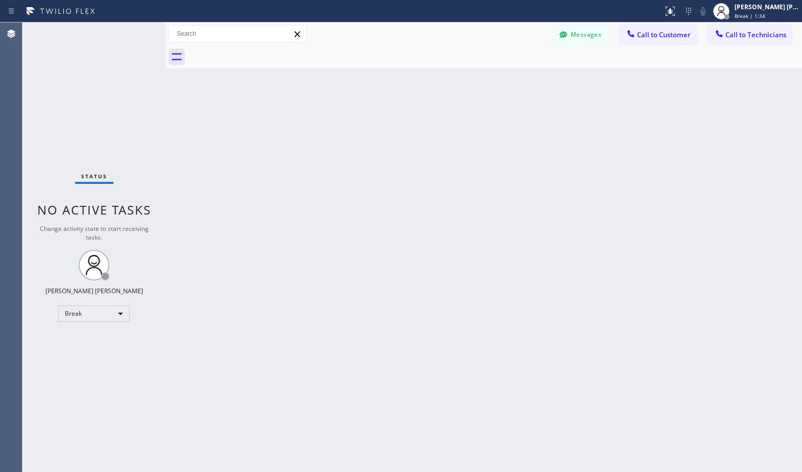
click at [542, 80] on div "Back to Dashboard Change Sender ID Customers Technicians Select a contact Outbo…" at bounding box center [484, 247] width 637 height 450
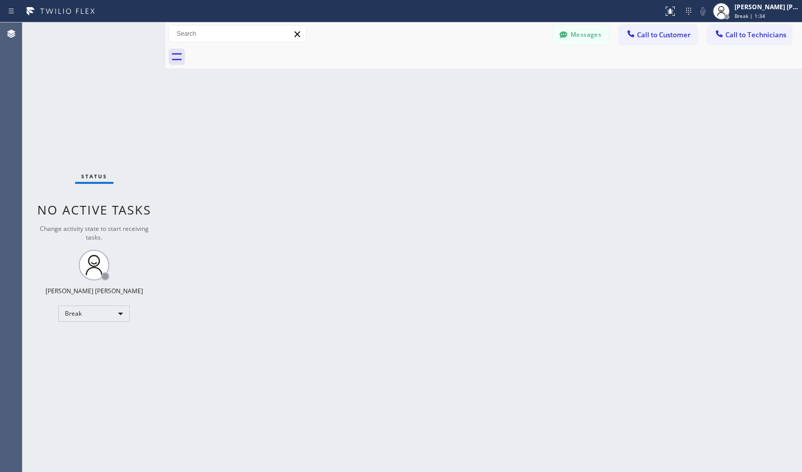
click at [542, 80] on div "Back to Dashboard Change Sender ID Customers Technicians Select a contact Outbo…" at bounding box center [484, 247] width 637 height 450
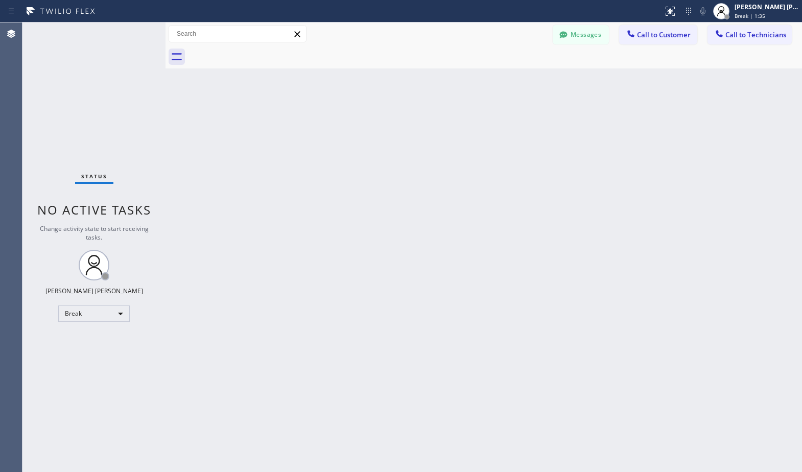
click at [542, 80] on div "Back to Dashboard Change Sender ID Customers Technicians Select a contact Outbo…" at bounding box center [484, 247] width 637 height 450
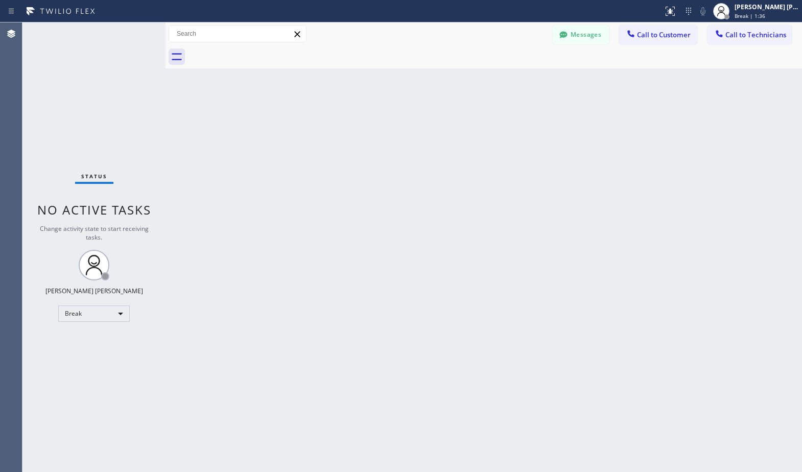
click at [542, 80] on div "Back to Dashboard Change Sender ID Customers Technicians Select a contact Outbo…" at bounding box center [484, 247] width 637 height 450
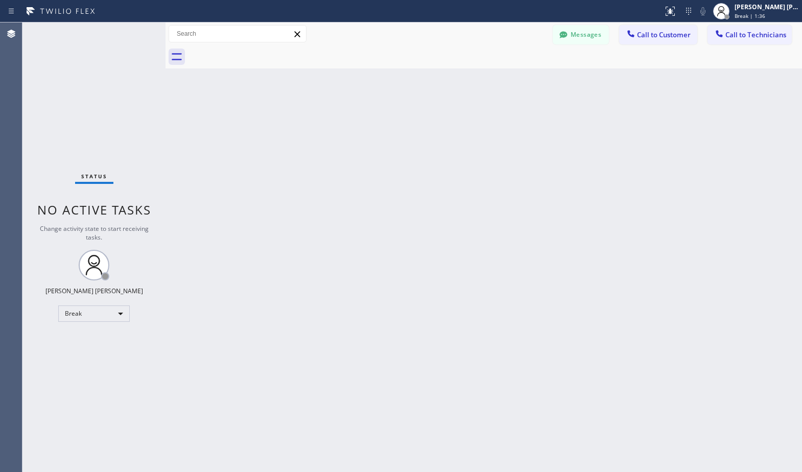
click at [542, 80] on div "Back to Dashboard Change Sender ID Customers Technicians Select a contact Outbo…" at bounding box center [484, 247] width 637 height 450
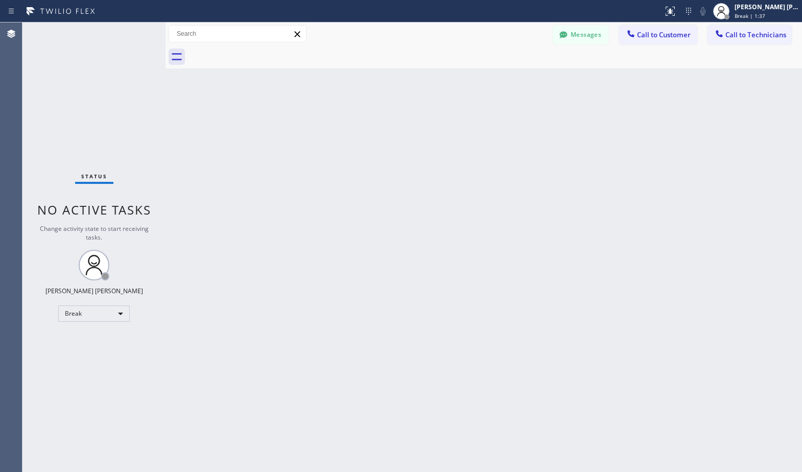
click at [542, 80] on div "Back to Dashboard Change Sender ID Customers Technicians Select a contact Outbo…" at bounding box center [484, 247] width 637 height 450
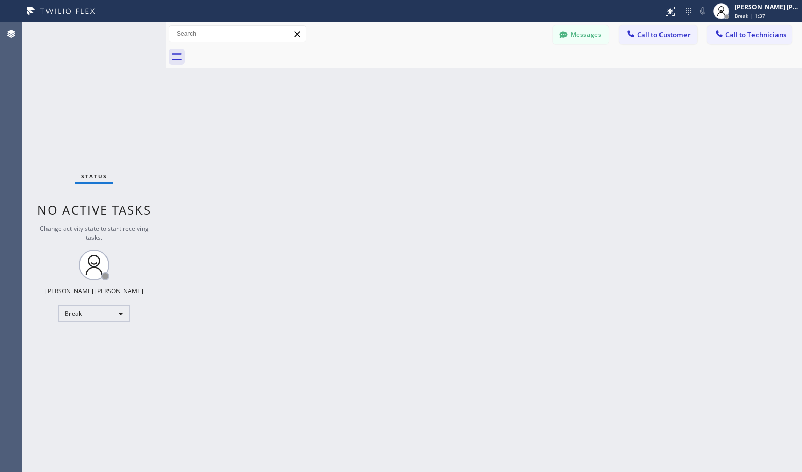
click at [542, 80] on div "Back to Dashboard Change Sender ID Customers Technicians Select a contact Outbo…" at bounding box center [484, 247] width 637 height 450
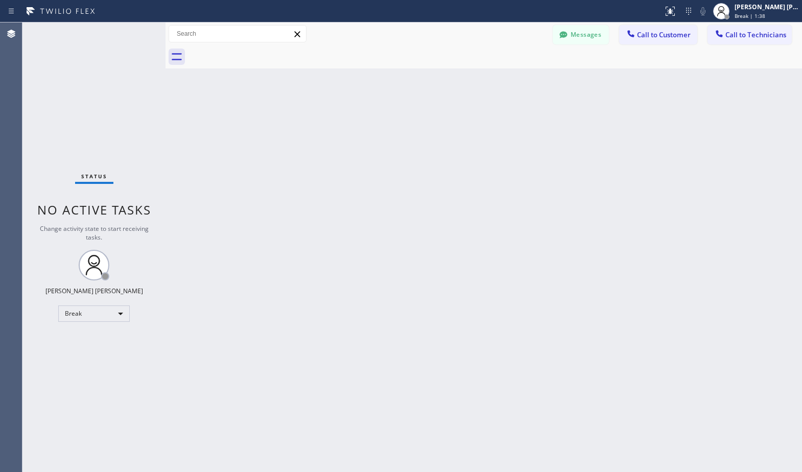
click at [542, 80] on div "Back to Dashboard Change Sender ID Customers Technicians Select a contact Outbo…" at bounding box center [484, 247] width 637 height 450
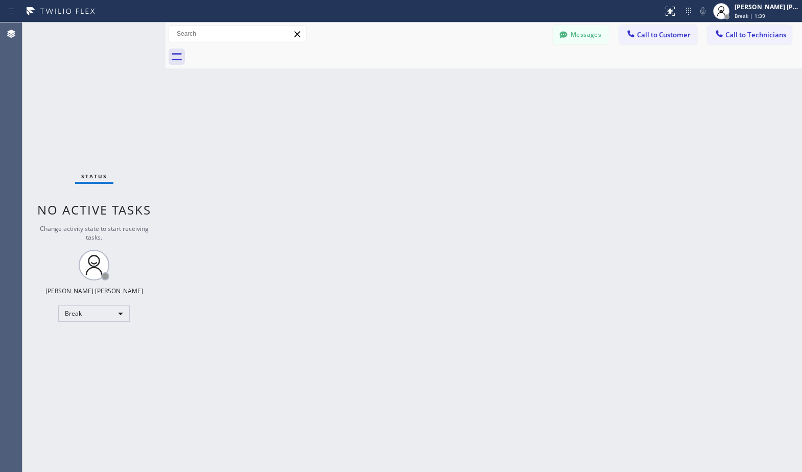
click at [542, 80] on div "Back to Dashboard Change Sender ID Customers Technicians Select a contact Outbo…" at bounding box center [484, 247] width 637 height 450
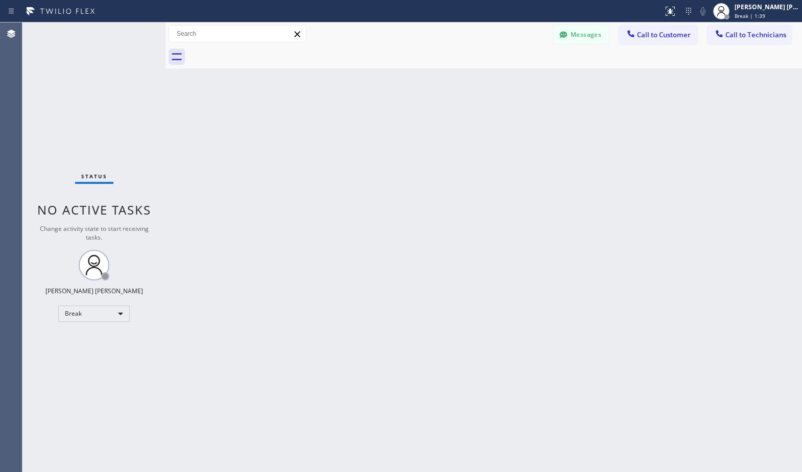
click at [542, 80] on div "Back to Dashboard Change Sender ID Customers Technicians Select a contact Outbo…" at bounding box center [484, 247] width 637 height 450
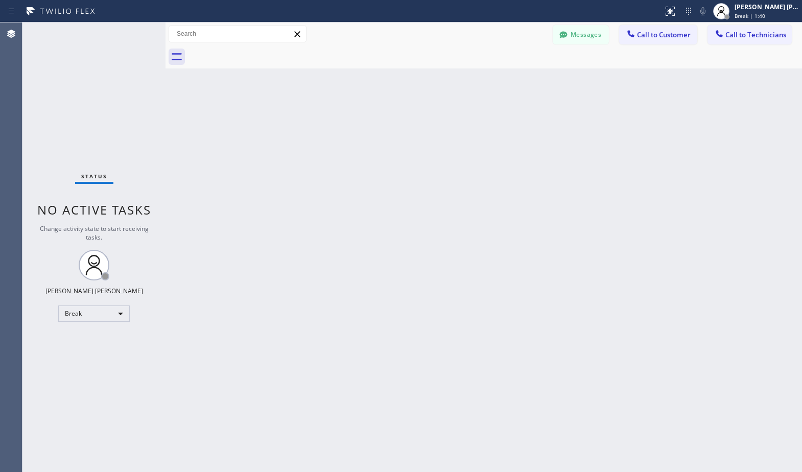
click at [542, 80] on div "Back to Dashboard Change Sender ID Customers Technicians Select a contact Outbo…" at bounding box center [484, 247] width 637 height 450
click
